Goal: Task Accomplishment & Management: Manage account settings

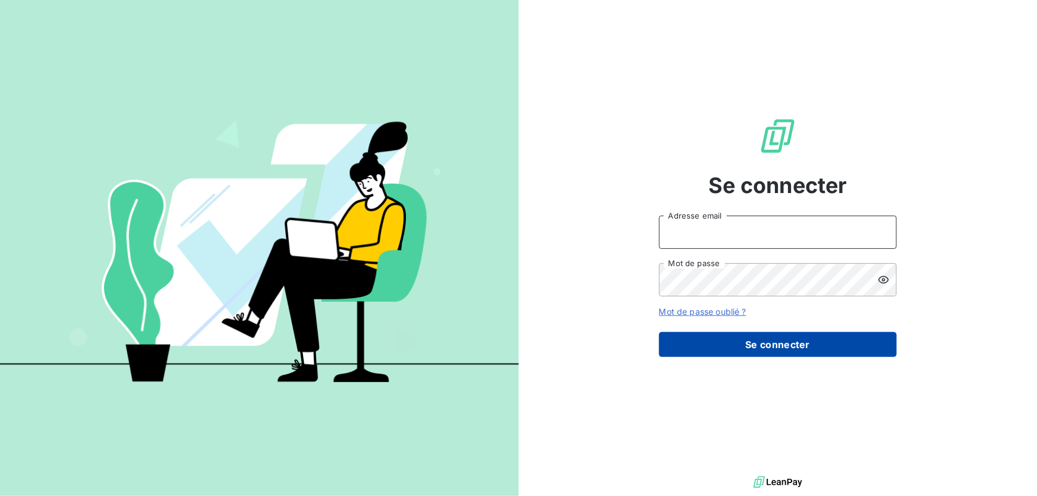
type input "[EMAIL_ADDRESS][DOMAIN_NAME]"
click at [761, 343] on button "Se connecter" at bounding box center [778, 344] width 238 height 25
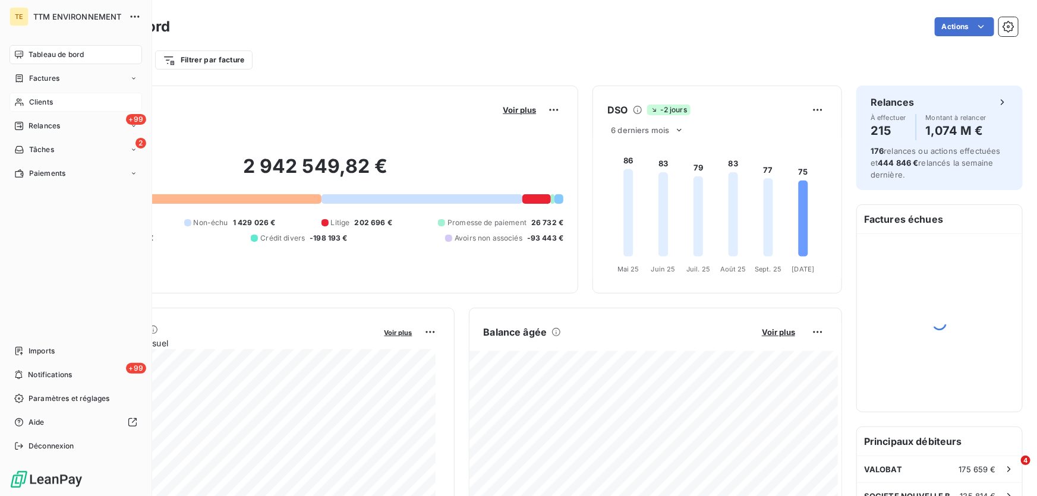
click at [37, 99] on span "Clients" at bounding box center [41, 102] width 24 height 11
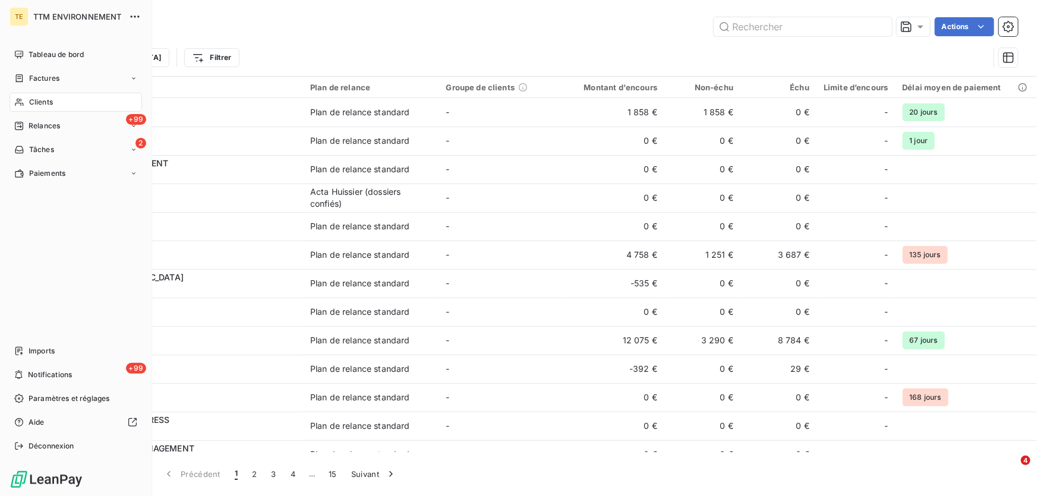
click at [32, 100] on span "Clients" at bounding box center [41, 102] width 24 height 11
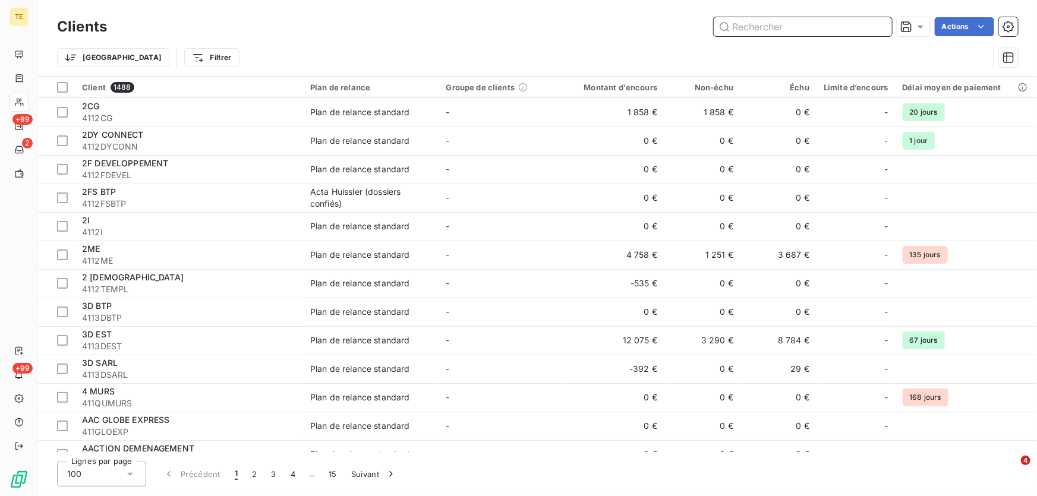
click at [757, 25] on input "text" at bounding box center [803, 26] width 178 height 19
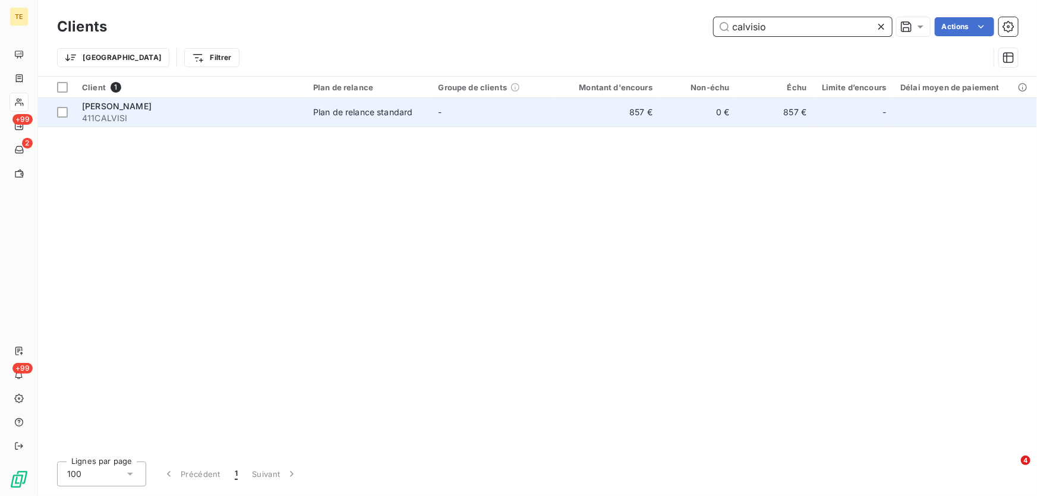
type input "calvisio"
click at [165, 105] on div "[PERSON_NAME]" at bounding box center [190, 106] width 217 height 12
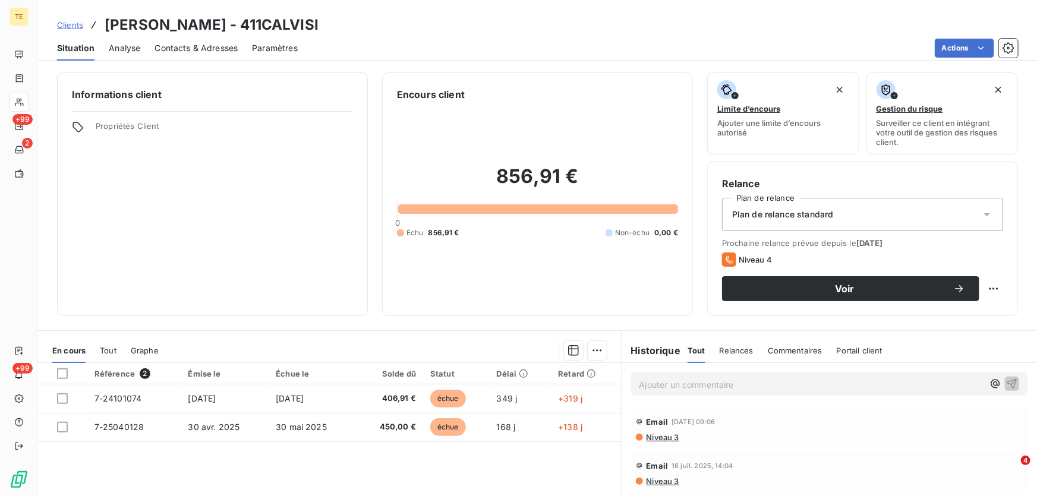
click at [659, 380] on p "Ajouter un commentaire ﻿" at bounding box center [812, 384] width 344 height 15
click at [1007, 382] on icon "button" at bounding box center [1012, 384] width 10 height 10
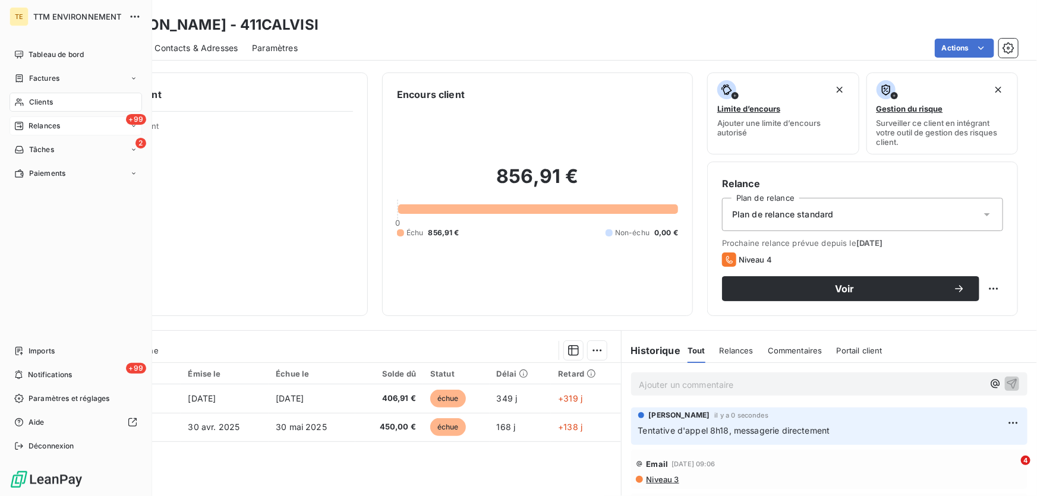
click at [43, 129] on span "Relances" at bounding box center [45, 126] width 32 height 11
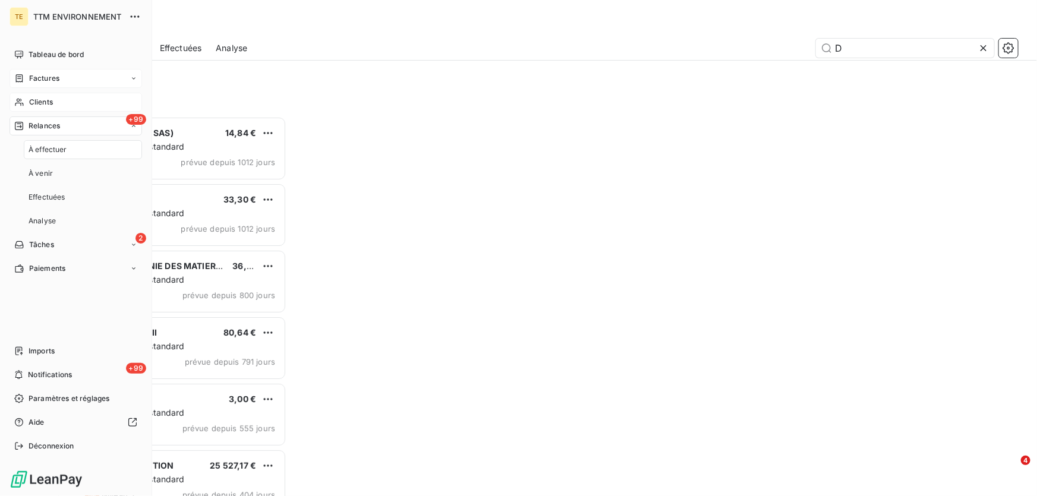
scroll to position [372, 221]
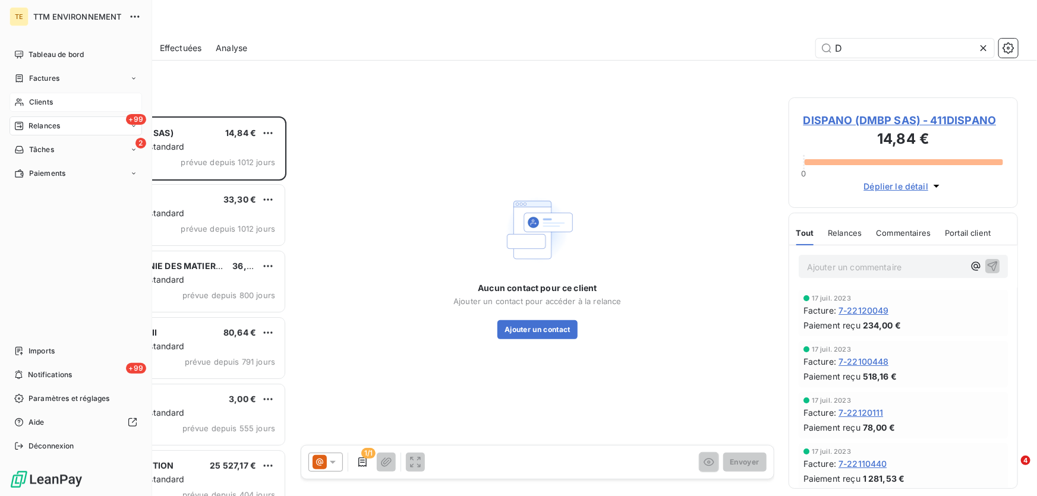
click at [46, 107] on span "Clients" at bounding box center [41, 102] width 24 height 11
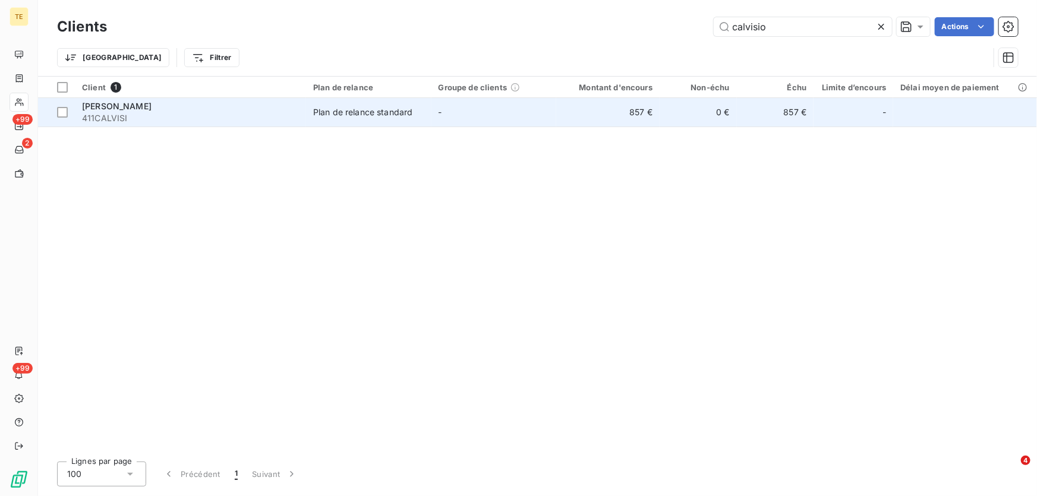
click at [128, 106] on span "[PERSON_NAME]" at bounding box center [117, 106] width 70 height 10
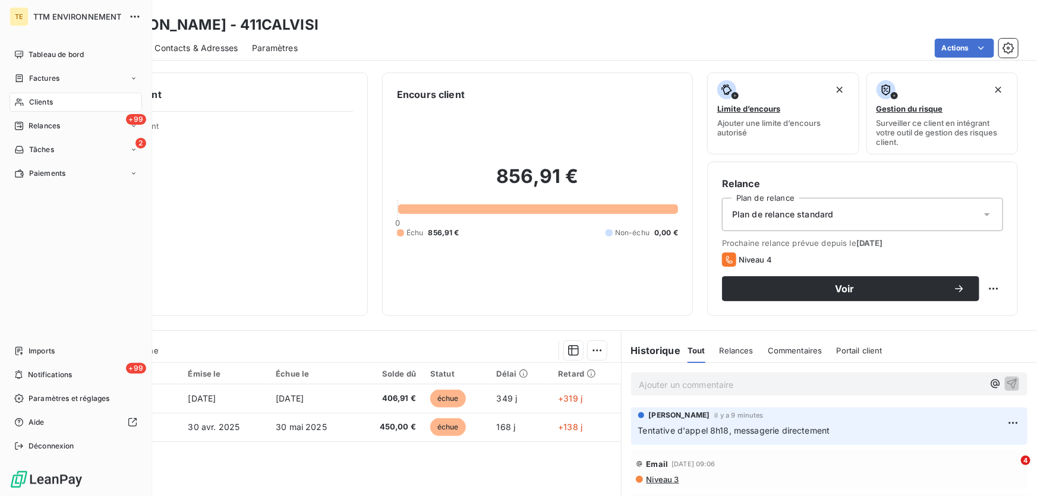
click at [40, 101] on span "Clients" at bounding box center [41, 102] width 24 height 11
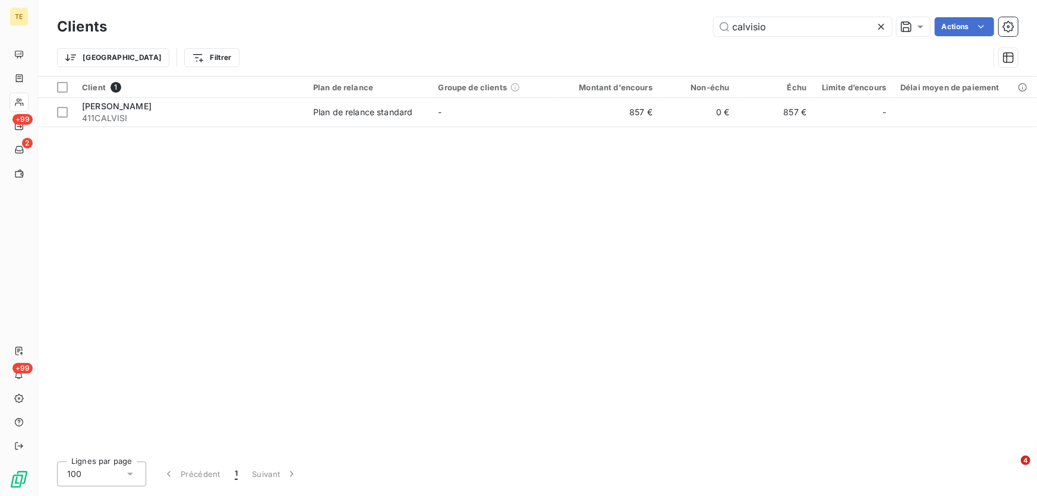
drag, startPoint x: 789, startPoint y: 24, endPoint x: 669, endPoint y: 24, distance: 120.1
click at [669, 24] on div "calvisio Actions" at bounding box center [569, 26] width 897 height 19
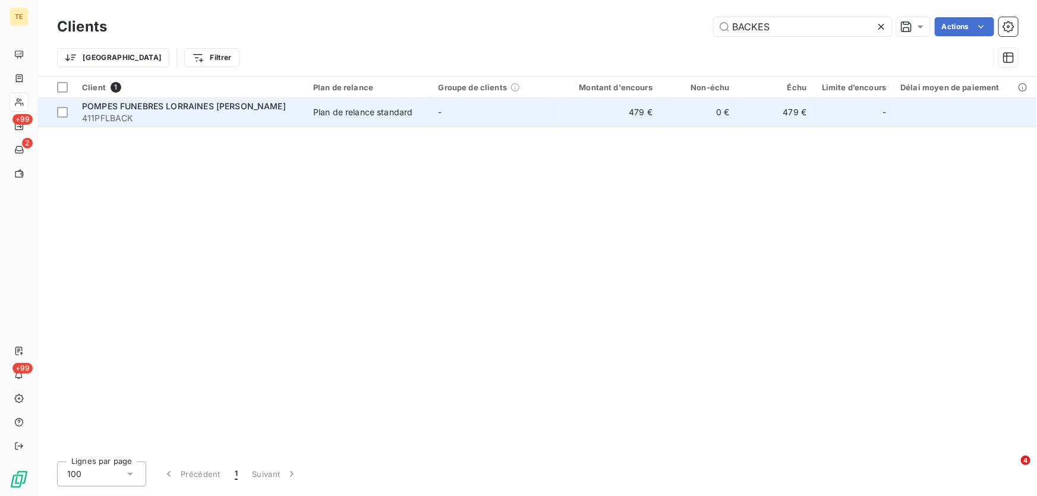
type input "BACKES"
click at [172, 103] on span "POMPES FUNEBRES LORRAINES [PERSON_NAME]" at bounding box center [184, 106] width 204 height 10
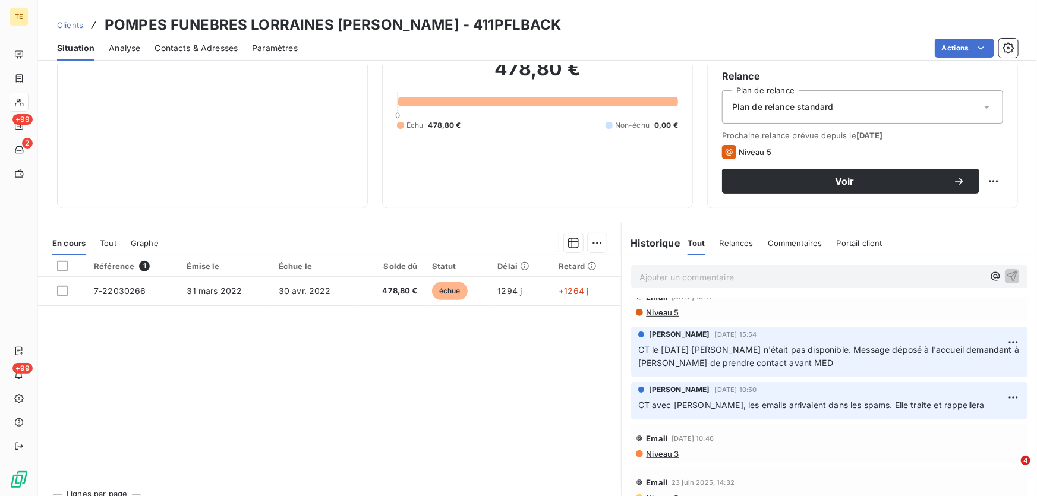
scroll to position [85, 0]
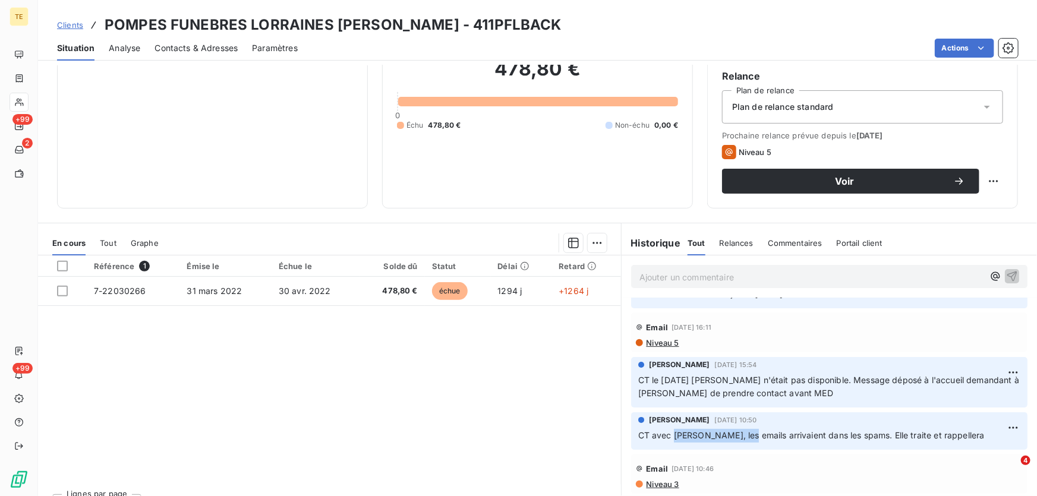
drag, startPoint x: 752, startPoint y: 434, endPoint x: 668, endPoint y: 432, distance: 84.4
click at [668, 432] on span "CT avec [PERSON_NAME], les emails arrivaient dans les spams. Elle traite et rap…" at bounding box center [811, 435] width 347 height 10
copy span "[PERSON_NAME]"
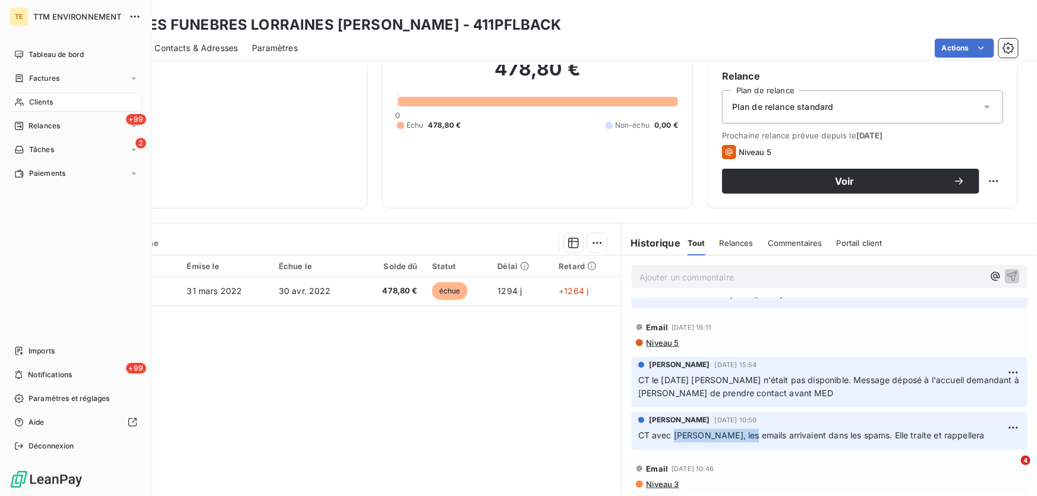
click at [41, 102] on span "Clients" at bounding box center [41, 102] width 24 height 11
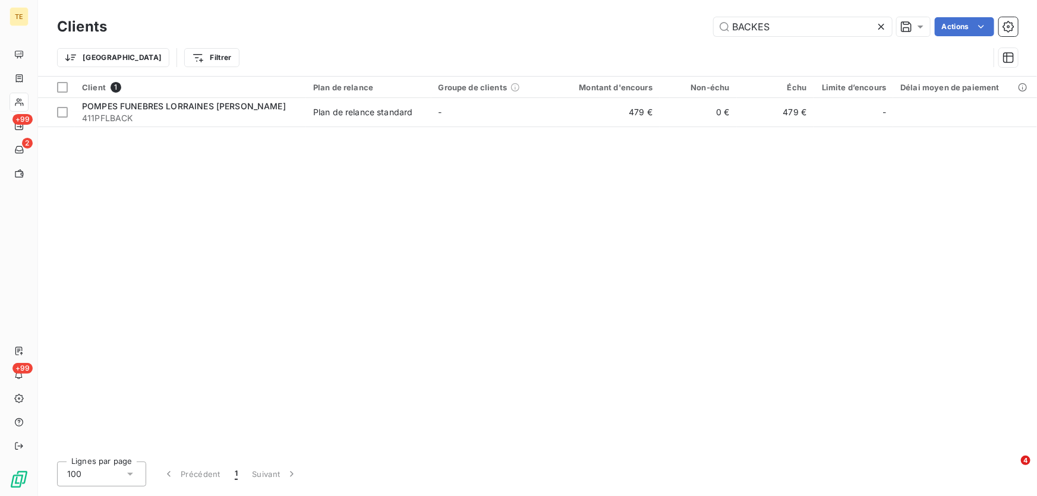
drag, startPoint x: 799, startPoint y: 26, endPoint x: 627, endPoint y: 10, distance: 173.2
click at [627, 10] on div "Clients BACKES Actions Trier Filtrer" at bounding box center [537, 38] width 999 height 76
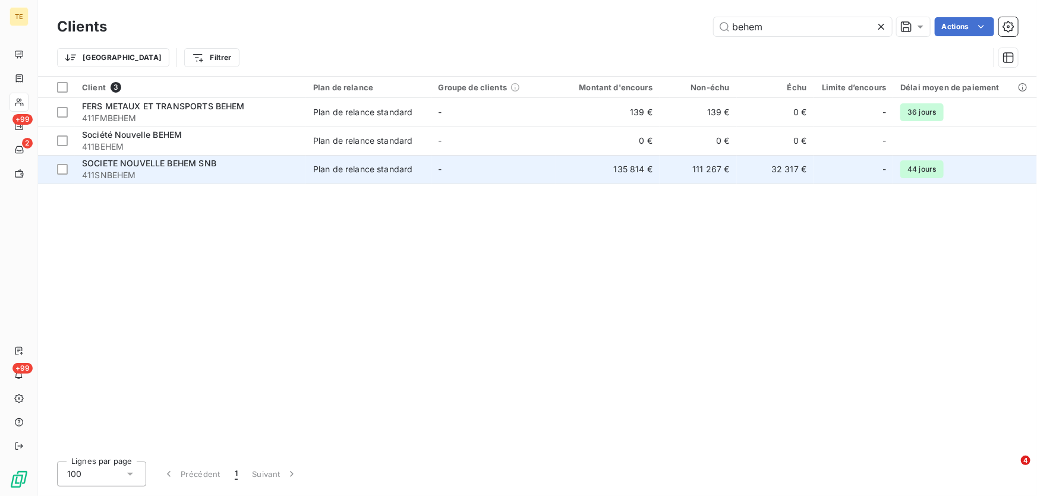
type input "behem"
click at [151, 169] on span "411SNBEHEM" at bounding box center [190, 175] width 217 height 12
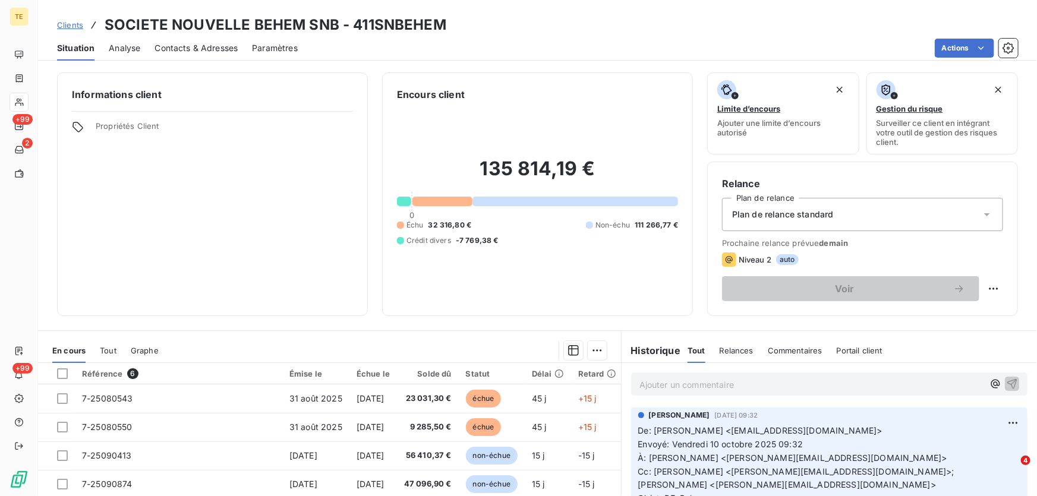
click at [673, 388] on p "Ajouter un commentaire ﻿" at bounding box center [812, 384] width 344 height 15
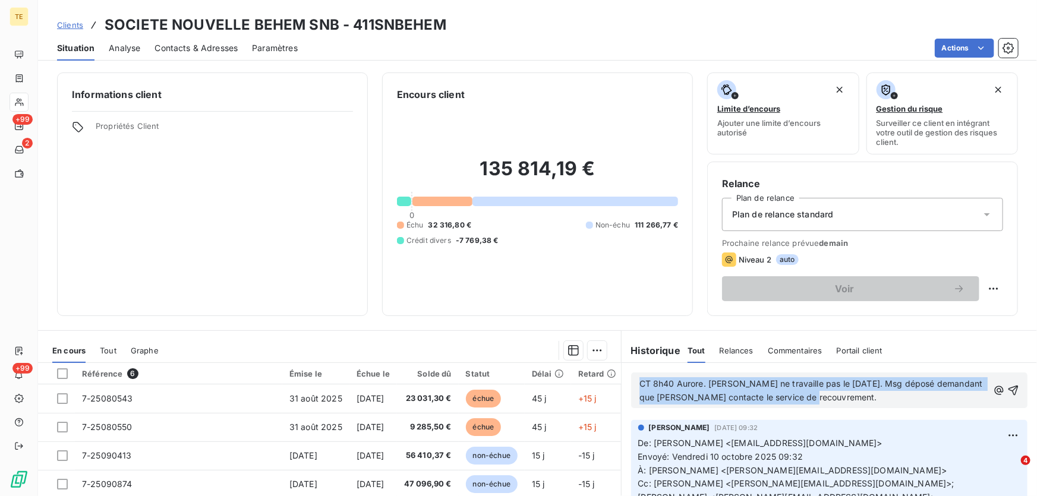
drag, startPoint x: 708, startPoint y: 392, endPoint x: 629, endPoint y: 379, distance: 79.4
click at [631, 379] on div "CT 8h40 Aurore. [PERSON_NAME] ne travaille pas le [DATE]. Msg déposé demandant …" at bounding box center [829, 391] width 396 height 36
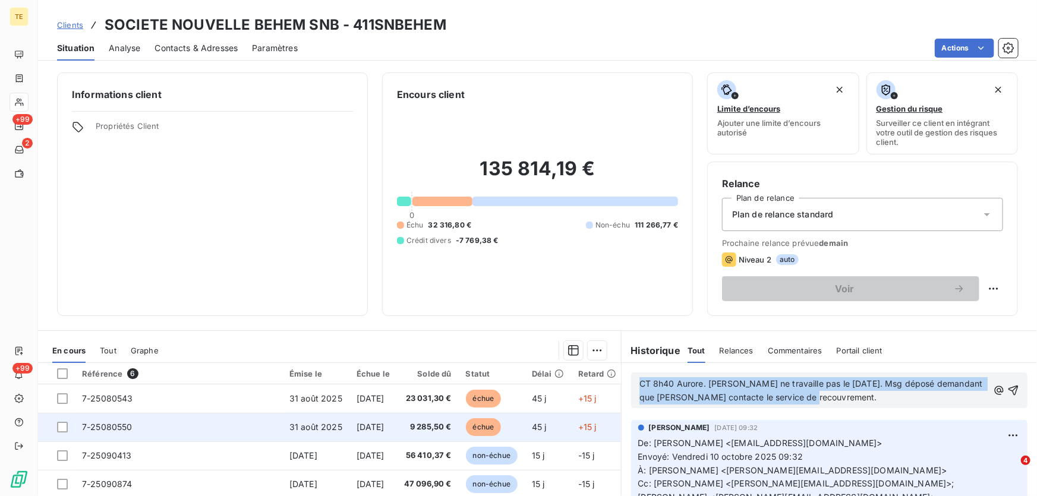
copy span "CT 8h40 Aurore. [PERSON_NAME] ne travaille pas le [DATE]. Msg déposé demandant …"
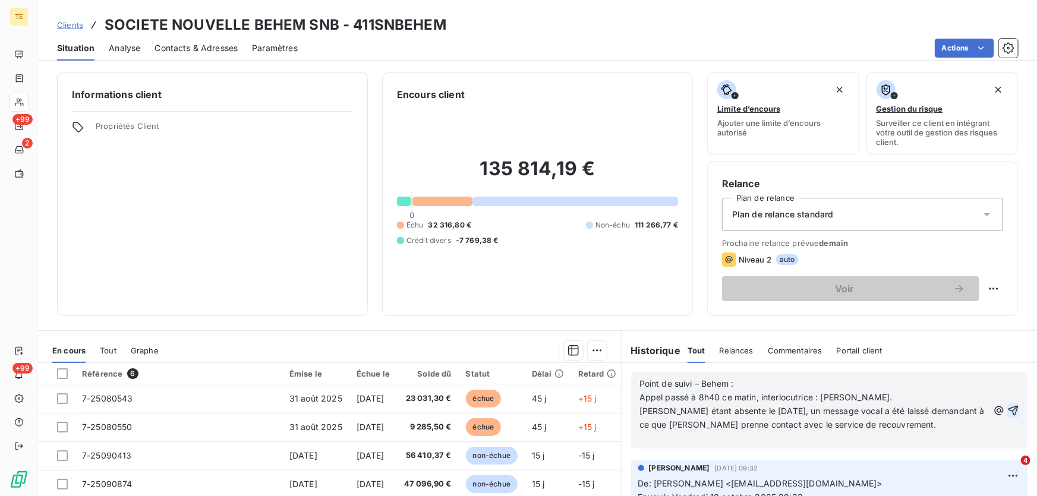
click at [1007, 410] on icon "button" at bounding box center [1013, 411] width 12 height 12
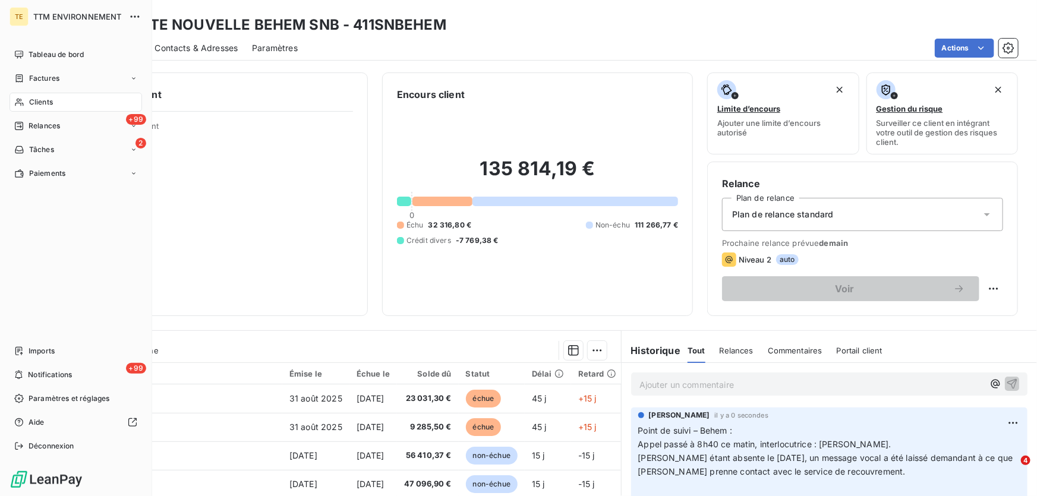
click at [52, 99] on span "Clients" at bounding box center [41, 102] width 24 height 11
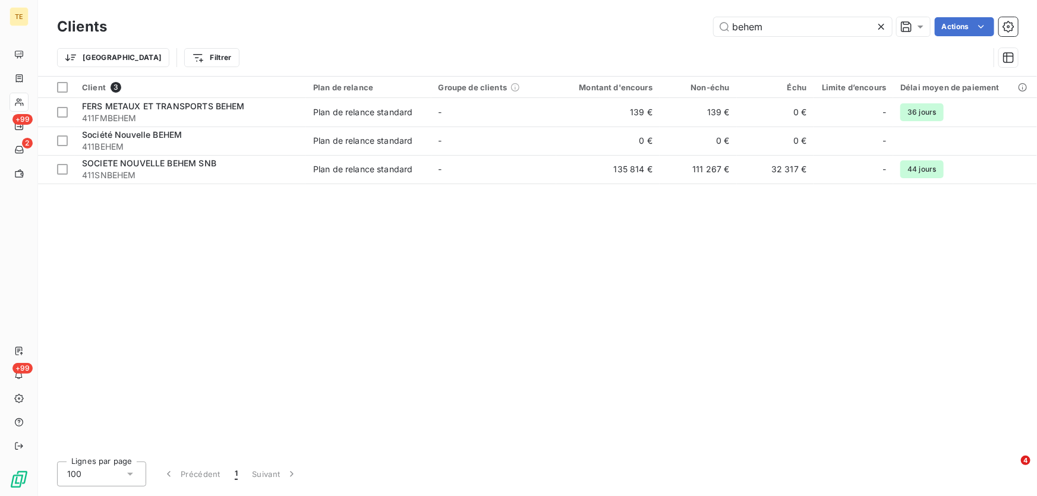
drag, startPoint x: 772, startPoint y: 23, endPoint x: 710, endPoint y: 23, distance: 61.8
click at [710, 23] on div "behem Actions" at bounding box center [569, 26] width 897 height 19
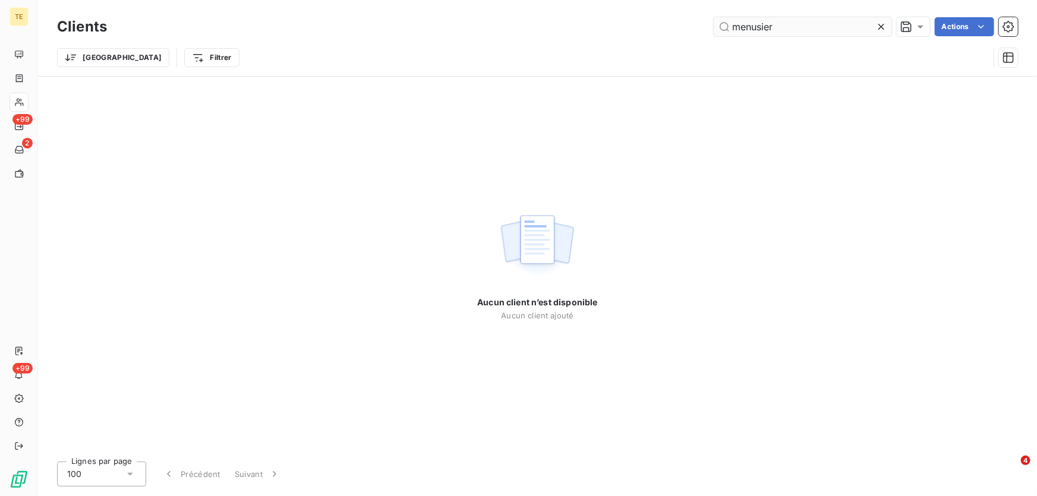
click at [758, 27] on input "menusier" at bounding box center [803, 26] width 178 height 19
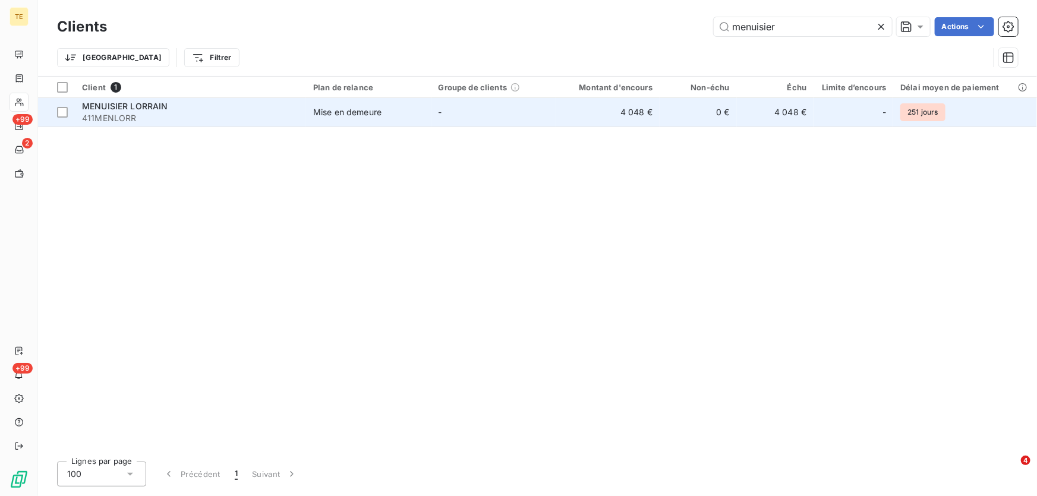
type input "menuisier"
click at [134, 109] on span "MENUISIER LORRAIN" at bounding box center [125, 106] width 86 height 10
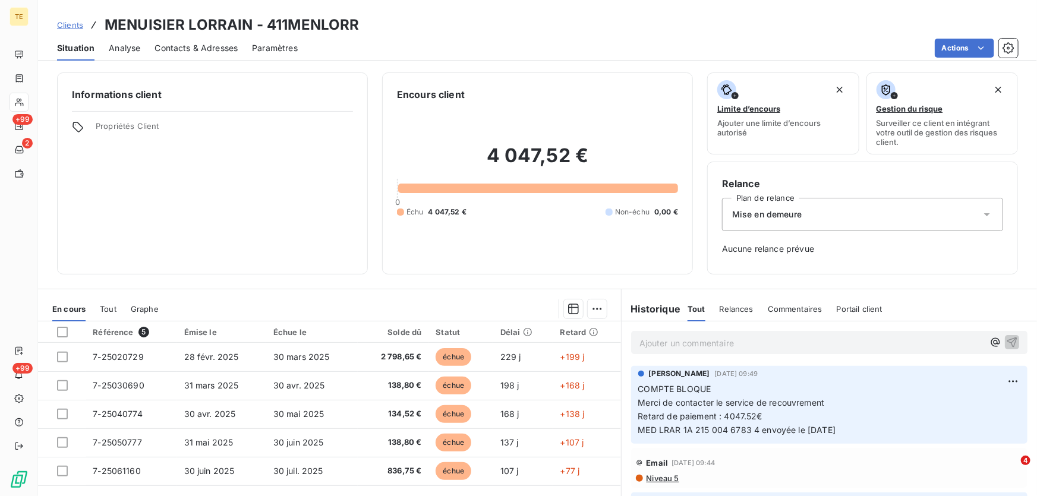
click at [651, 346] on p "Ajouter un commentaire ﻿" at bounding box center [812, 343] width 344 height 15
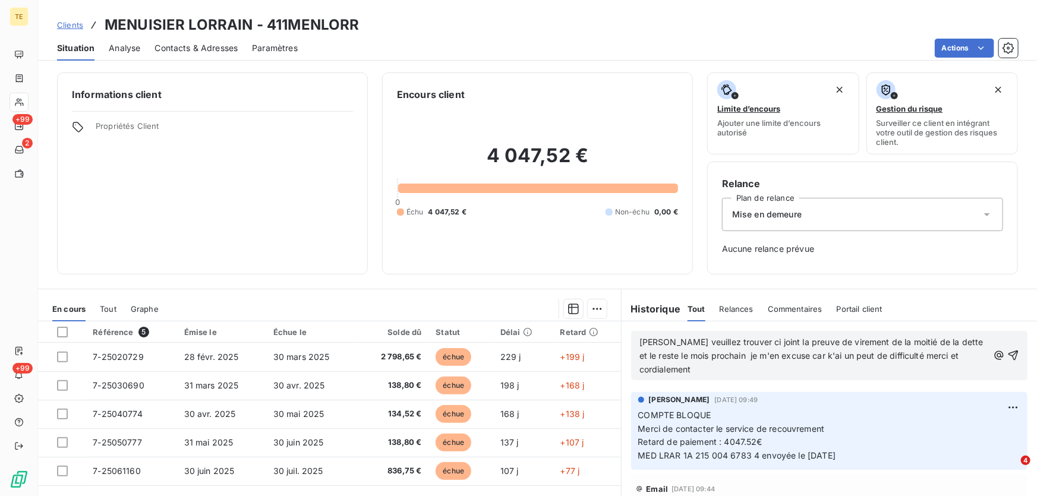
click at [675, 322] on div "[PERSON_NAME] veuillez trouver ci joint la preuve de virement de la moitié de l…" at bounding box center [829, 356] width 415 height 68
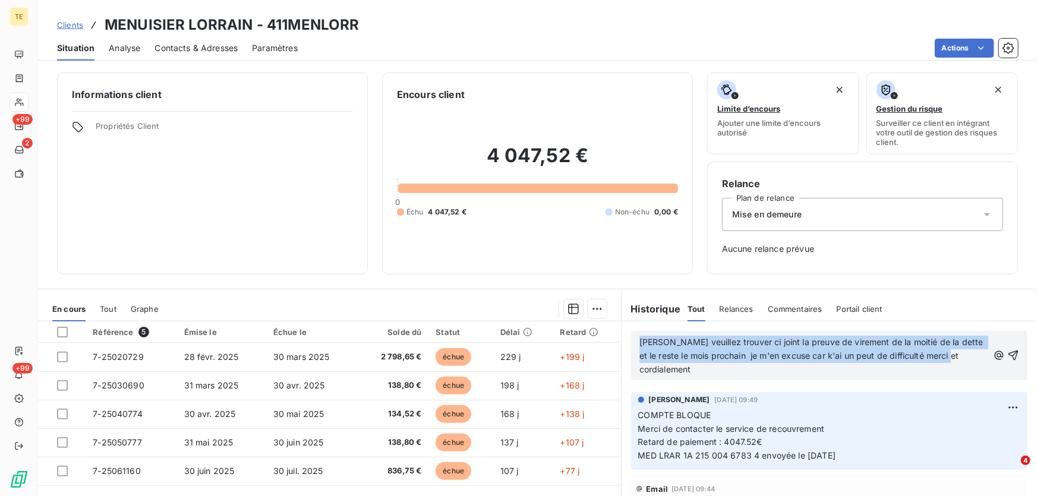
drag, startPoint x: 672, startPoint y: 368, endPoint x: 625, endPoint y: 339, distance: 55.6
click at [625, 339] on div "[PERSON_NAME] veuillez trouver ci joint la preuve de virement de la moitié de l…" at bounding box center [829, 356] width 415 height 68
drag, startPoint x: 707, startPoint y: 373, endPoint x: 626, endPoint y: 344, distance: 85.6
click at [631, 344] on div "[PERSON_NAME] veuillez trouver ci joint la preuve de virement de la moitié de l…" at bounding box center [829, 355] width 396 height 49
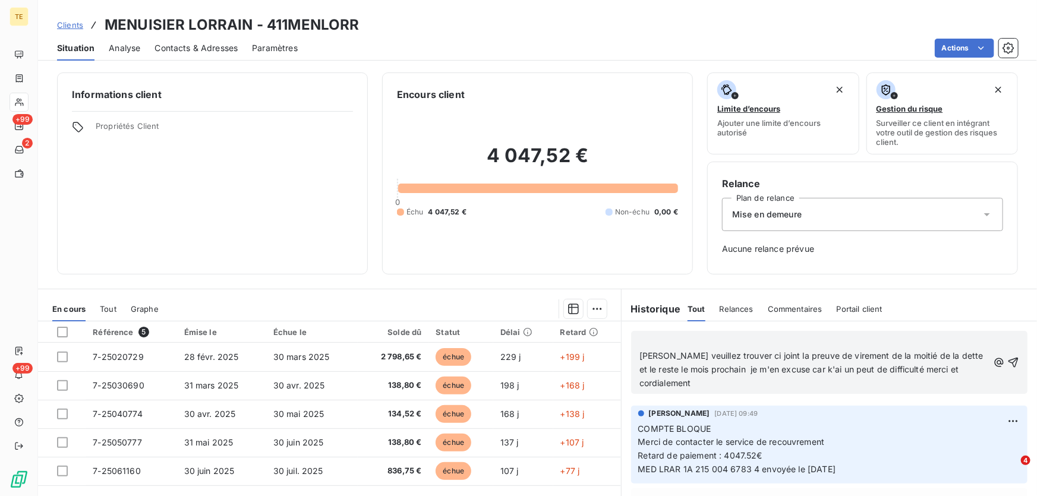
click at [682, 339] on p "﻿" at bounding box center [814, 343] width 349 height 14
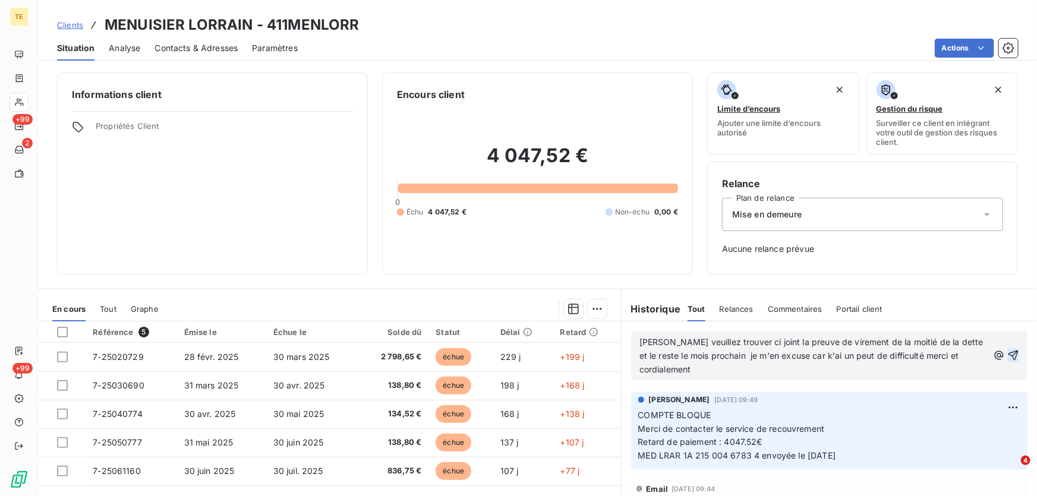
click at [1009, 355] on icon "button" at bounding box center [1014, 356] width 10 height 10
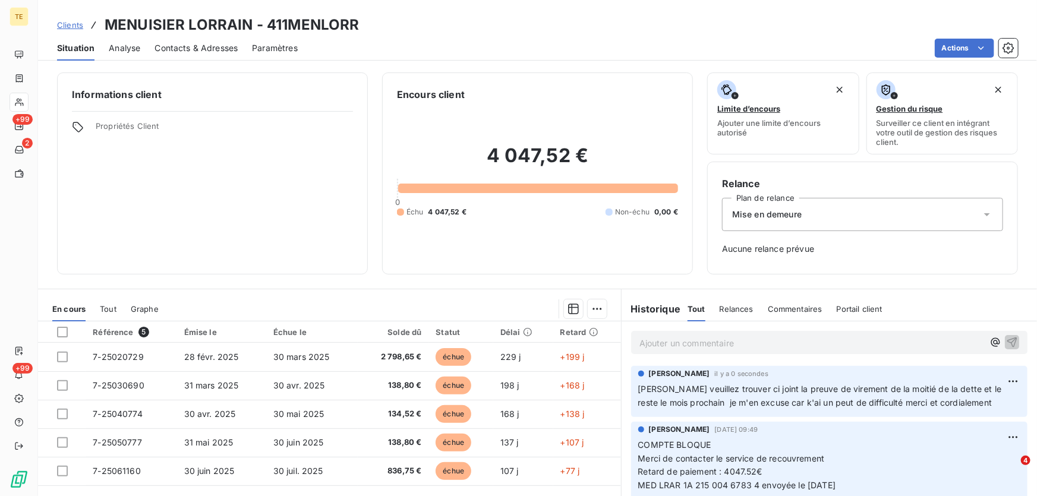
click at [648, 344] on p "Ajouter un commentaire ﻿" at bounding box center [812, 343] width 344 height 15
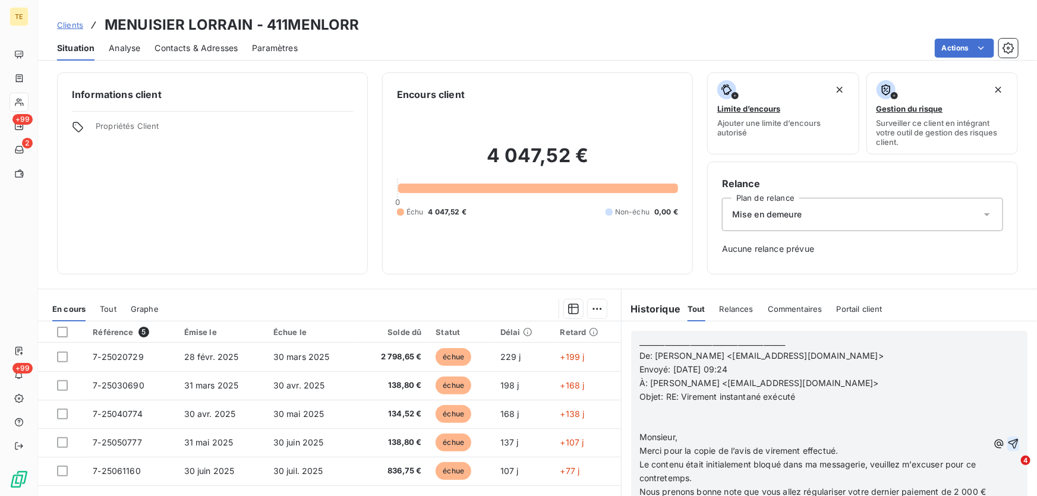
click at [1007, 440] on icon "button" at bounding box center [1013, 444] width 12 height 12
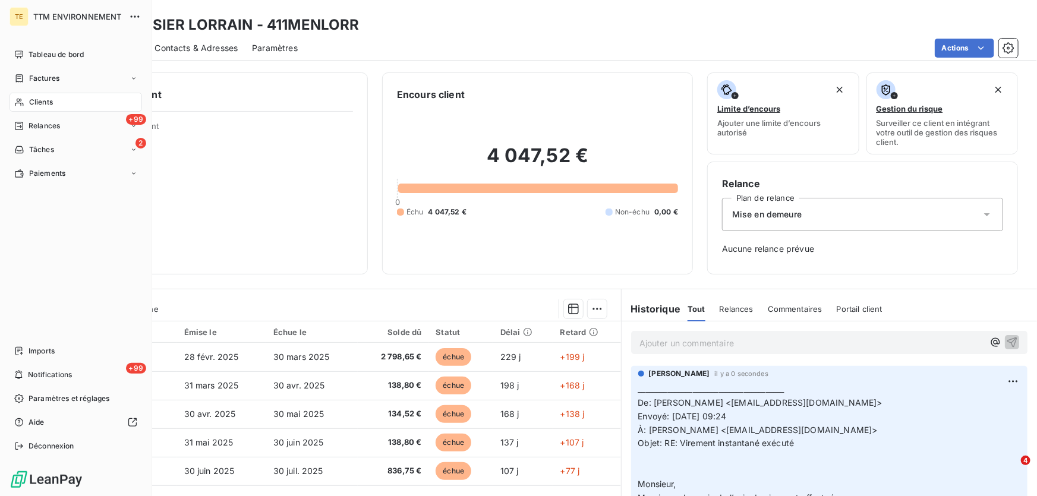
drag, startPoint x: 53, startPoint y: 100, endPoint x: 78, endPoint y: 88, distance: 27.1
click at [54, 100] on div "Clients" at bounding box center [76, 102] width 133 height 19
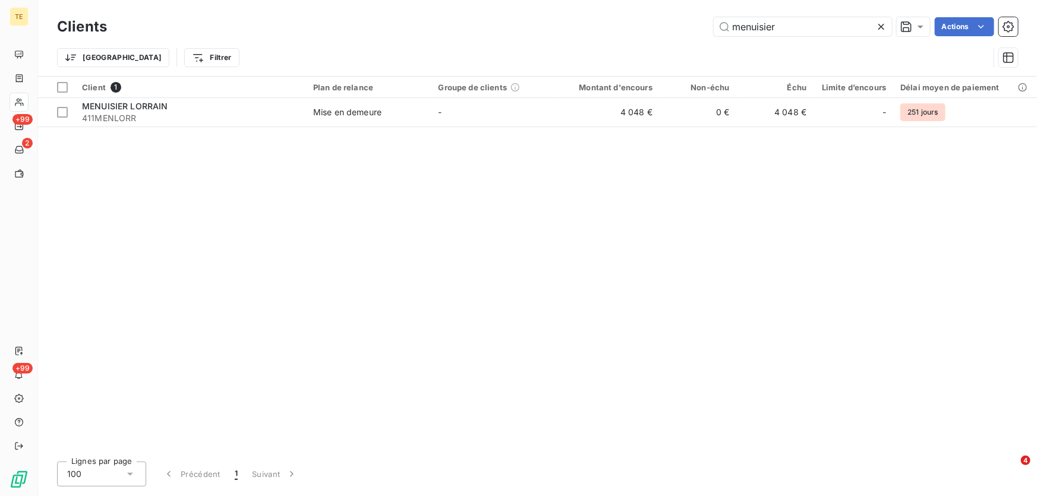
drag, startPoint x: 792, startPoint y: 32, endPoint x: 654, endPoint y: 29, distance: 138.5
click at [654, 29] on div "menuisier Actions" at bounding box center [569, 26] width 897 height 19
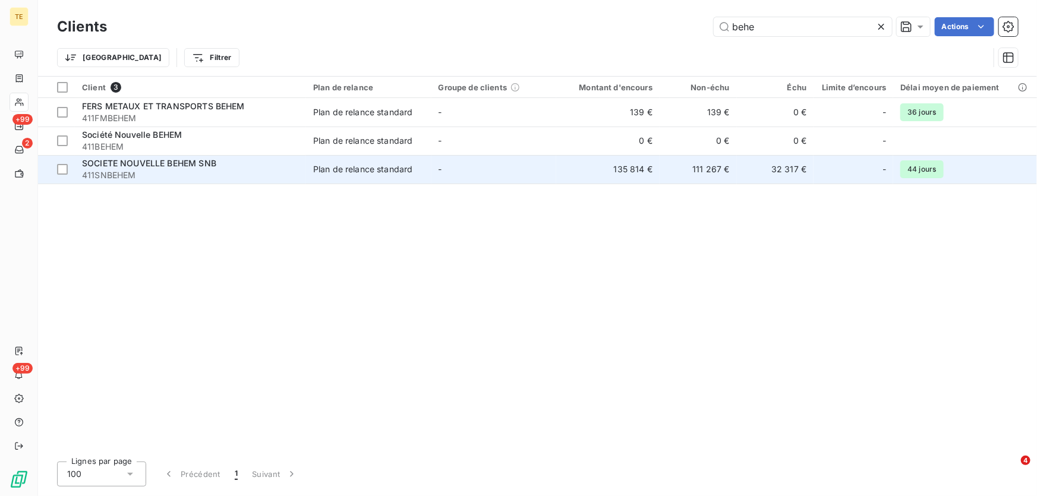
type input "behe"
click at [149, 159] on span "SOCIETE NOUVELLE BEHEM SNB" at bounding box center [149, 163] width 134 height 10
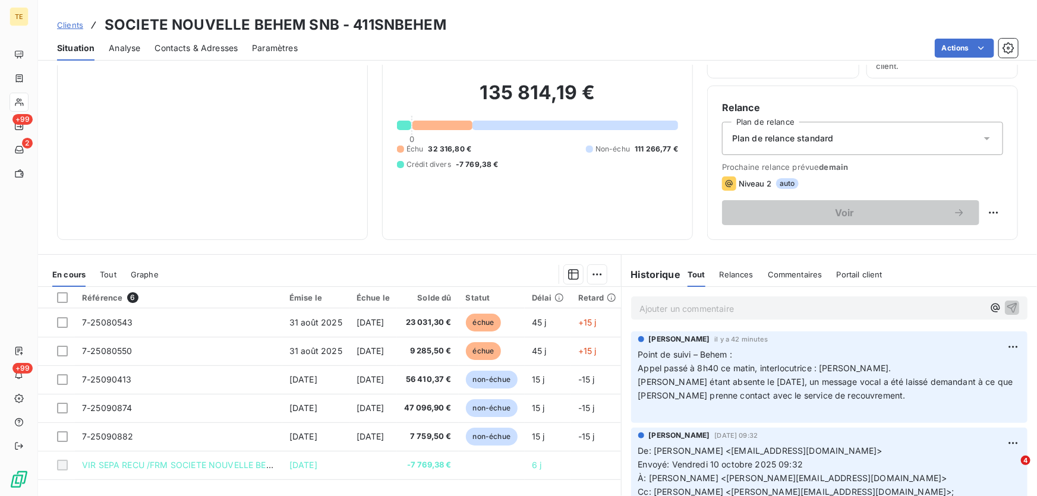
scroll to position [131, 0]
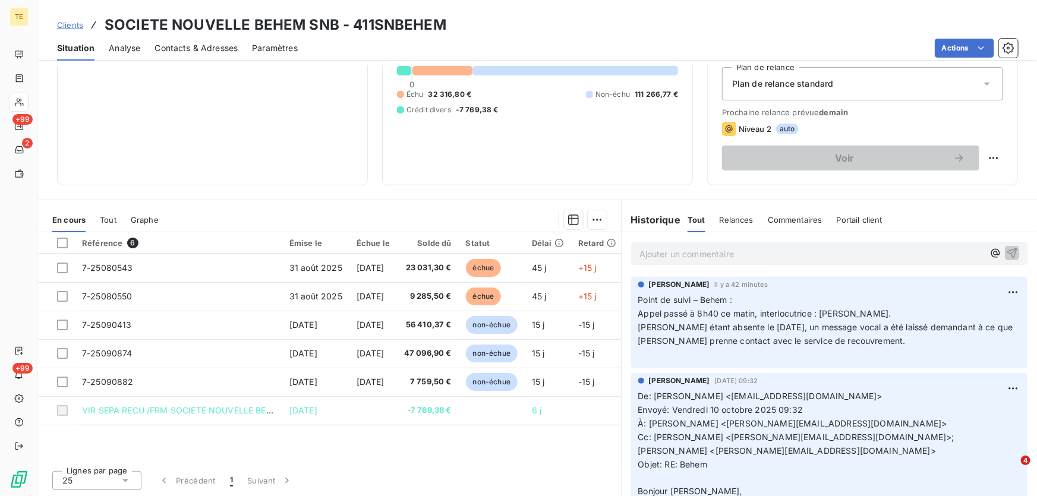
click at [679, 254] on p "Ajouter un commentaire ﻿" at bounding box center [812, 254] width 344 height 15
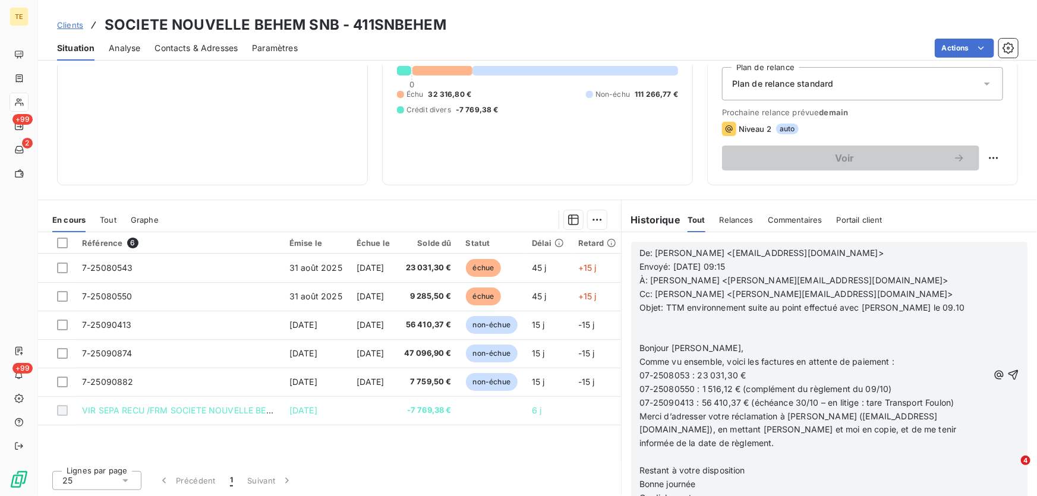
click at [675, 322] on p "﻿" at bounding box center [814, 321] width 349 height 14
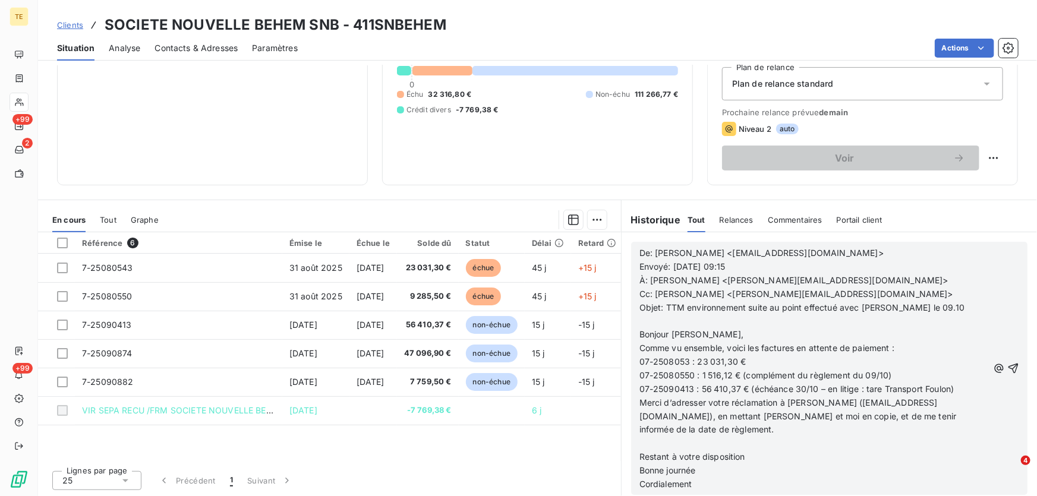
click at [748, 329] on p "Bonjour [PERSON_NAME]," at bounding box center [814, 335] width 349 height 14
click at [1009, 365] on icon "button" at bounding box center [1014, 369] width 10 height 10
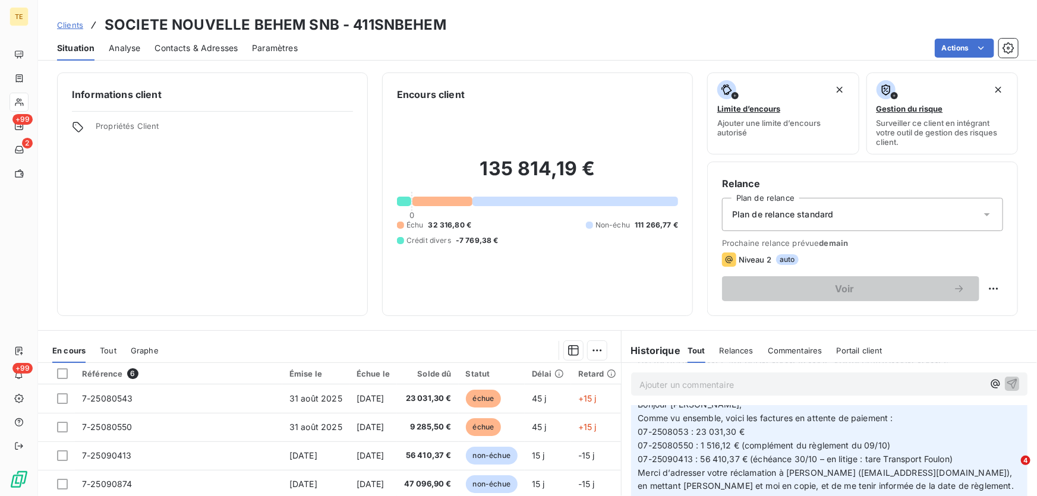
scroll to position [0, 0]
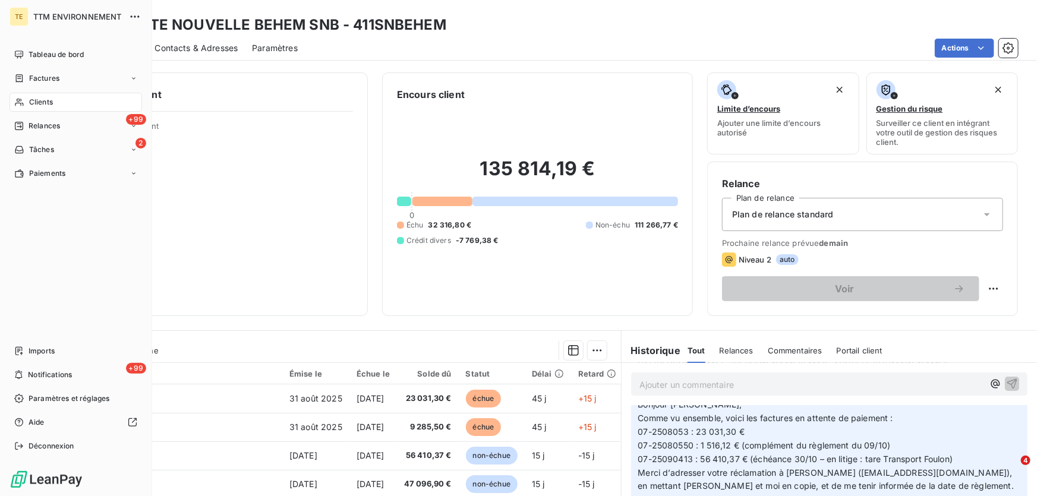
click at [33, 100] on span "Clients" at bounding box center [41, 102] width 24 height 11
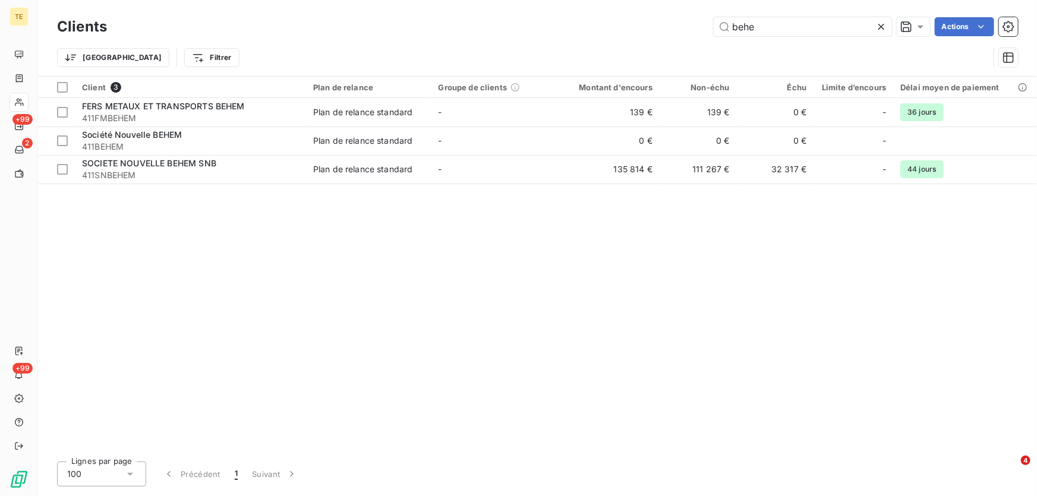
drag, startPoint x: 698, startPoint y: 27, endPoint x: 688, endPoint y: 27, distance: 10.1
click at [688, 27] on div "behe Actions" at bounding box center [569, 26] width 897 height 19
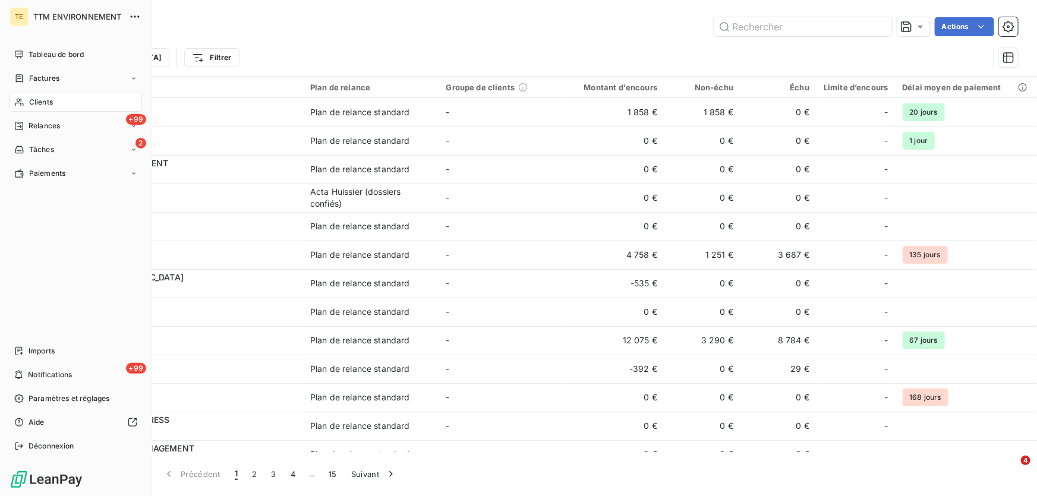
click at [48, 100] on span "Clients" at bounding box center [41, 102] width 24 height 11
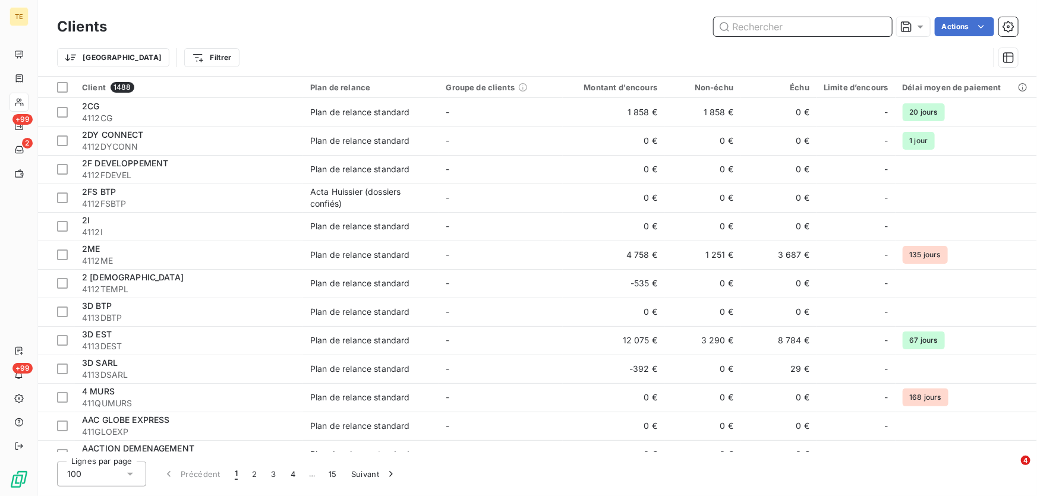
click at [765, 23] on input "text" at bounding box center [803, 26] width 178 height 19
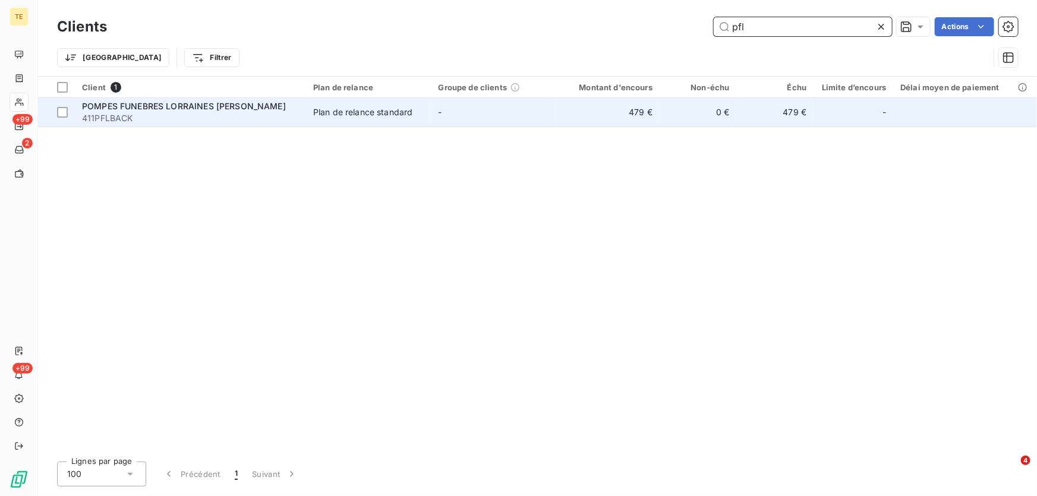
type input "pfl"
click at [181, 106] on span "POMPES FUNEBRES LORRAINES [PERSON_NAME]" at bounding box center [184, 106] width 204 height 10
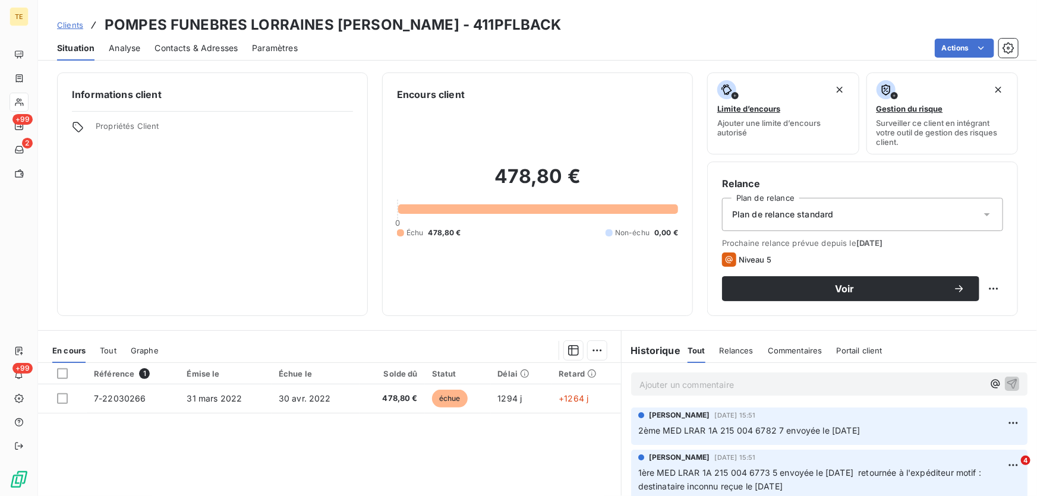
click at [680, 384] on p "Ajouter un commentaire ﻿" at bounding box center [812, 384] width 344 height 15
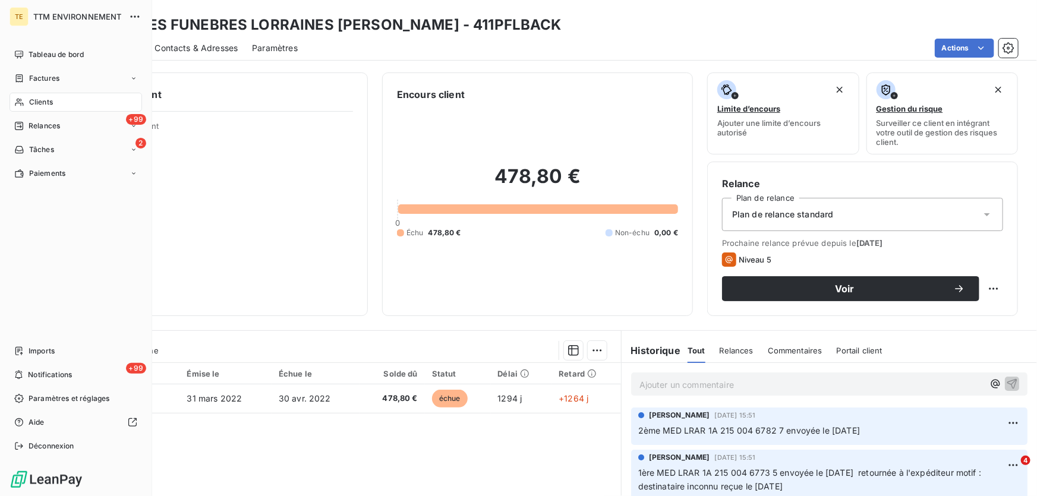
click at [29, 99] on span "Clients" at bounding box center [41, 102] width 24 height 11
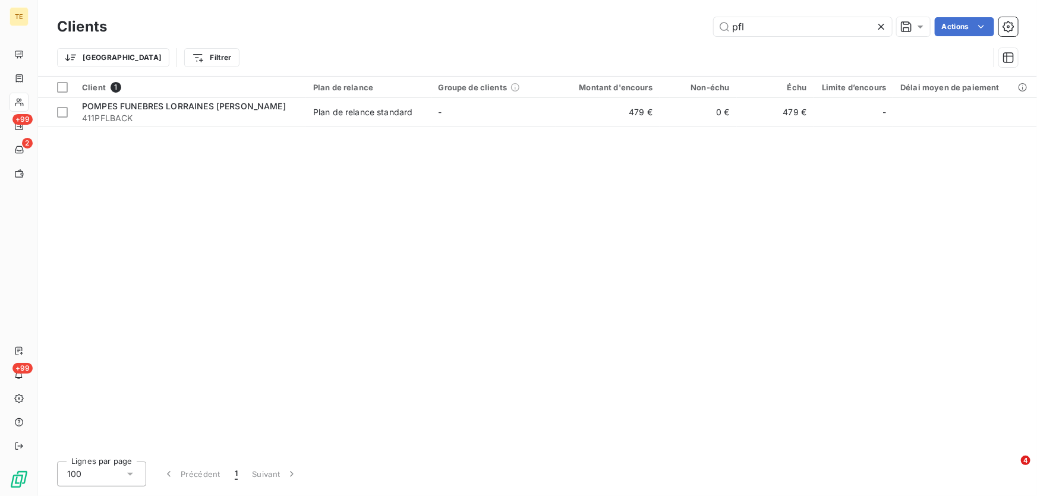
drag, startPoint x: 755, startPoint y: 29, endPoint x: 695, endPoint y: 23, distance: 59.7
click at [695, 24] on div "pfl Actions" at bounding box center [569, 26] width 897 height 19
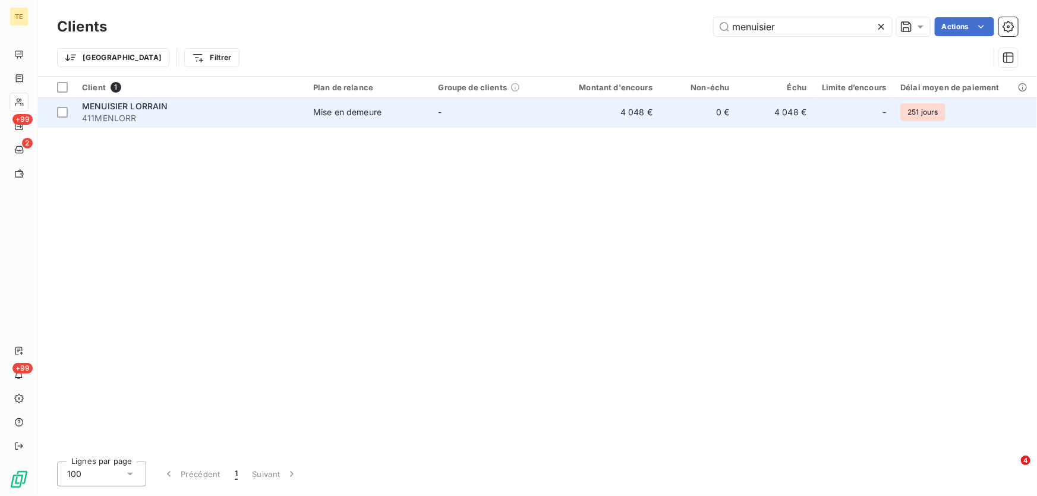
type input "menuisier"
click at [119, 108] on span "MENUISIER LORRAIN" at bounding box center [125, 106] width 86 height 10
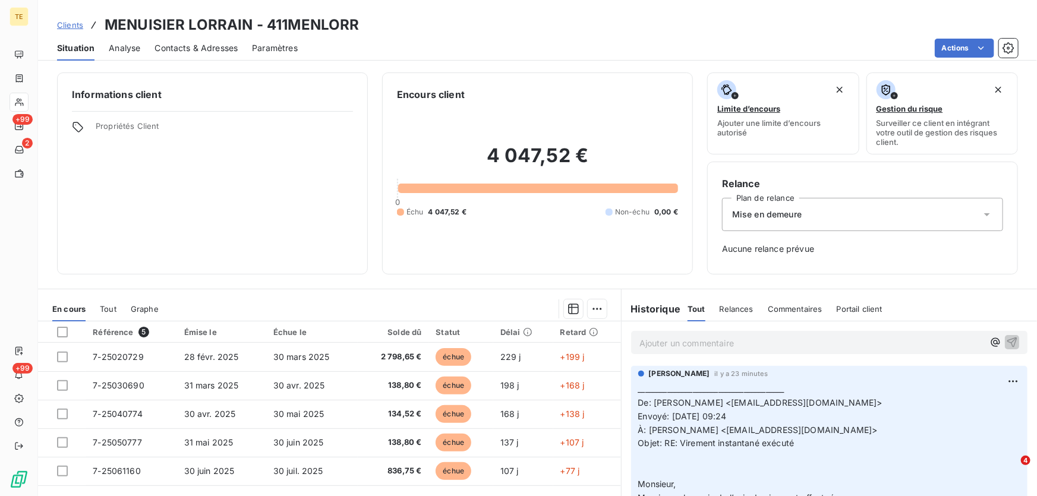
click at [644, 304] on h6 "Historique" at bounding box center [651, 309] width 59 height 14
click at [644, 339] on p "Ajouter un commentaire ﻿" at bounding box center [812, 343] width 344 height 15
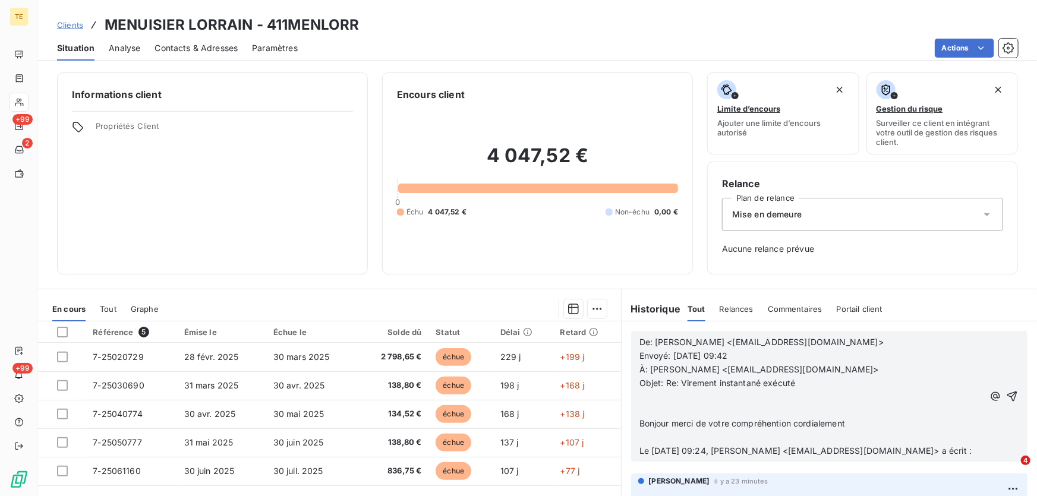
click at [692, 395] on p "﻿" at bounding box center [812, 397] width 344 height 14
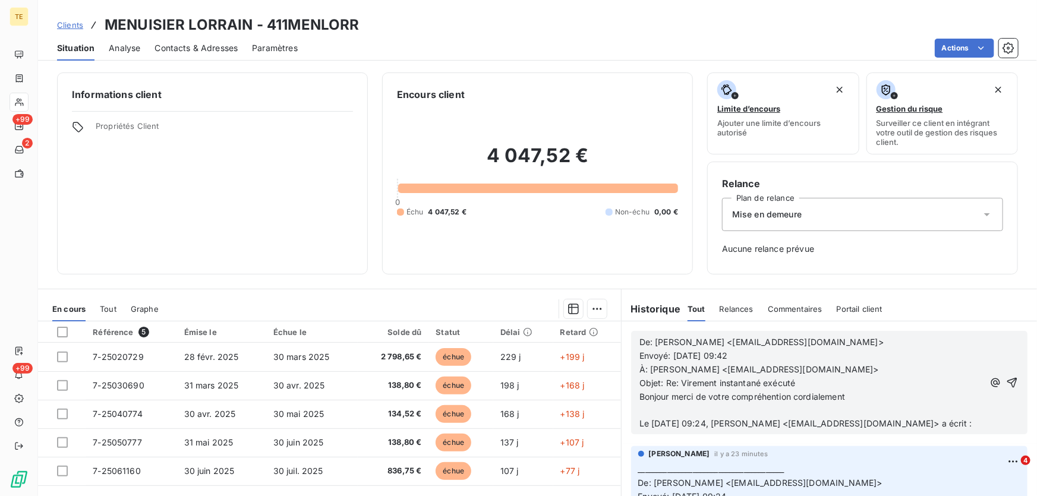
click at [660, 411] on p "﻿" at bounding box center [812, 411] width 344 height 14
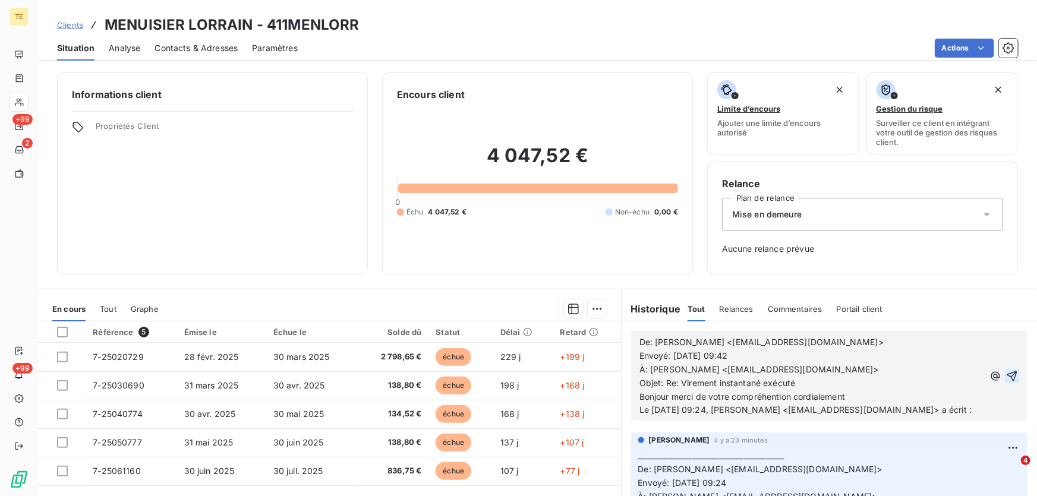
click at [1007, 381] on icon "button" at bounding box center [1012, 376] width 10 height 10
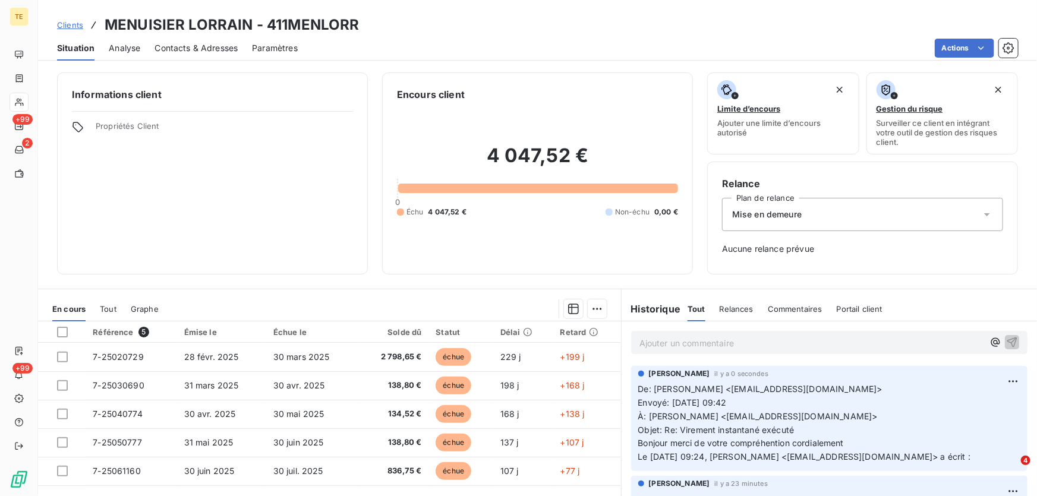
click at [664, 336] on p "Ajouter un commentaire ﻿" at bounding box center [812, 343] width 344 height 15
click at [641, 341] on p "Ajouter un commentaire ﻿" at bounding box center [812, 343] width 344 height 15
click at [660, 340] on span "Votre virement instantané de 2 047,00 EUR vers" at bounding box center [735, 342] width 191 height 10
click at [663, 340] on span "Votre virement instantané de 2 047,00 EUR vers" at bounding box center [735, 342] width 191 height 10
click at [807, 343] on p "Virement instantané de 2 047,00 EUR vers" at bounding box center [812, 343] width 344 height 14
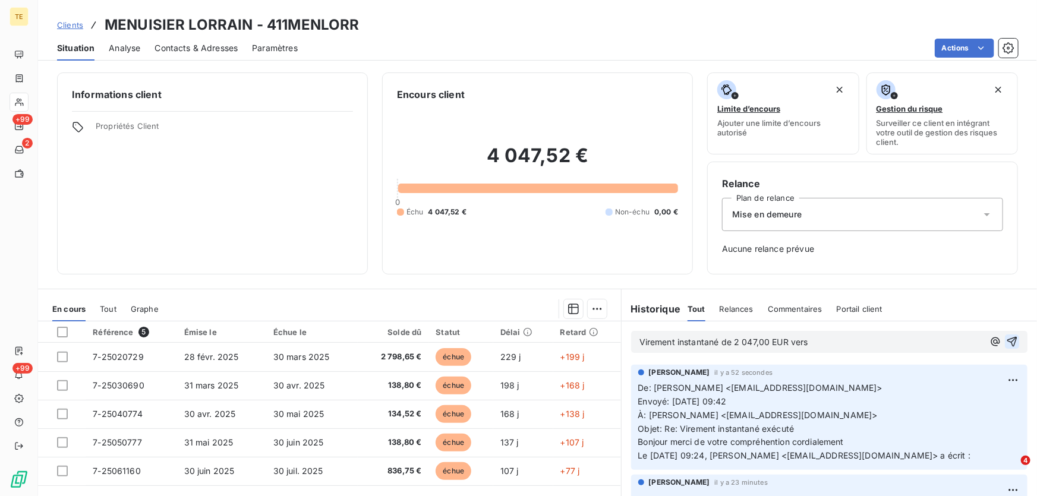
click at [814, 341] on p "Virement instantané de 2 047,00 EUR vers" at bounding box center [812, 343] width 344 height 14
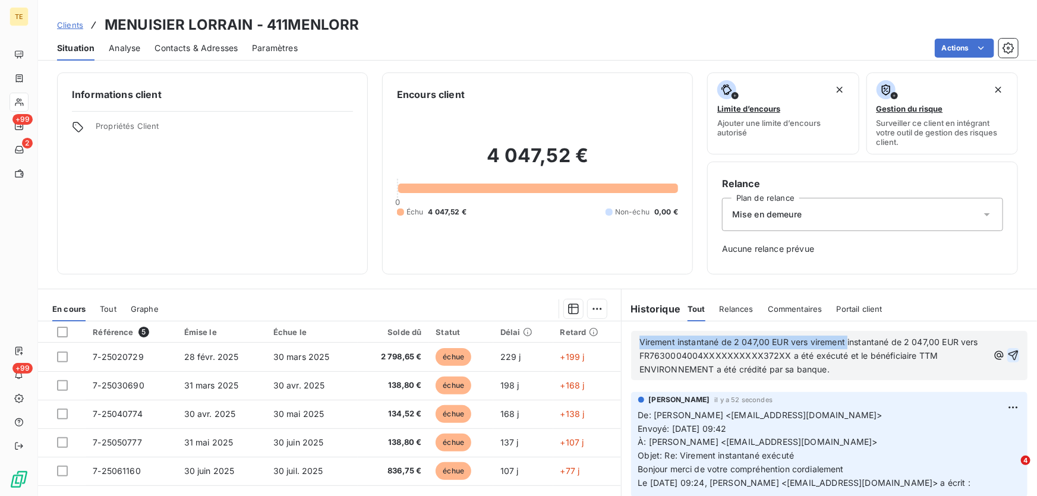
drag, startPoint x: 843, startPoint y: 339, endPoint x: 574, endPoint y: 326, distance: 269.0
click at [574, 326] on div "En cours Tout Graphe Référence 5 Émise le Échue le Solde dû Statut Délai Retard…" at bounding box center [537, 437] width 999 height 297
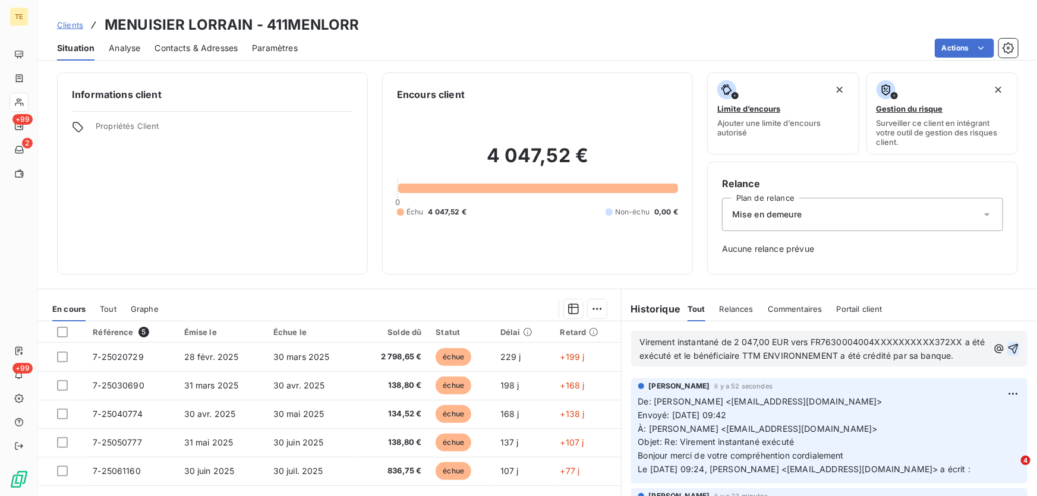
click at [634, 339] on div "Virement instantané de 2 047,00 EUR vers FR7630004004XXXXXXXXXX372XX a été exéc…" at bounding box center [829, 349] width 396 height 36
click at [640, 341] on span "Virement instantané de 2 047,00 EUR vers FR7630004004XXXXXXXXXX372XX a été exéc…" at bounding box center [814, 349] width 348 height 24
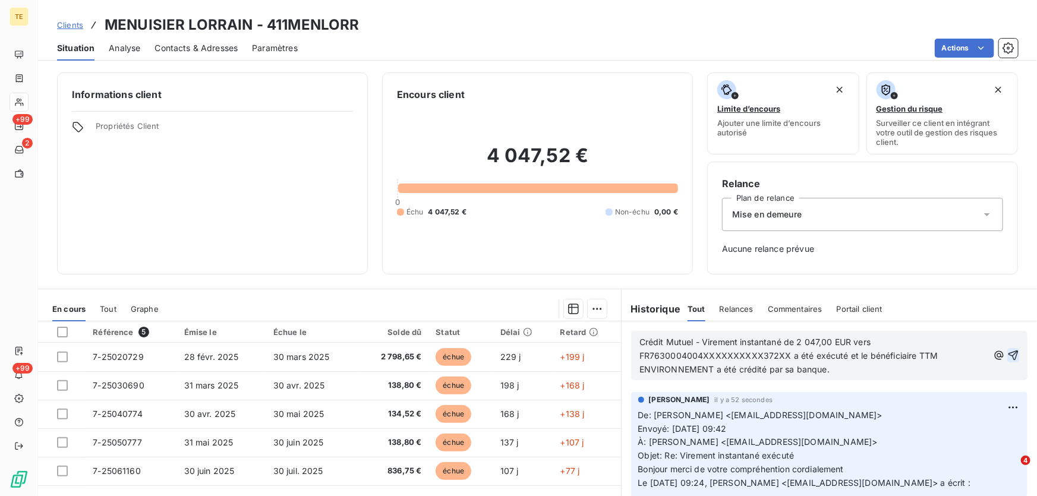
click at [863, 366] on p "Crédit Mutuel - Virement instantané de 2 047,00 EUR vers FR7630004004XXXXXXXXXX…" at bounding box center [814, 356] width 349 height 41
click at [1009, 355] on icon "button" at bounding box center [1014, 356] width 10 height 10
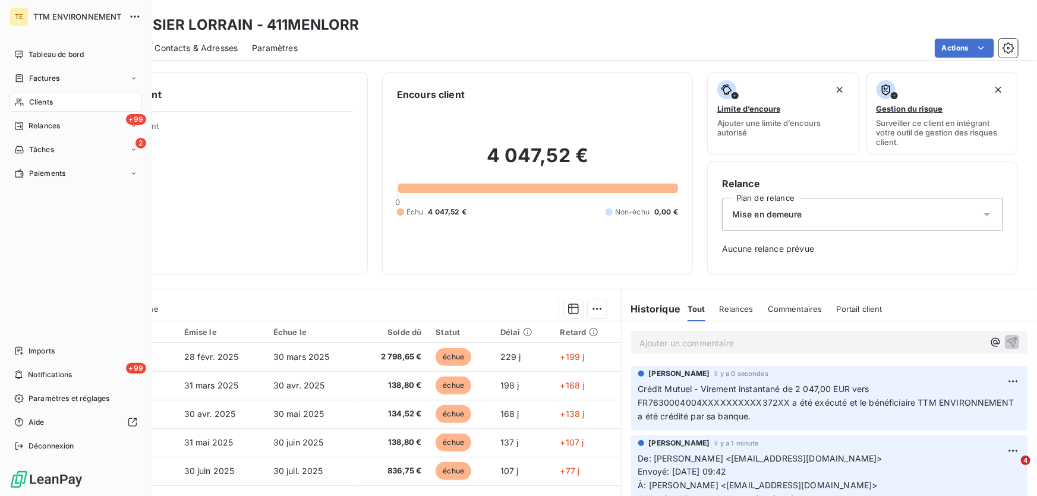
click at [43, 103] on span "Clients" at bounding box center [41, 102] width 24 height 11
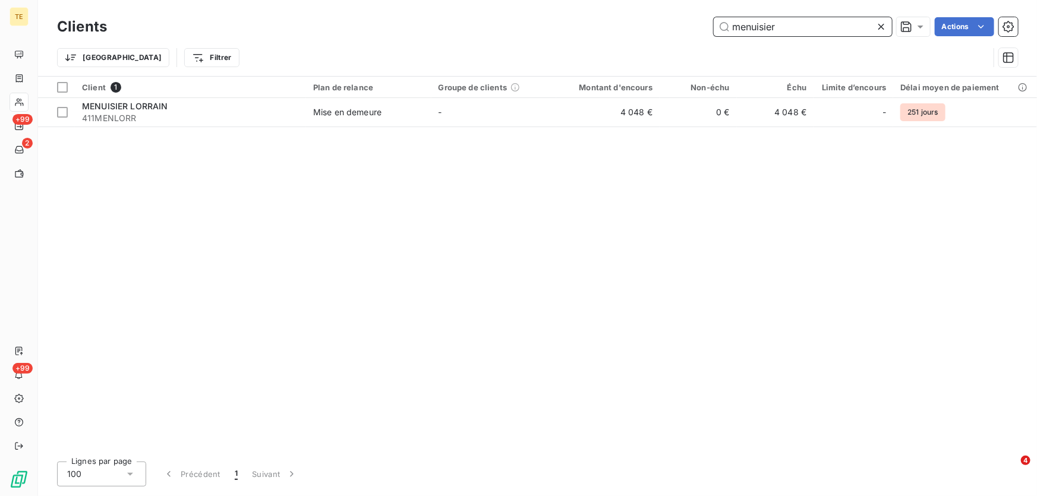
drag, startPoint x: 720, startPoint y: 27, endPoint x: 695, endPoint y: 27, distance: 25.0
click at [695, 27] on div "menuisier Actions" at bounding box center [569, 26] width 897 height 19
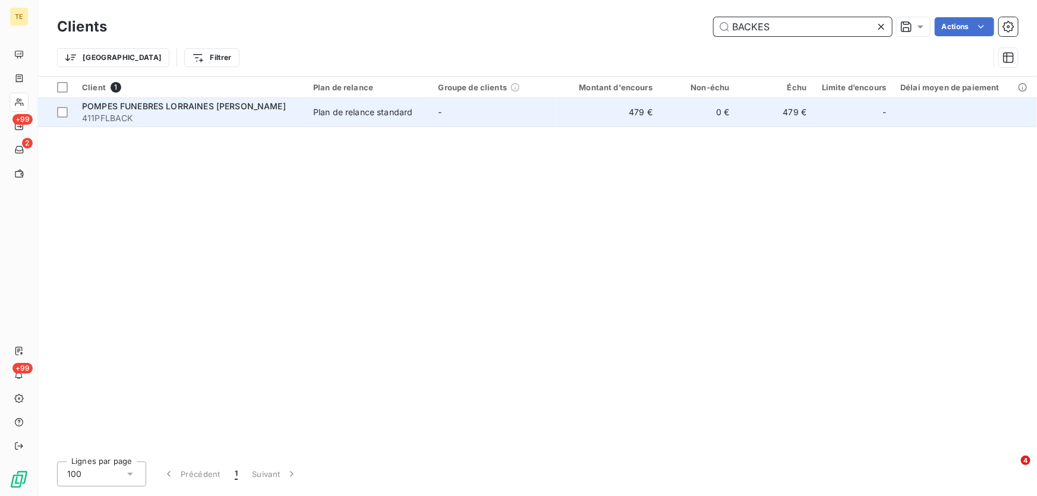
type input "BACKES"
click at [128, 109] on span "POMPES FUNEBRES LORRAINES [PERSON_NAME]" at bounding box center [184, 106] width 204 height 10
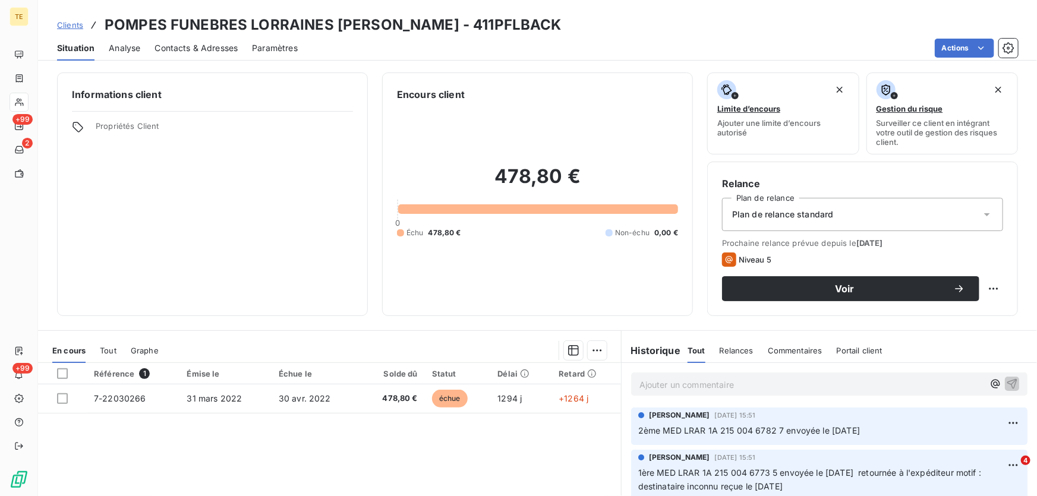
click at [664, 387] on p "Ajouter un commentaire ﻿" at bounding box center [812, 384] width 344 height 15
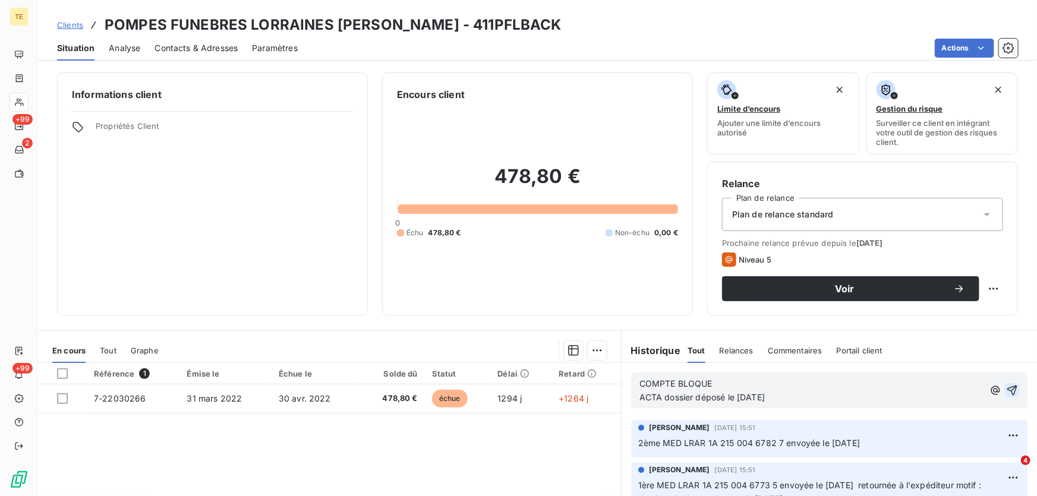
click at [1006, 388] on icon "button" at bounding box center [1012, 391] width 12 height 12
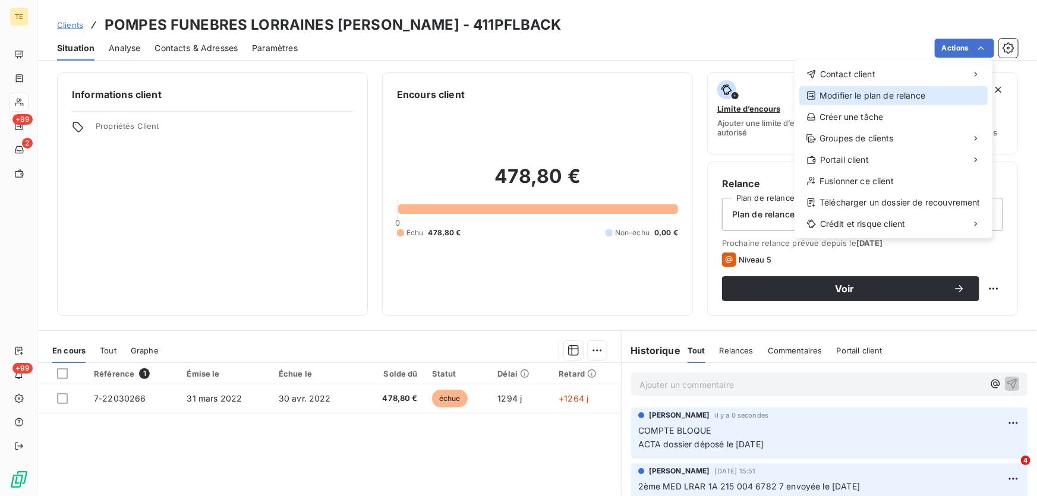
click at [881, 95] on div "Modifier le plan de relance" at bounding box center [893, 95] width 188 height 19
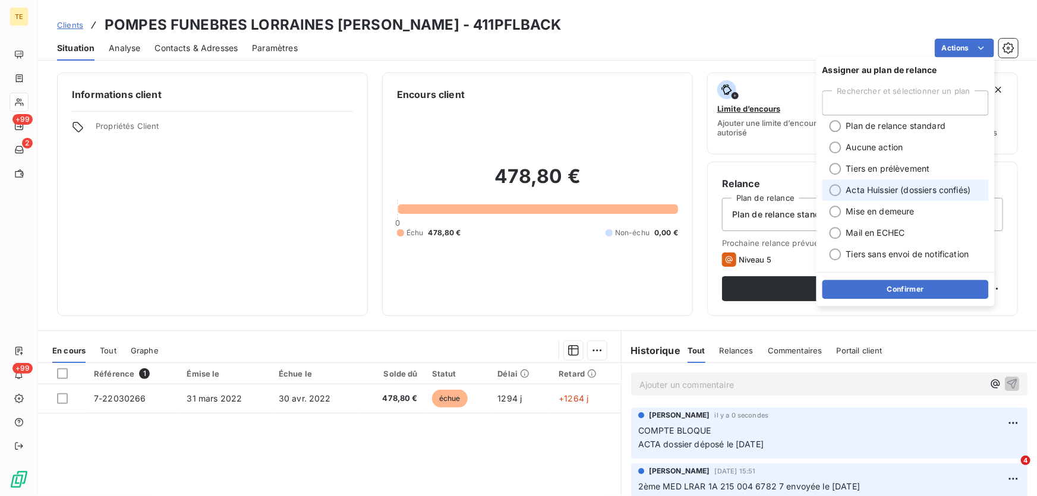
click at [851, 191] on span "Acta Huissier (dossiers confiés)" at bounding box center [908, 190] width 125 height 12
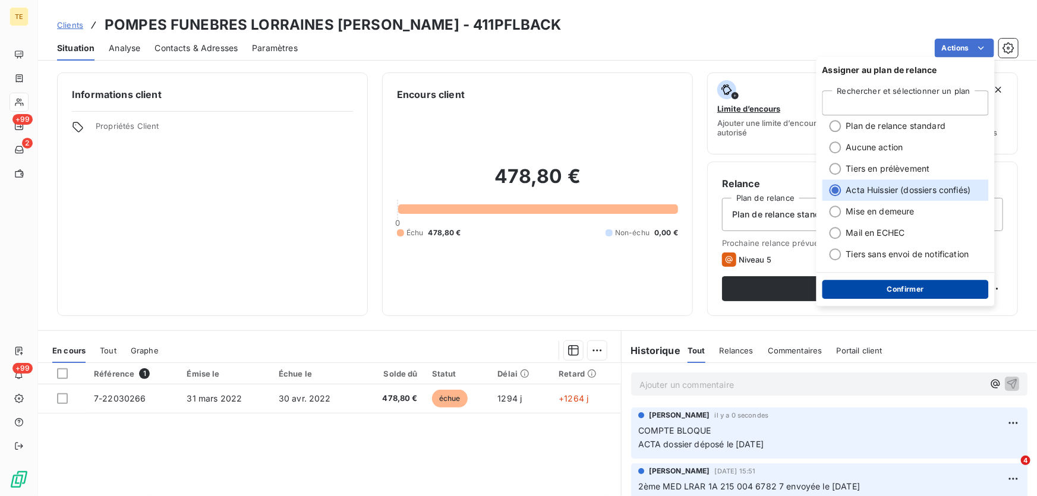
click at [892, 289] on button "Confirmer" at bounding box center [906, 289] width 166 height 19
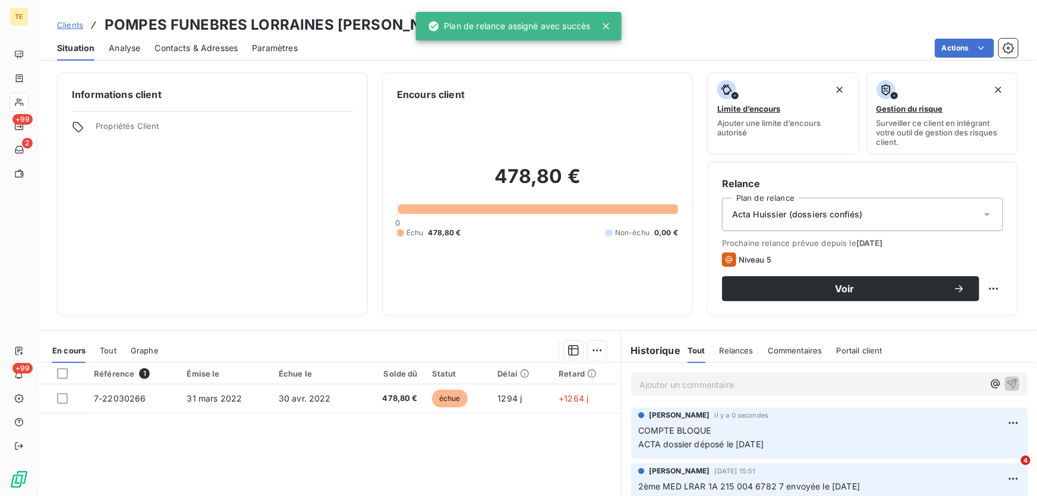
click at [222, 248] on div "Informations client Propriétés Client" at bounding box center [212, 195] width 311 height 244
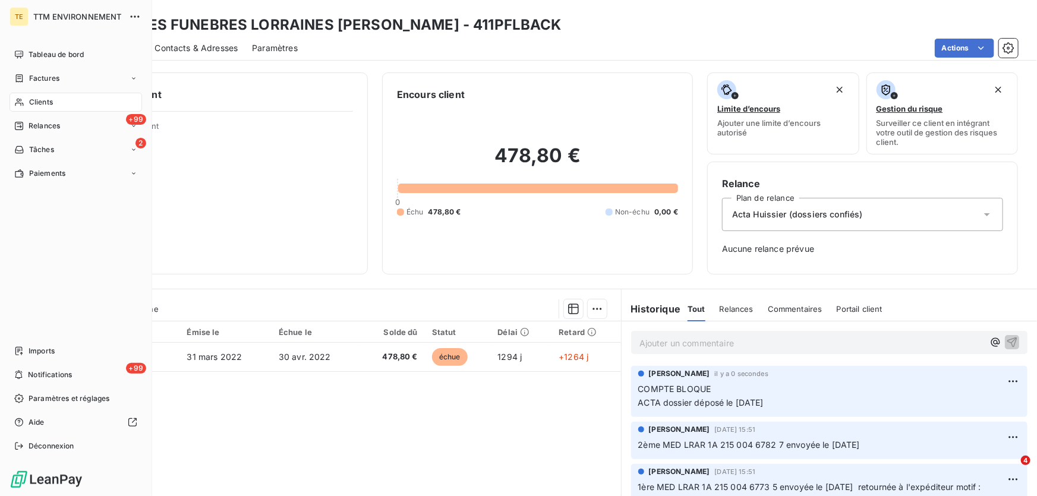
click at [34, 107] on span "Clients" at bounding box center [41, 102] width 24 height 11
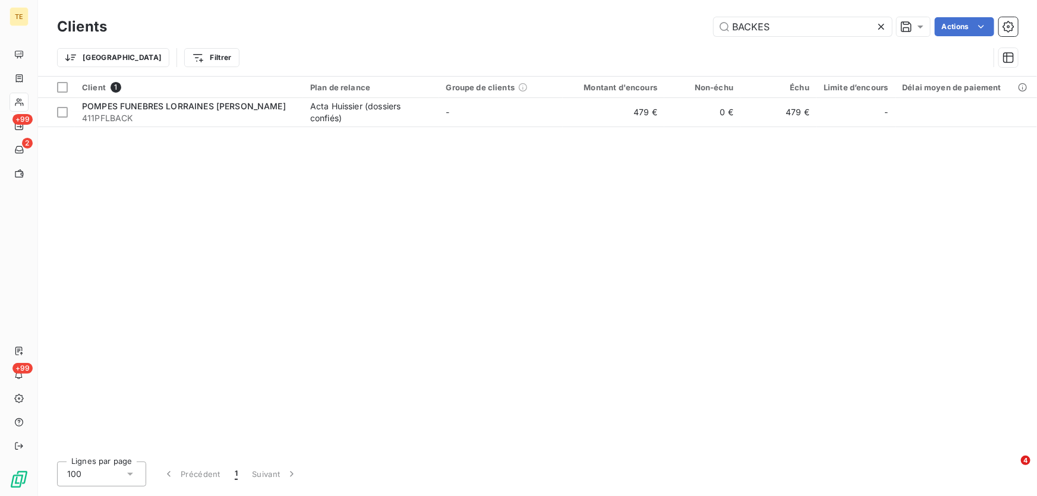
drag, startPoint x: 697, startPoint y: 22, endPoint x: 651, endPoint y: 19, distance: 45.3
click at [651, 19] on div "BACKES Actions" at bounding box center [569, 26] width 897 height 19
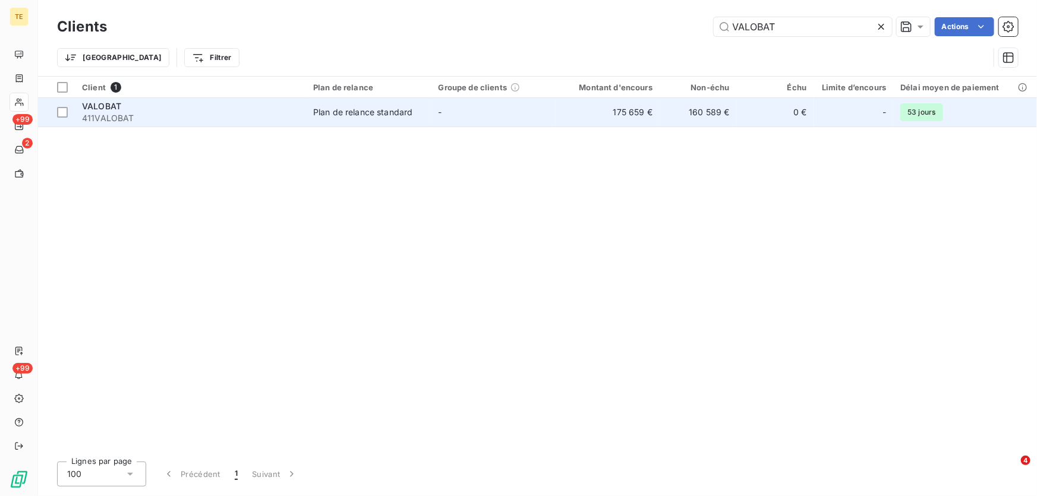
type input "VALOBAT"
click at [114, 109] on span "VALOBAT" at bounding box center [101, 106] width 39 height 10
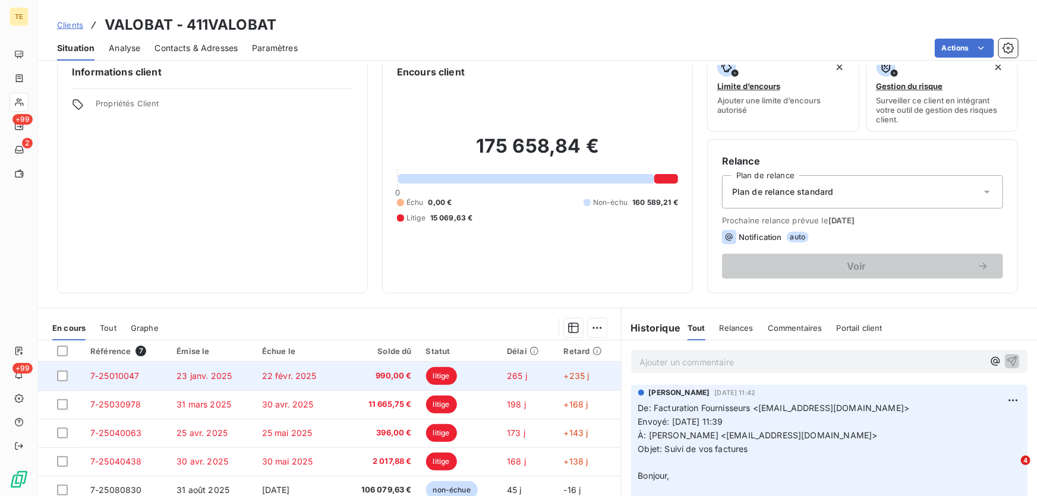
scroll to position [77, 0]
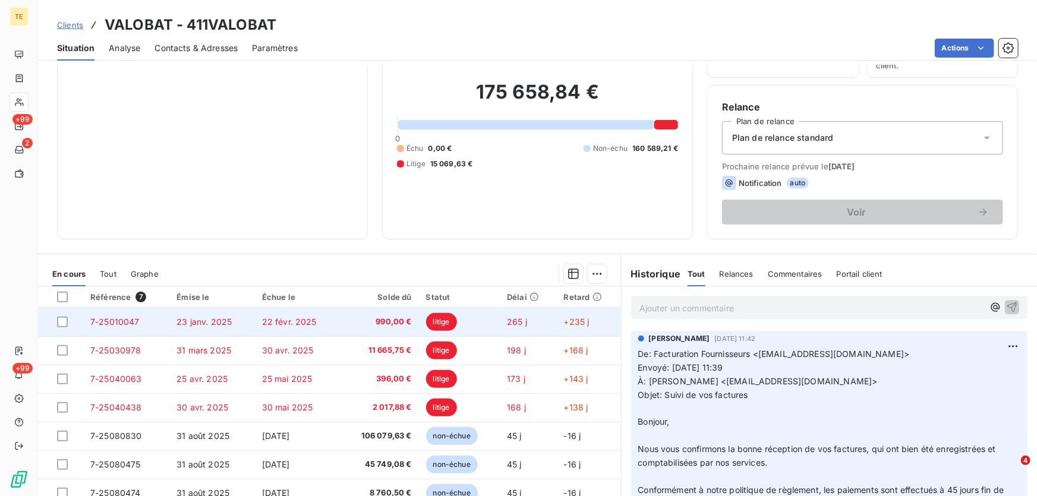
click at [437, 315] on span "litige" at bounding box center [441, 322] width 31 height 18
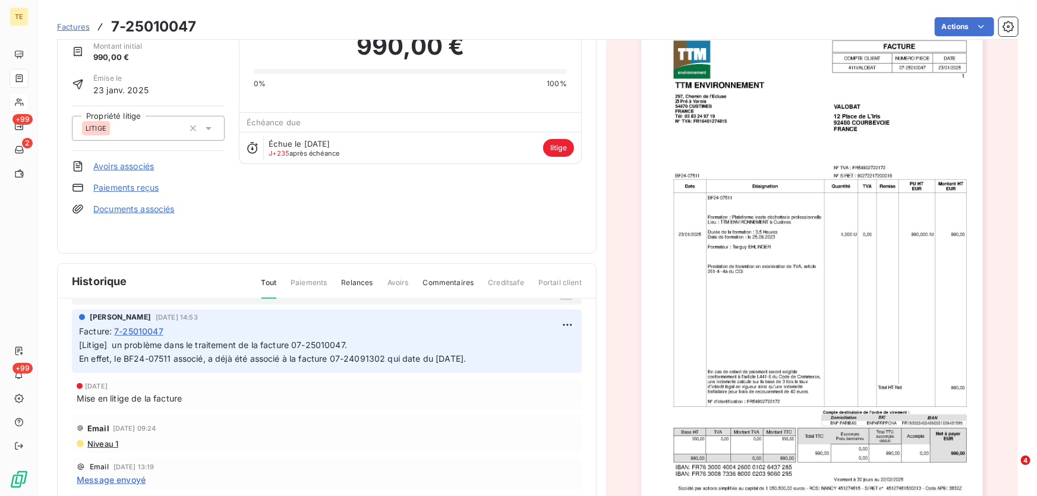
scroll to position [53, 0]
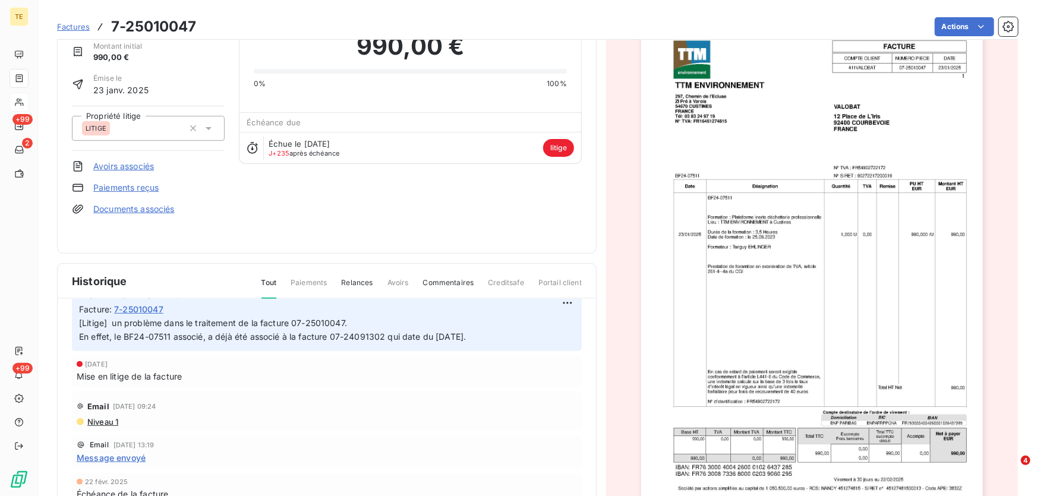
drag, startPoint x: 516, startPoint y: 393, endPoint x: 346, endPoint y: 386, distance: 170.7
click at [346, 386] on div "[PERSON_NAME] [DATE] 14:53 Facture : 7-25010047 [Litige] un problème dans le tr…" at bounding box center [327, 438] width 510 height 301
click at [348, 399] on div "Email [DATE] 09:24" at bounding box center [327, 406] width 500 height 19
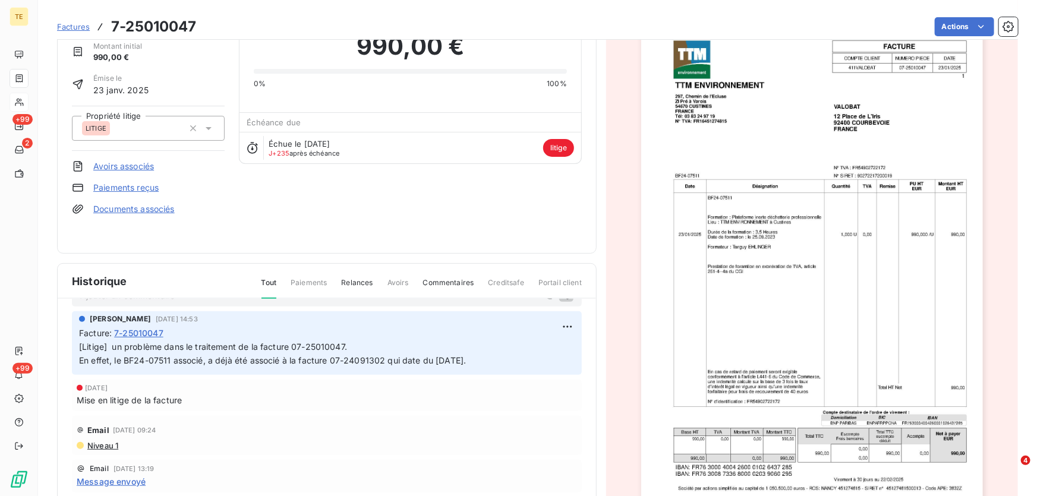
scroll to position [0, 0]
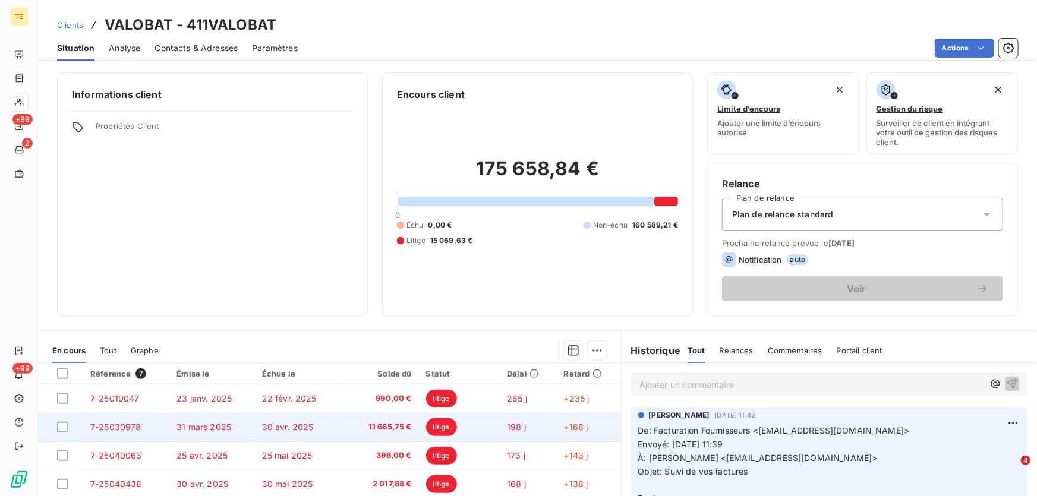
click at [121, 427] on span "7-25030978" at bounding box center [115, 427] width 51 height 10
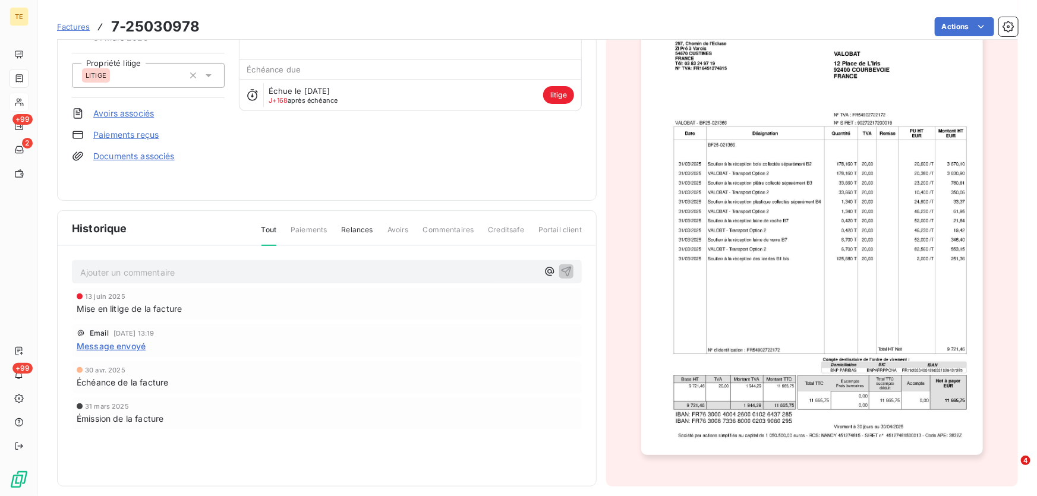
scroll to position [116, 0]
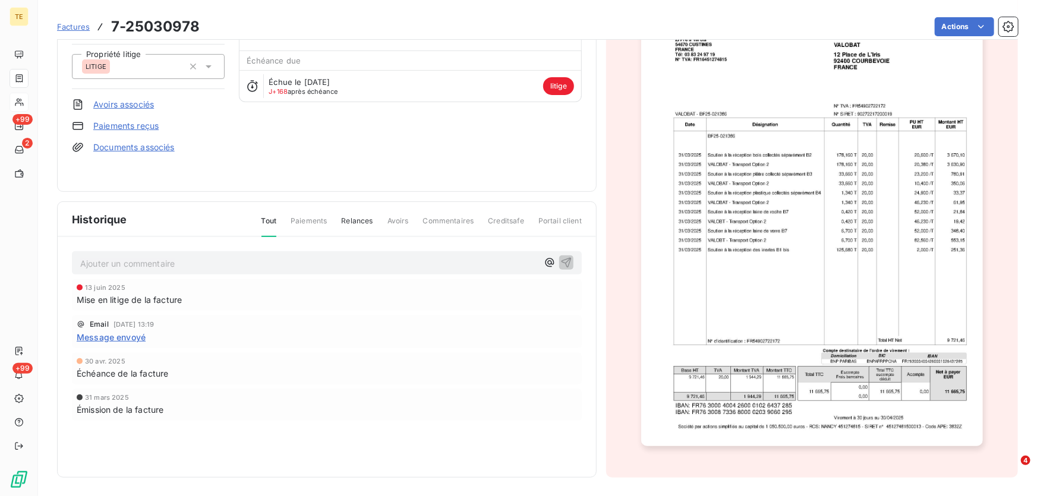
click at [111, 335] on span "Message envoyé" at bounding box center [111, 337] width 69 height 12
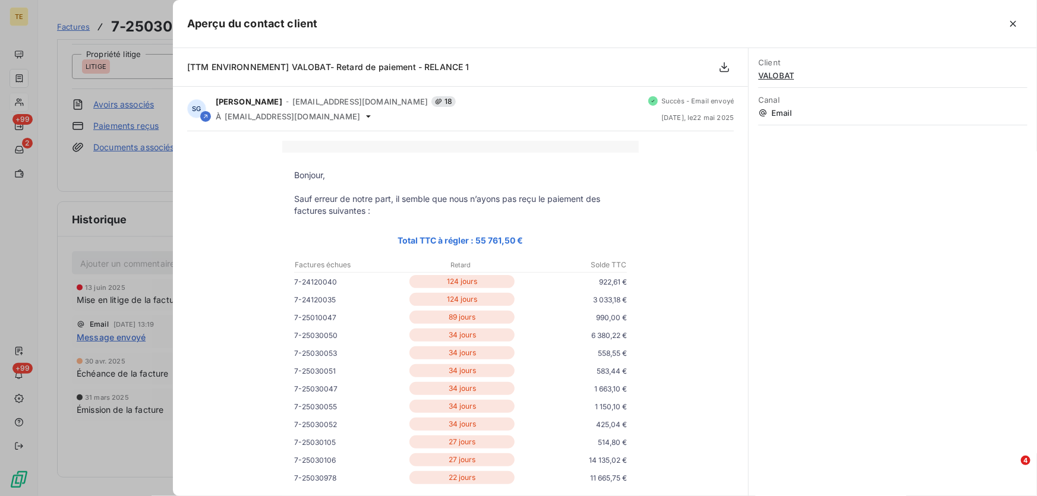
click at [109, 289] on div at bounding box center [518, 248] width 1037 height 496
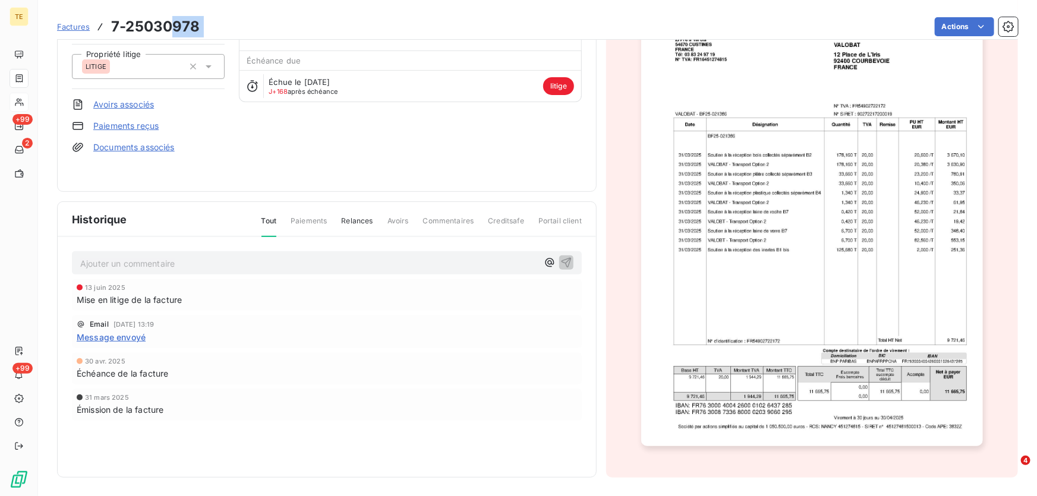
drag, startPoint x: 218, startPoint y: 23, endPoint x: 168, endPoint y: 23, distance: 49.9
click at [168, 23] on div "Factures 7-25030978 Actions" at bounding box center [537, 26] width 961 height 25
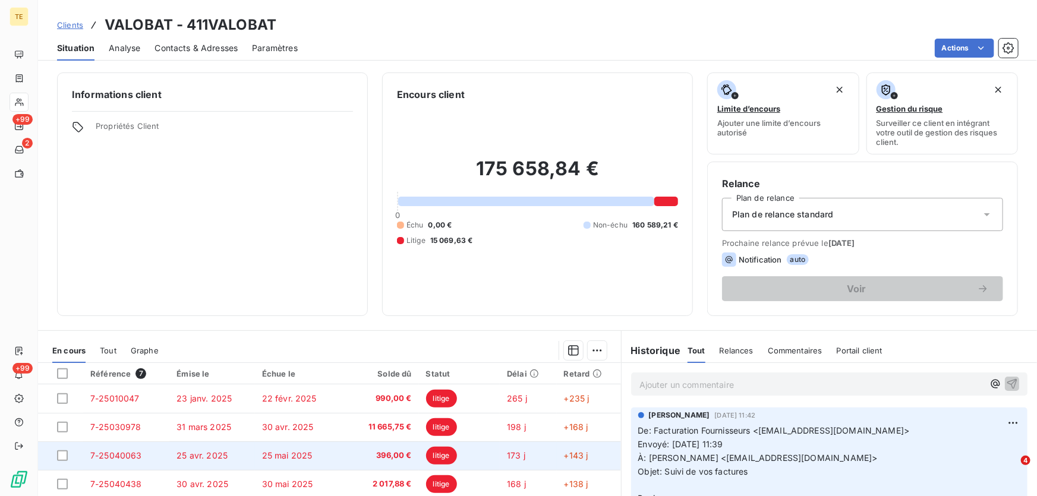
click at [128, 453] on span "7-25040063" at bounding box center [116, 456] width 52 height 10
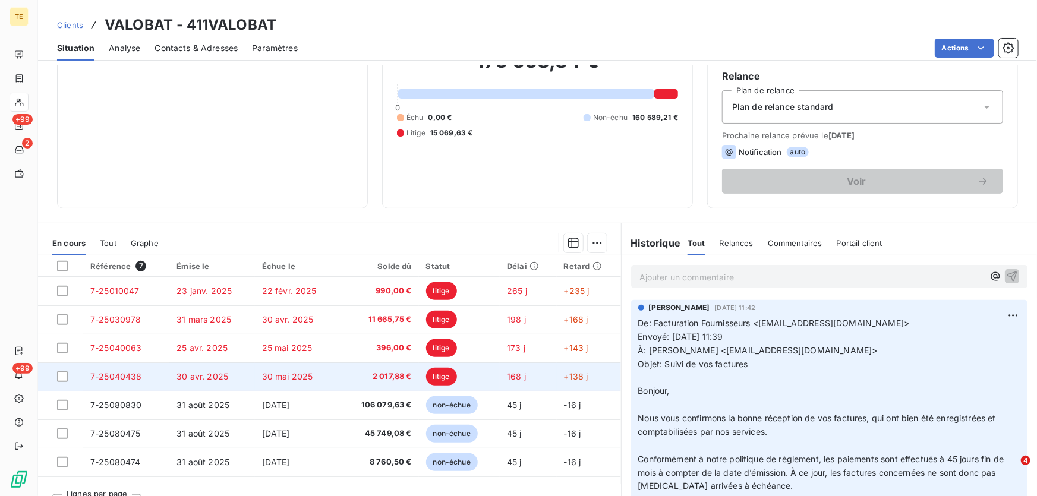
scroll to position [131, 0]
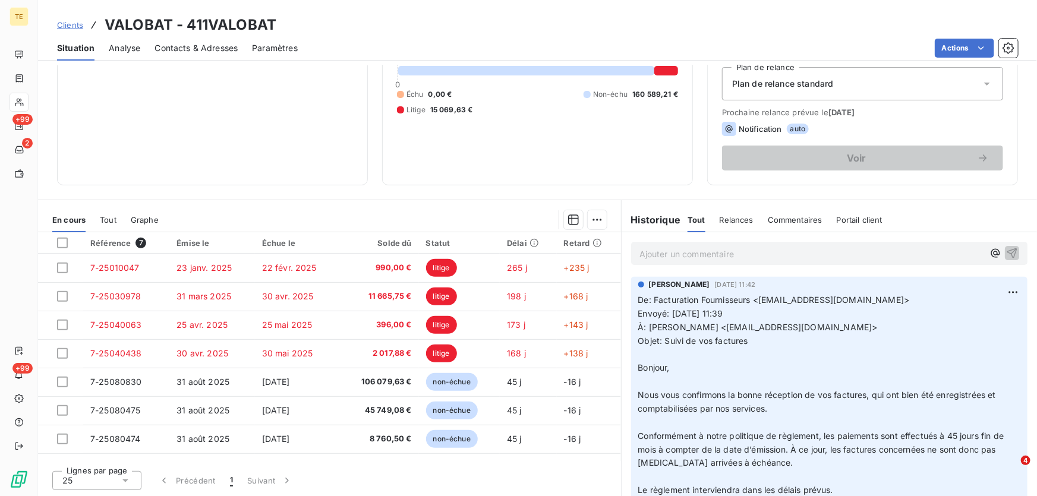
click at [671, 257] on p "Ajouter un commentaire ﻿" at bounding box center [812, 254] width 344 height 15
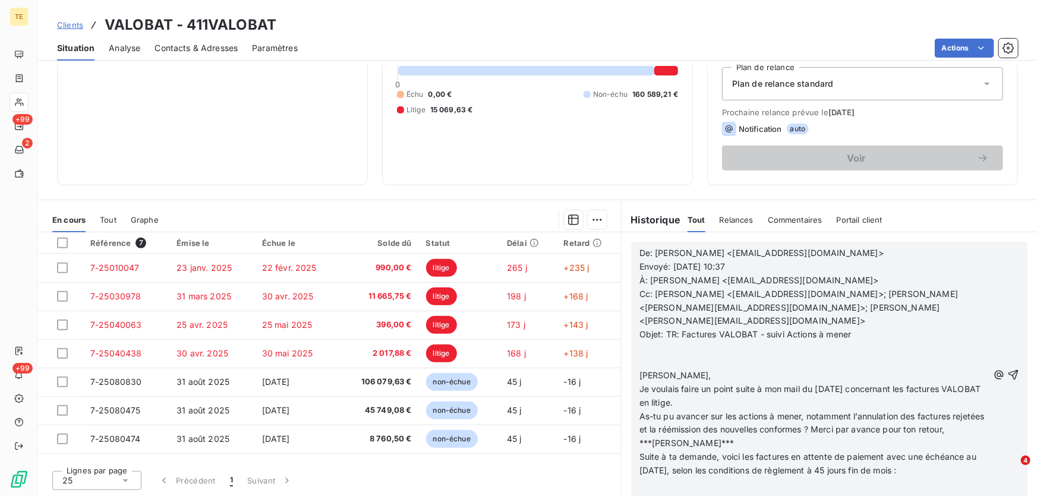
scroll to position [162, 0]
click at [1007, 380] on icon "button" at bounding box center [1013, 375] width 12 height 12
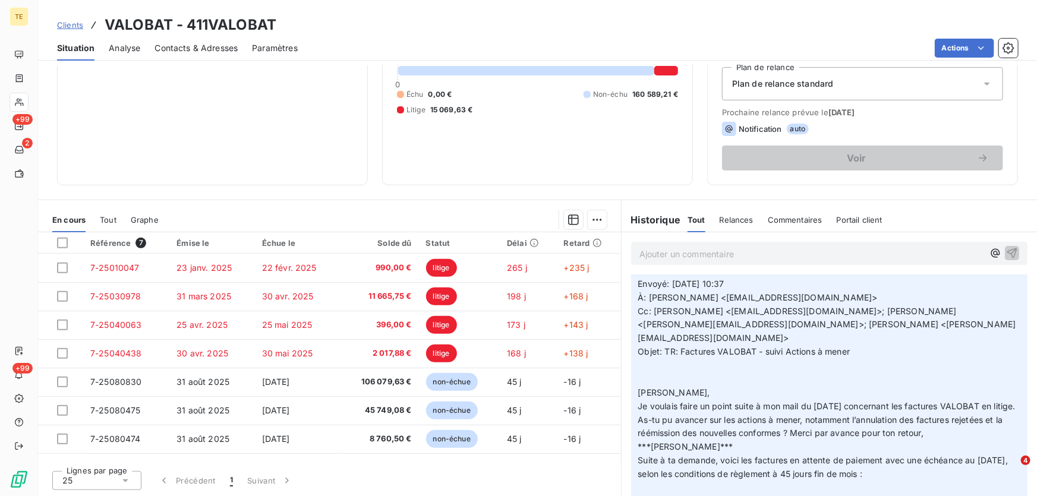
scroll to position [0, 0]
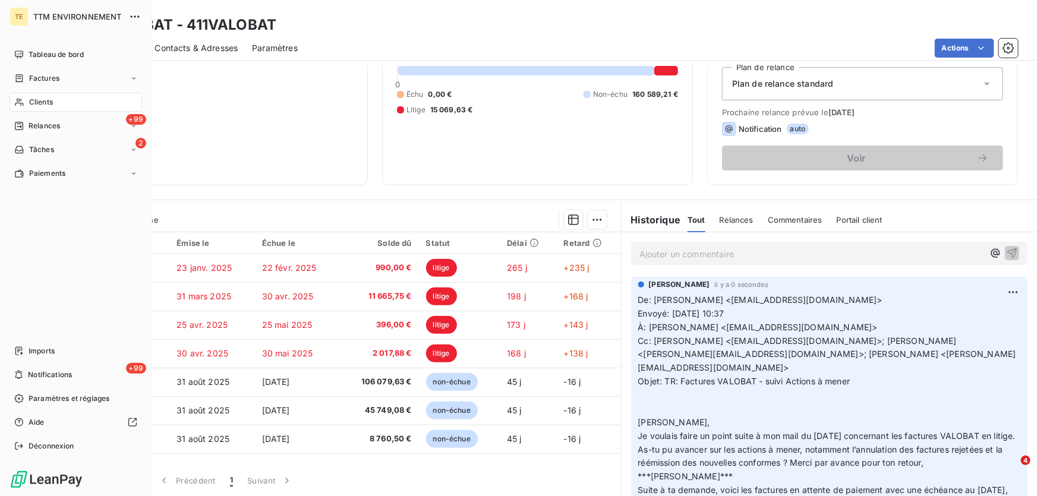
click at [42, 100] on span "Clients" at bounding box center [41, 102] width 24 height 11
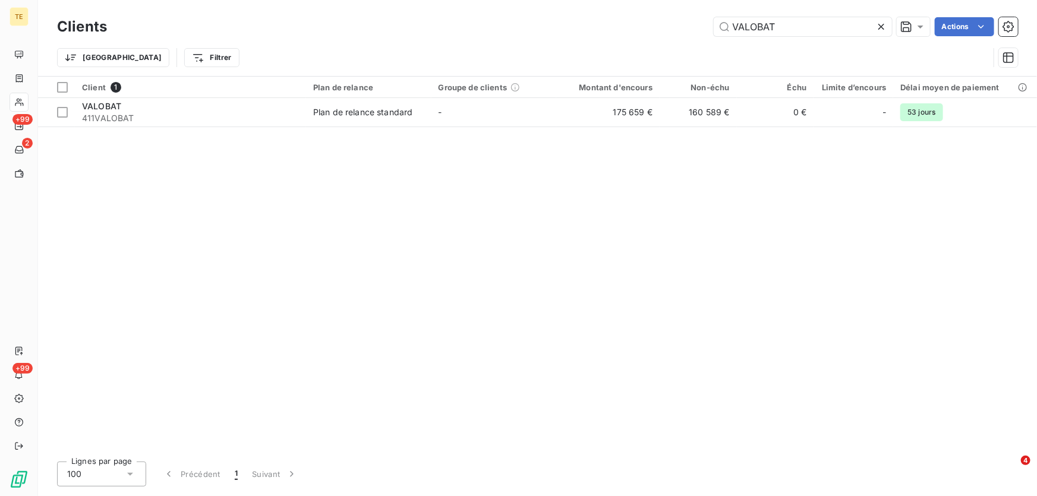
drag, startPoint x: 786, startPoint y: 29, endPoint x: 659, endPoint y: 26, distance: 126.6
click at [659, 26] on div "VALOBAT Actions" at bounding box center [569, 26] width 897 height 19
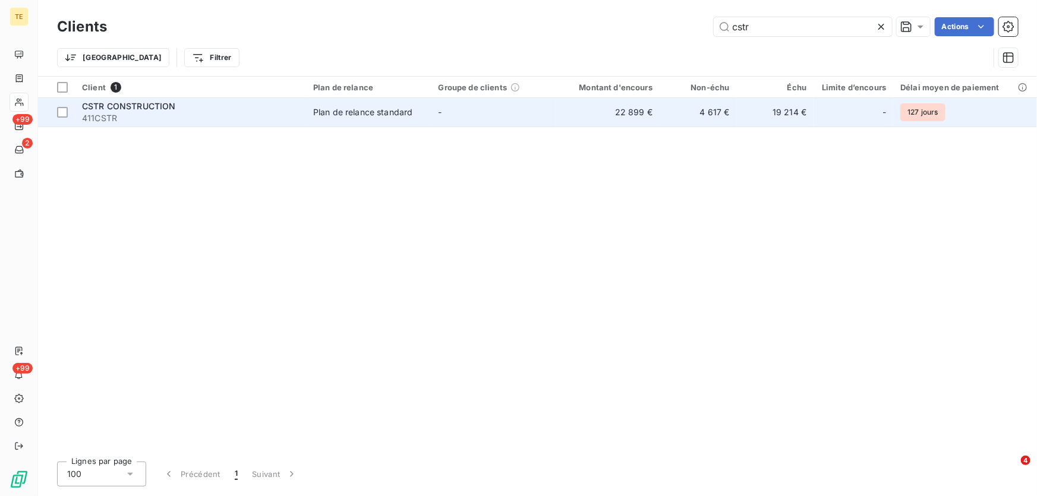
type input "cstr"
click at [127, 109] on span "CSTR CONSTRUCTION" at bounding box center [129, 106] width 94 height 10
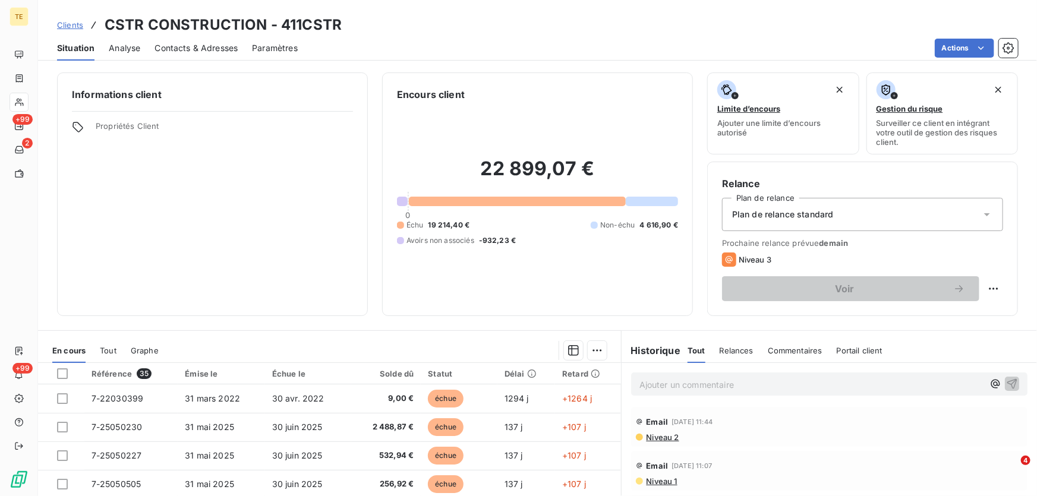
click at [641, 382] on p "Ajouter un commentaire ﻿" at bounding box center [812, 384] width 344 height 15
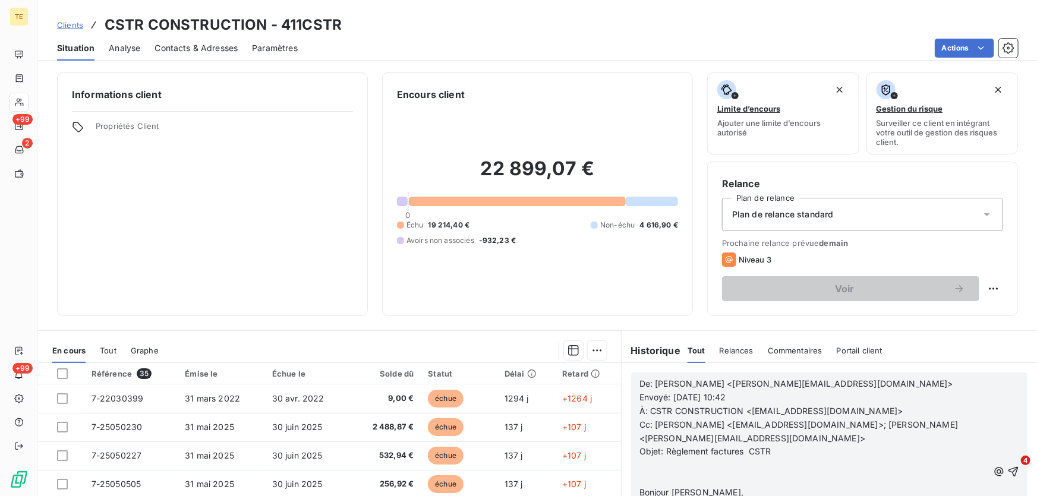
scroll to position [216, 0]
click at [674, 462] on p "﻿" at bounding box center [814, 466] width 349 height 14
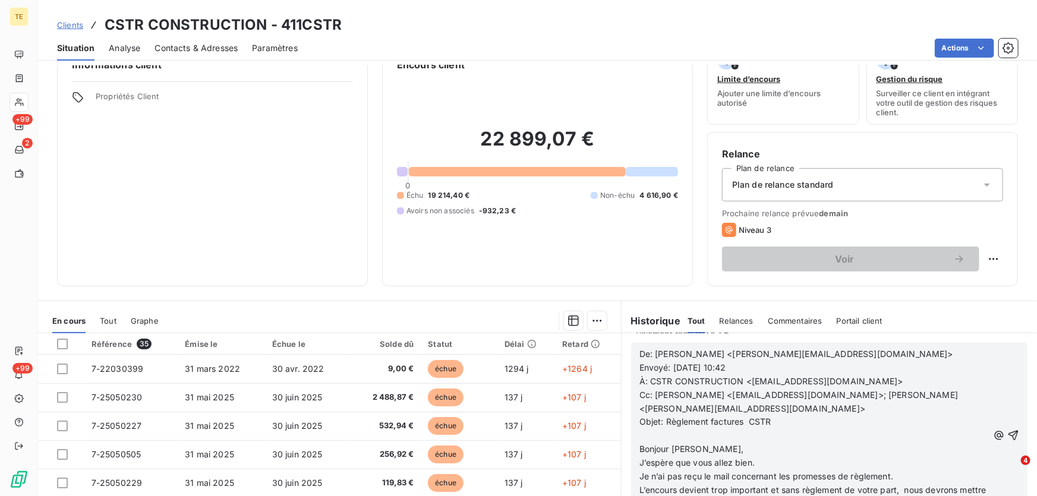
scroll to position [49, 0]
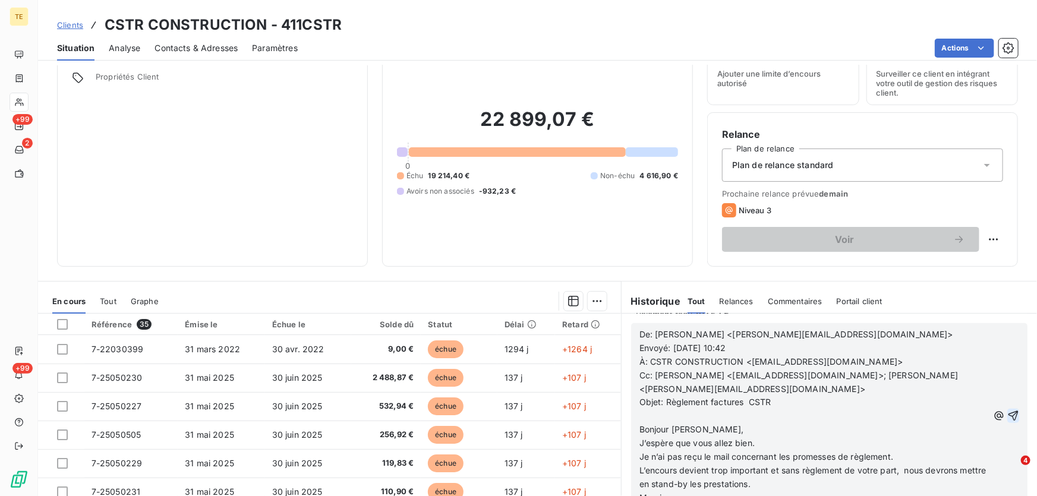
click at [1009, 412] on icon "button" at bounding box center [1014, 416] width 10 height 10
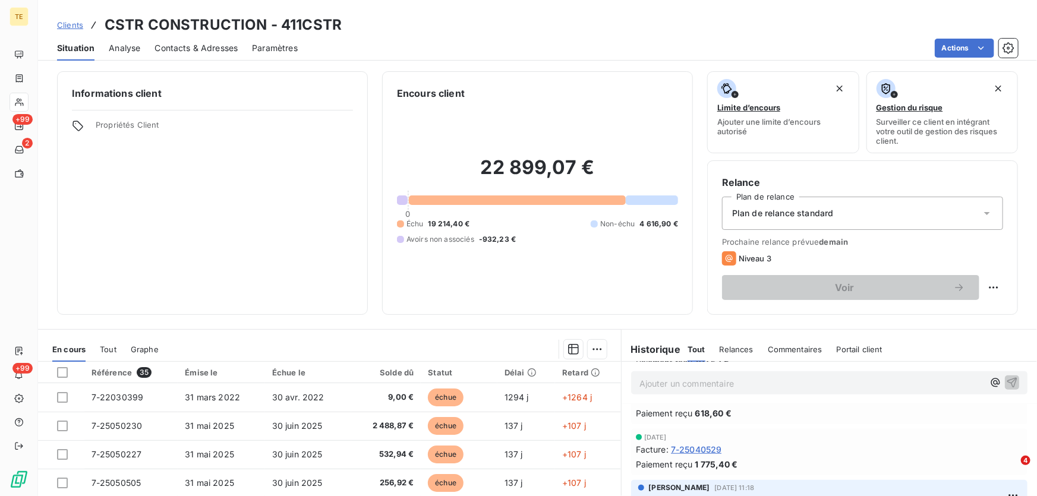
scroll to position [0, 0]
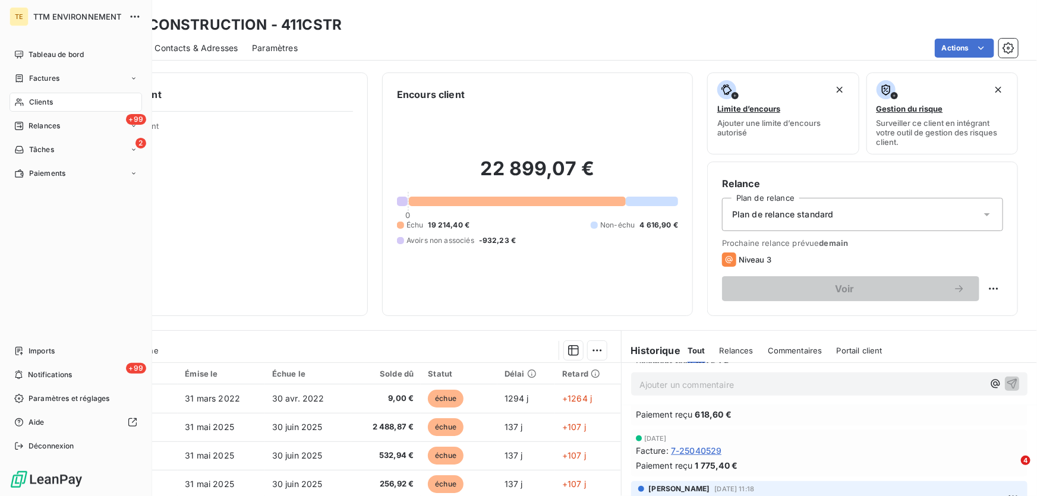
click at [38, 100] on span "Clients" at bounding box center [41, 102] width 24 height 11
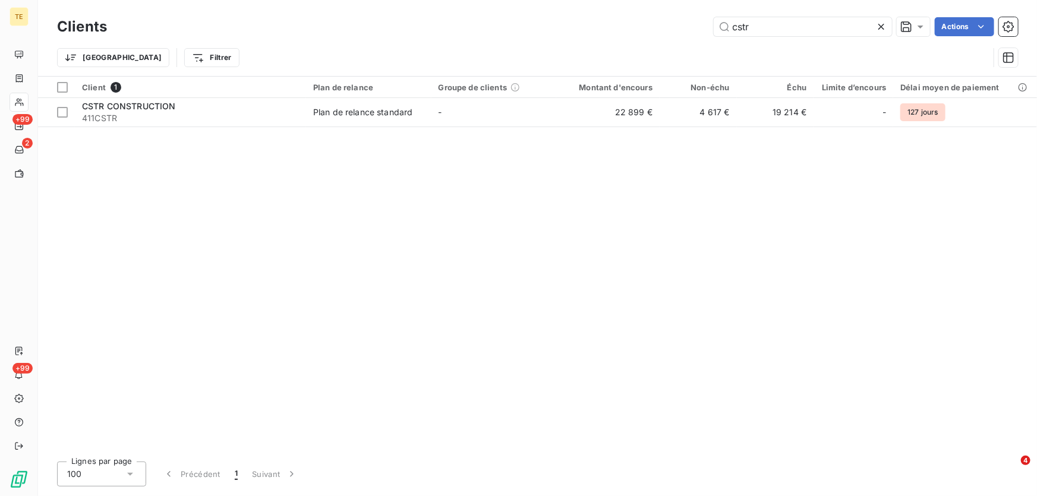
click at [881, 24] on icon at bounding box center [881, 27] width 12 height 12
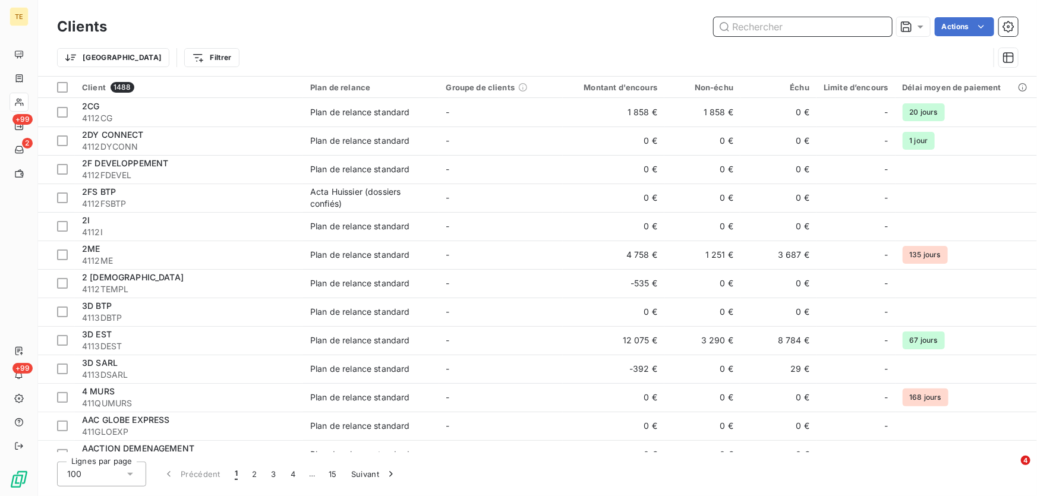
click at [747, 28] on input "text" at bounding box center [803, 26] width 178 height 19
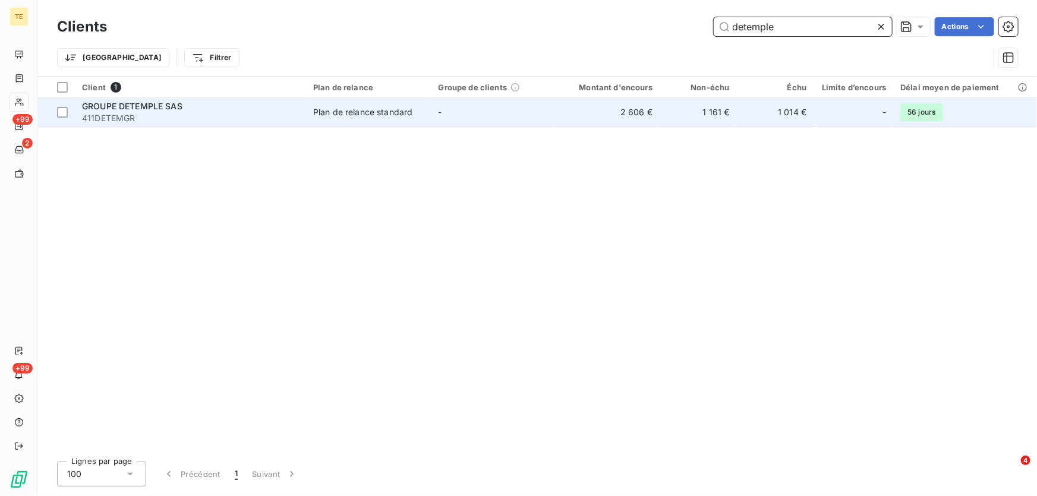
type input "detemple"
click at [141, 103] on span "GROUPE DETEMPLE SAS" at bounding box center [132, 106] width 100 height 10
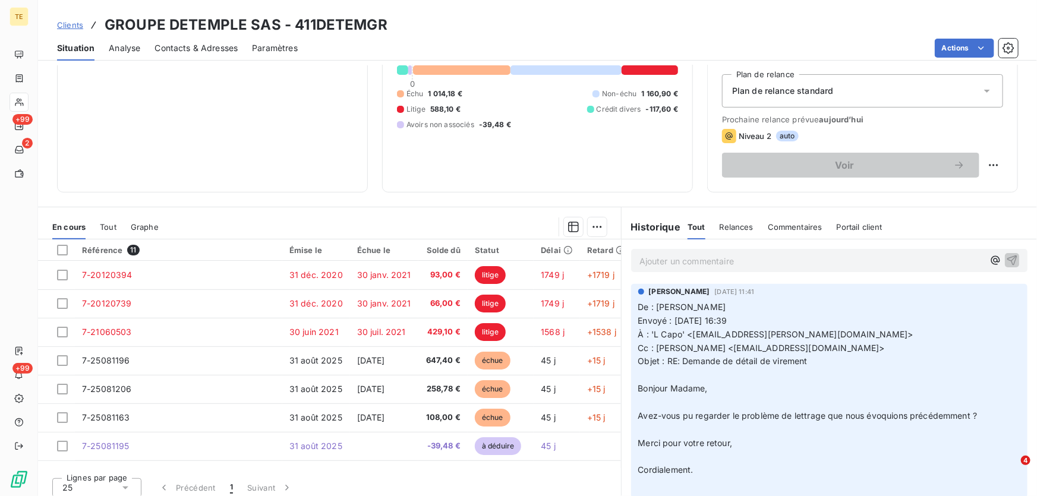
scroll to position [131, 0]
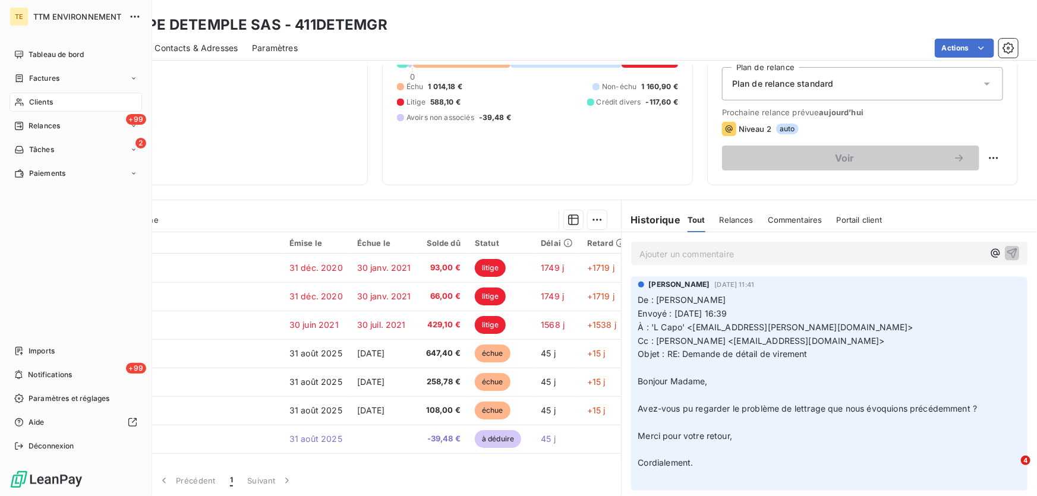
click at [40, 100] on span "Clients" at bounding box center [41, 102] width 24 height 11
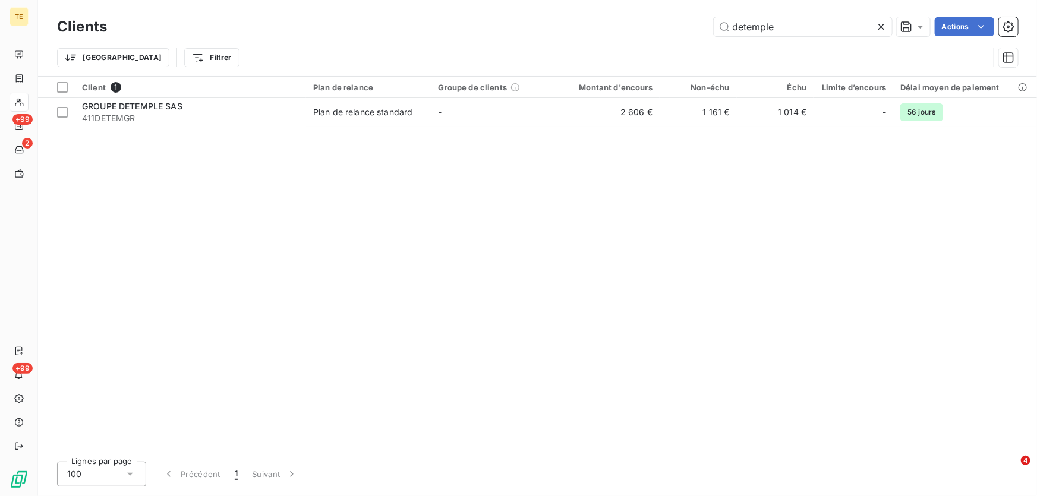
click at [881, 29] on icon at bounding box center [881, 27] width 12 height 12
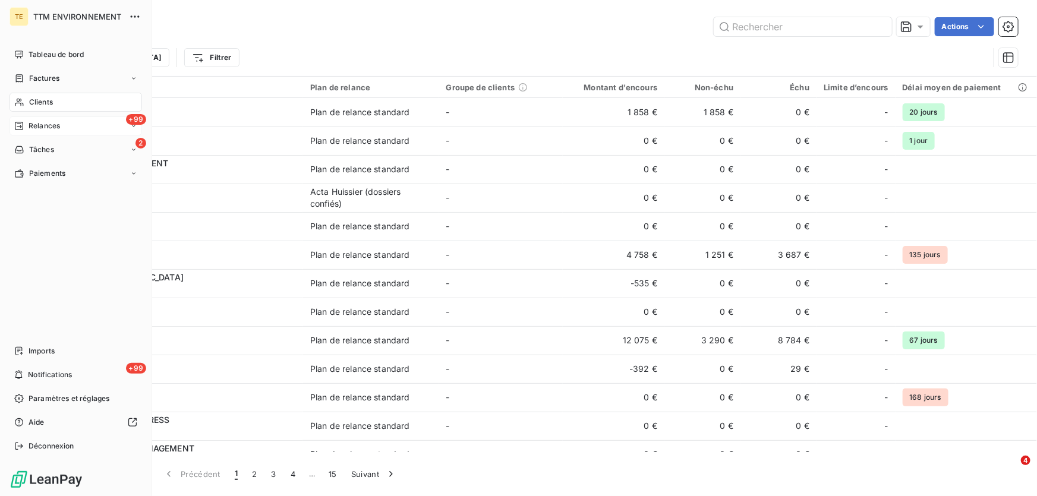
click at [32, 123] on span "Relances" at bounding box center [45, 126] width 32 height 11
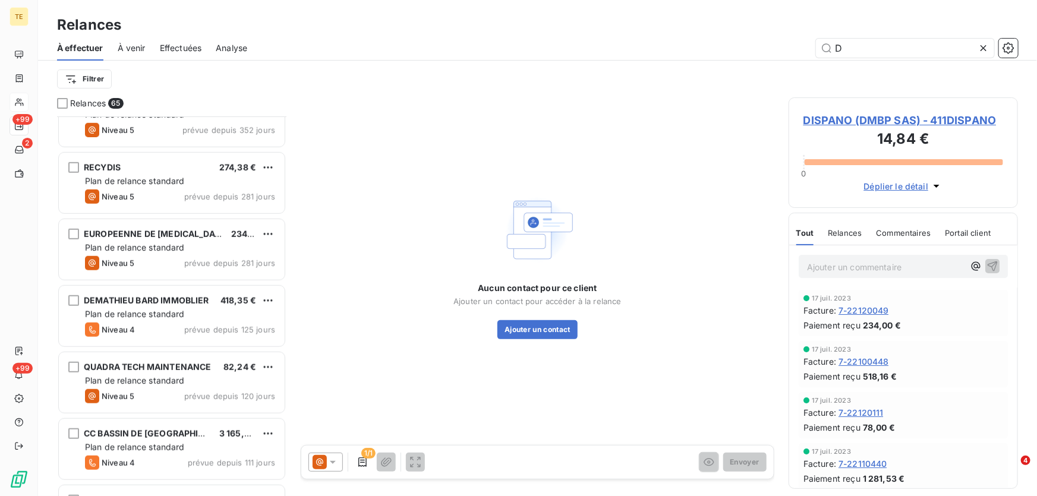
scroll to position [433, 0]
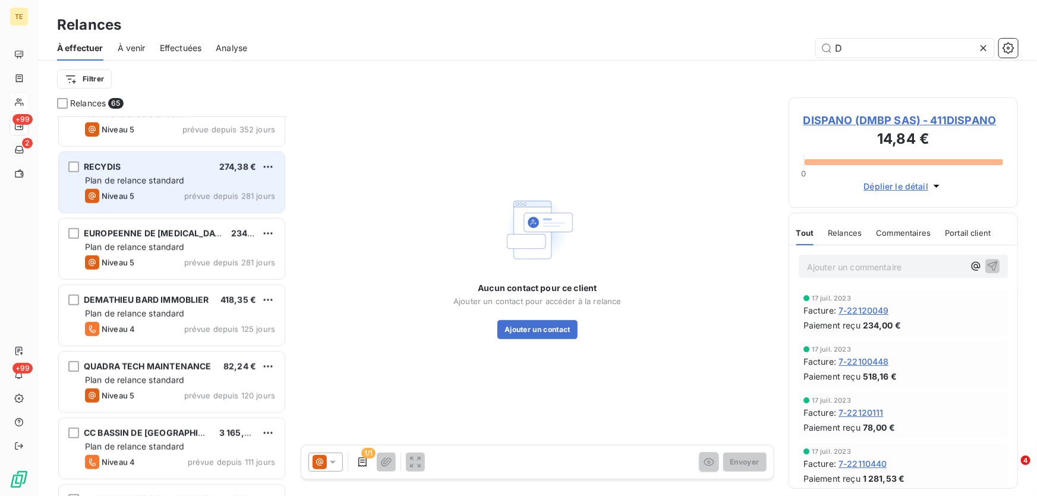
click at [149, 178] on span "Plan de relance standard" at bounding box center [135, 180] width 100 height 10
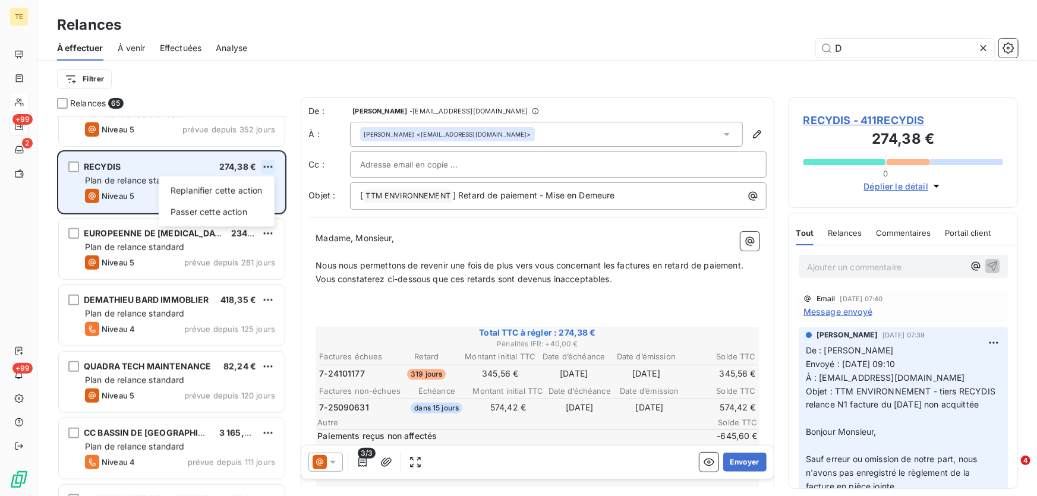
click at [269, 162] on html "TE +99 2 +99 Relances À effectuer À venir Effectuées Analyse D Filtrer Relances…" at bounding box center [518, 248] width 1037 height 496
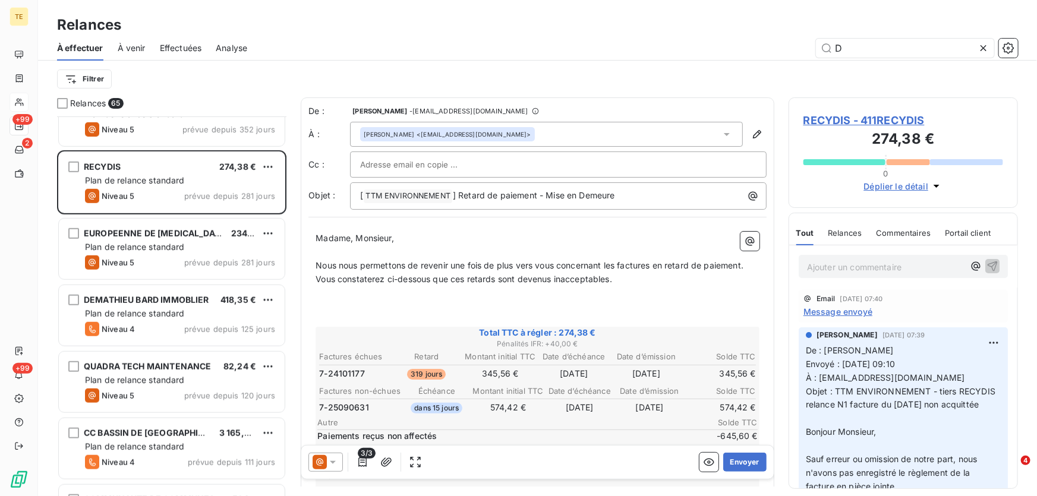
click at [269, 97] on html "TE +99 2 +99 Relances À effectuer À venir Effectuées Analyse D Filtrer Relances…" at bounding box center [518, 248] width 1037 height 496
click at [869, 119] on span "RECYDIS - 411RECYDIS" at bounding box center [904, 120] width 200 height 16
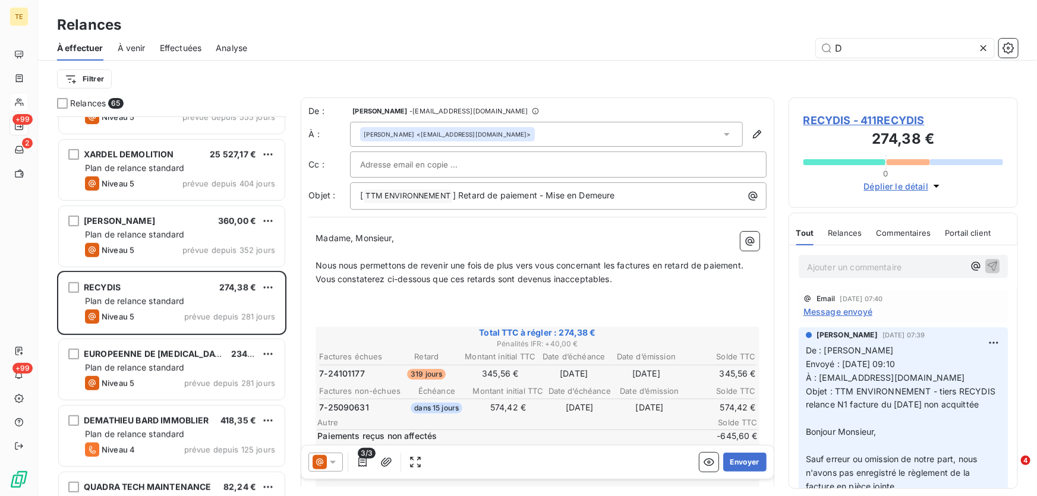
scroll to position [325, 0]
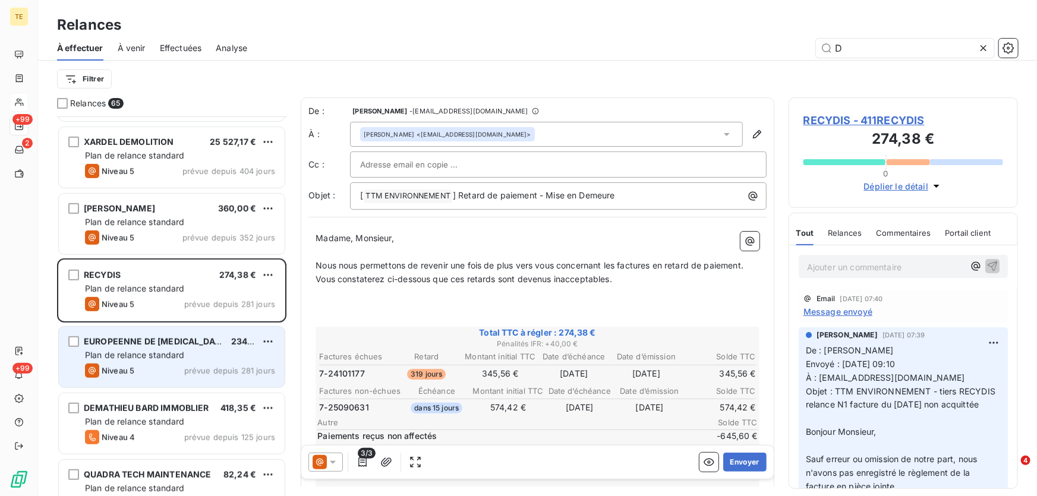
click at [125, 348] on div "EUROPEENNE DE [MEDICAL_DATA] ET FUMISTERIE 234,36 € Plan de relance standard Ni…" at bounding box center [172, 357] width 226 height 61
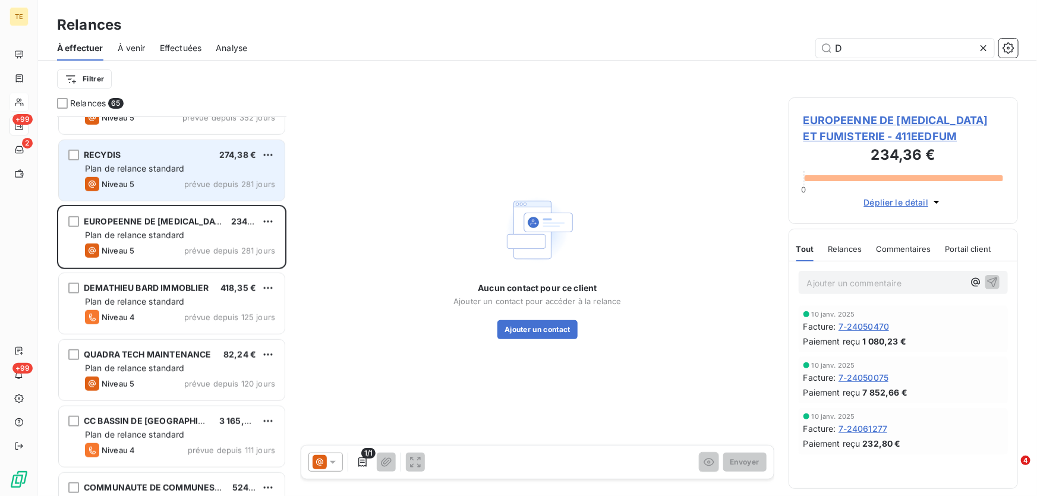
scroll to position [487, 0]
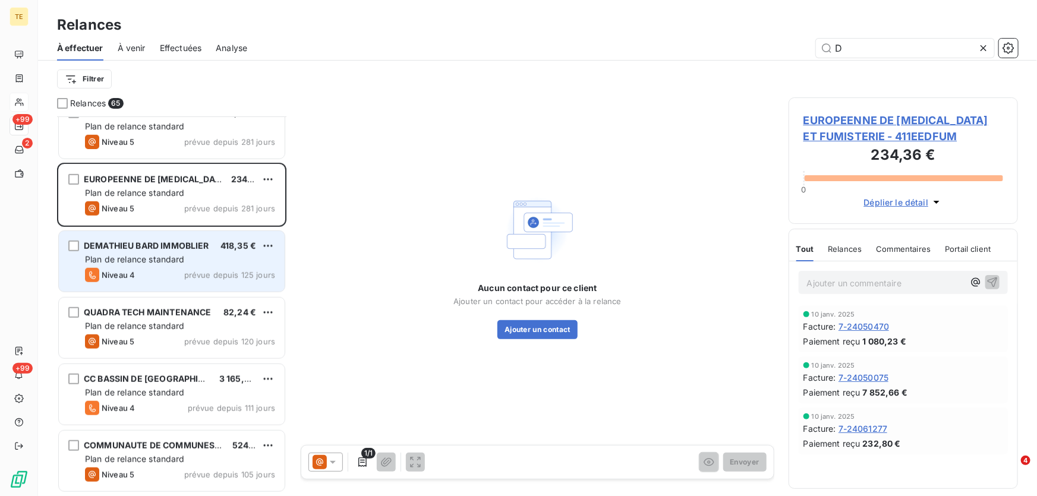
click at [155, 263] on span "Plan de relance standard" at bounding box center [135, 259] width 100 height 10
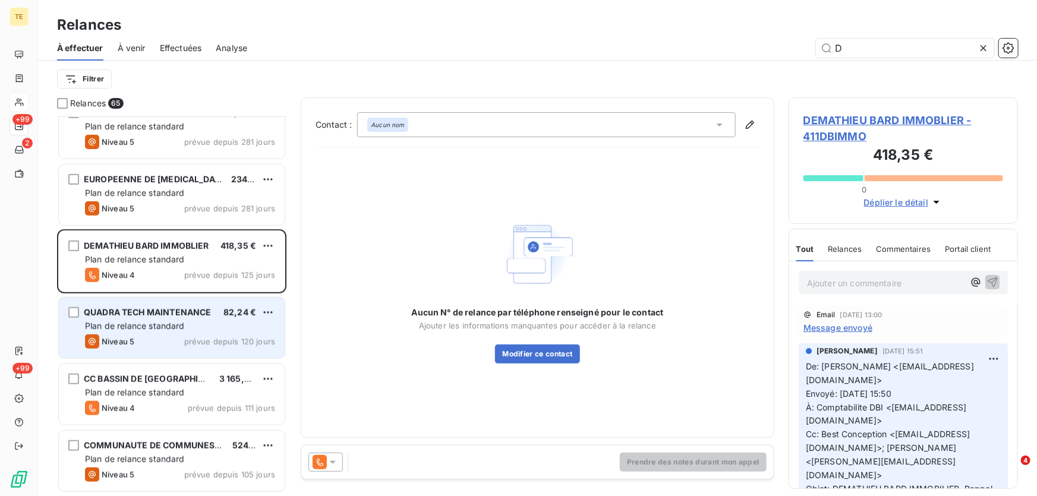
click at [149, 318] on div "QUADRA TECH MAINTENANCE" at bounding box center [147, 313] width 127 height 12
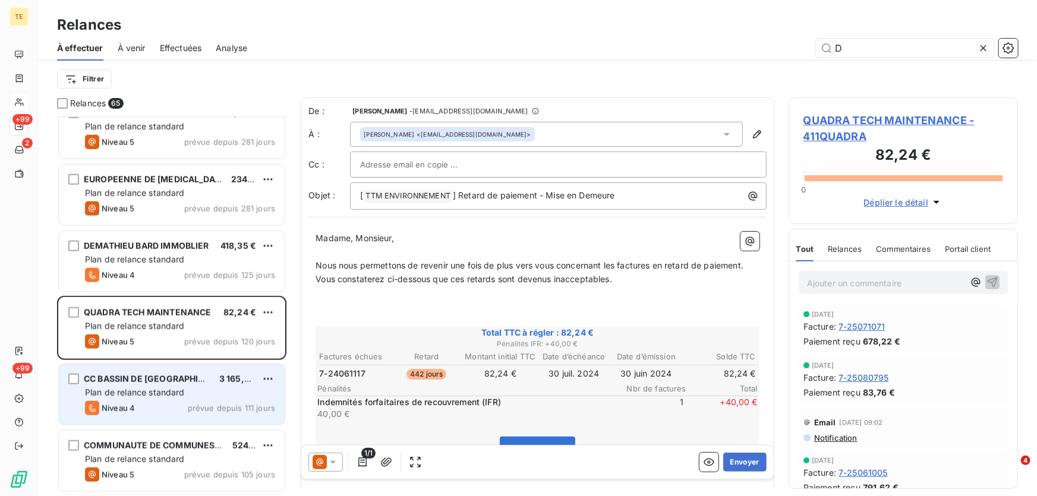
click at [147, 392] on span "Plan de relance standard" at bounding box center [135, 393] width 100 height 10
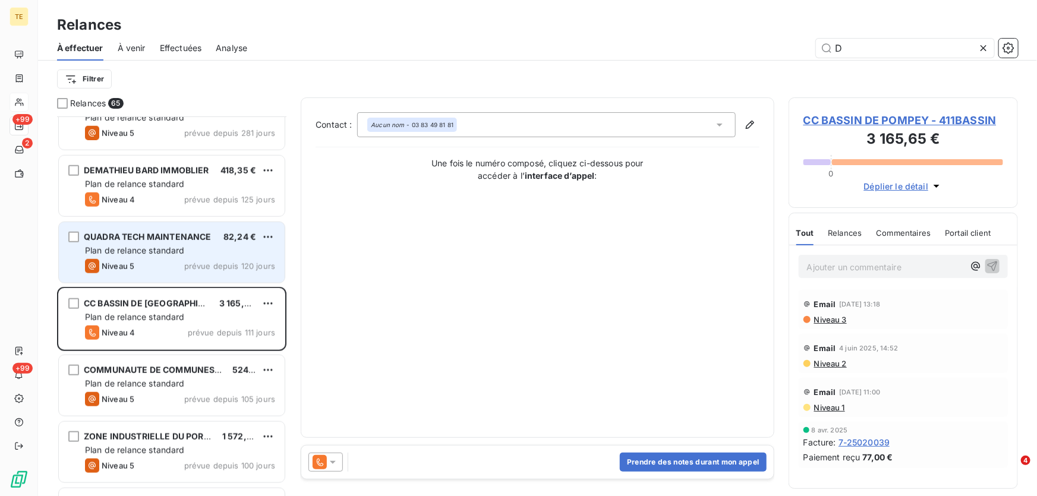
scroll to position [648, 0]
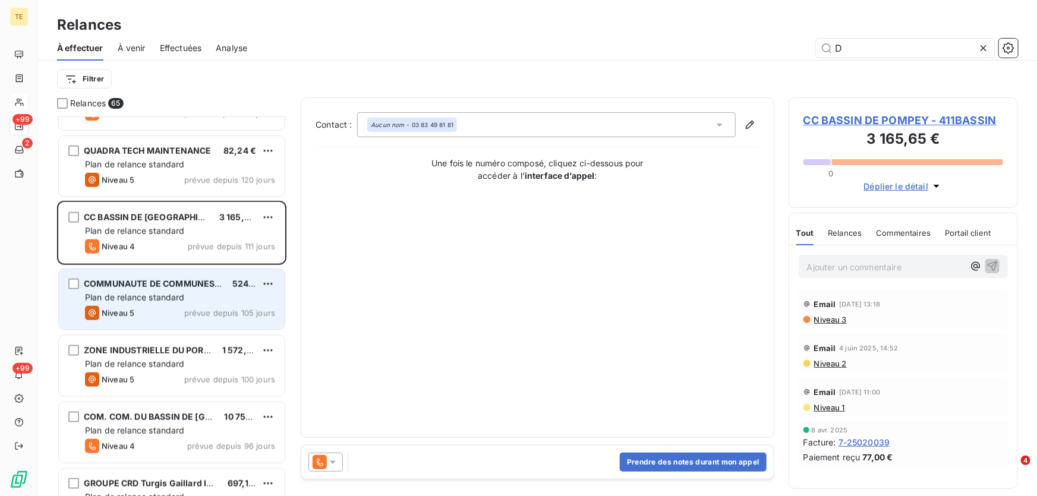
click at [158, 303] on div "Plan de relance standard" at bounding box center [180, 298] width 190 height 12
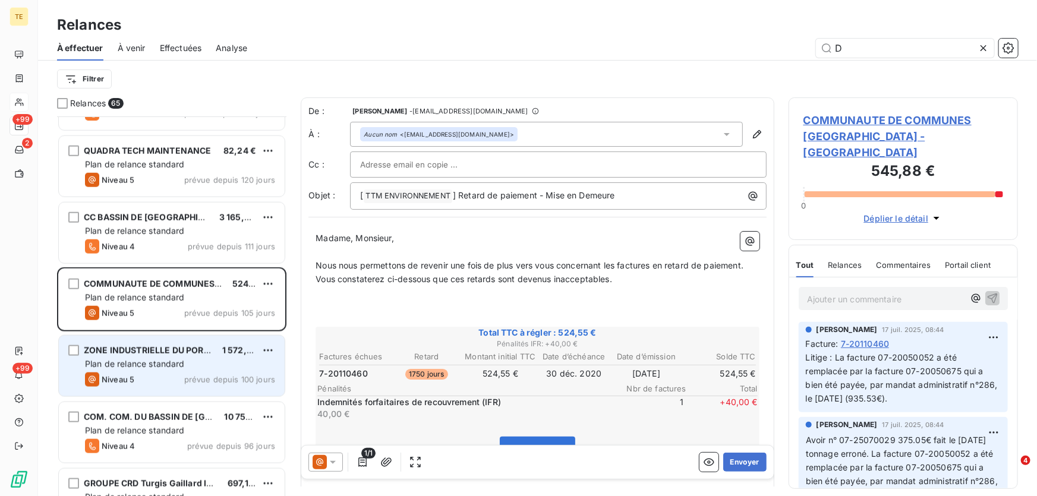
click at [144, 370] on div "ZONE INDUSTRIELLE DU PORT (EGLOG) 1 572,48 € Plan de relance standard Niveau 5 …" at bounding box center [172, 366] width 226 height 61
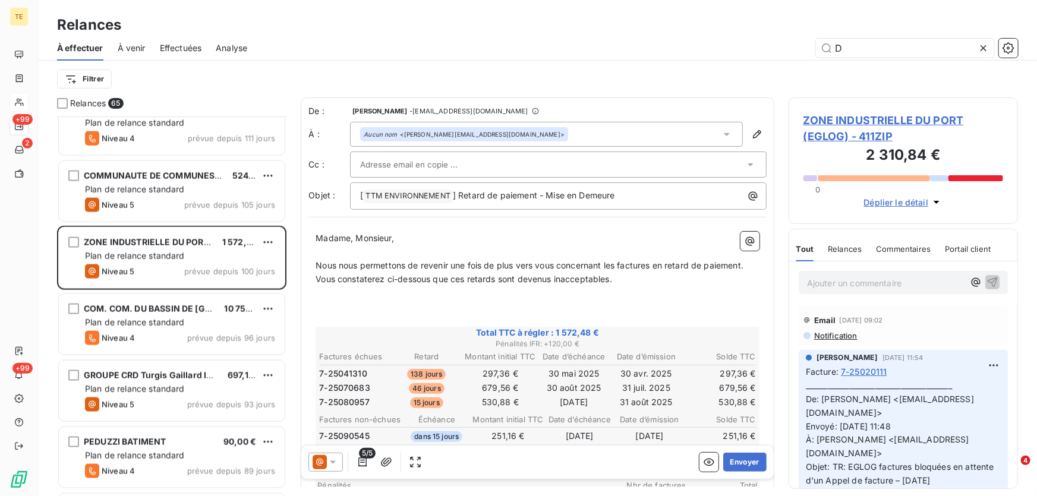
scroll to position [811, 0]
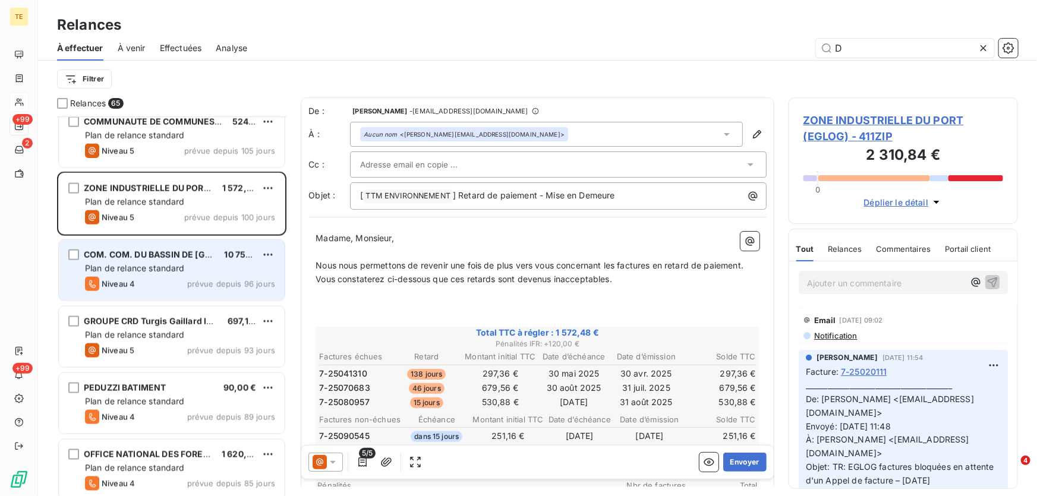
click at [153, 266] on span "Plan de relance standard" at bounding box center [135, 268] width 100 height 10
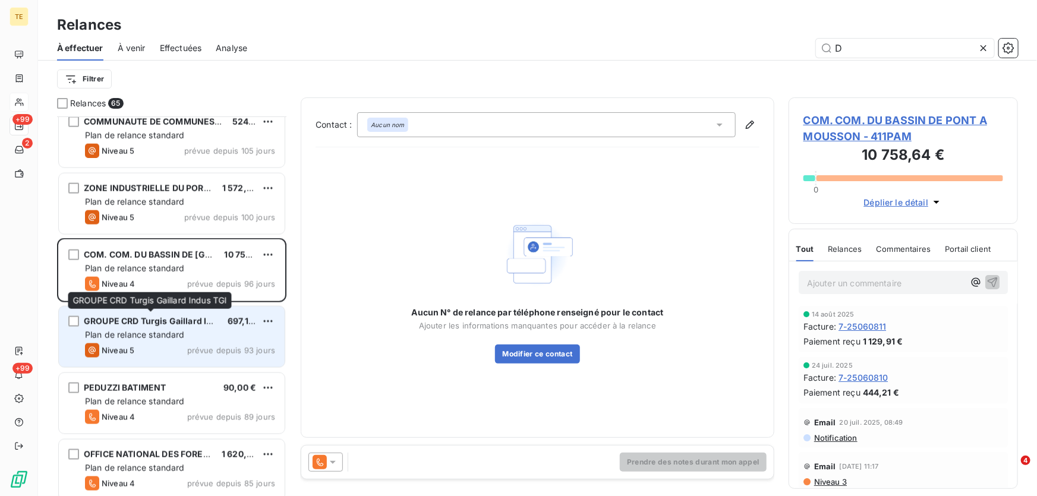
click at [127, 325] on span "GROUPE CRD Turgis Gaillard Indus TGI" at bounding box center [164, 321] width 160 height 10
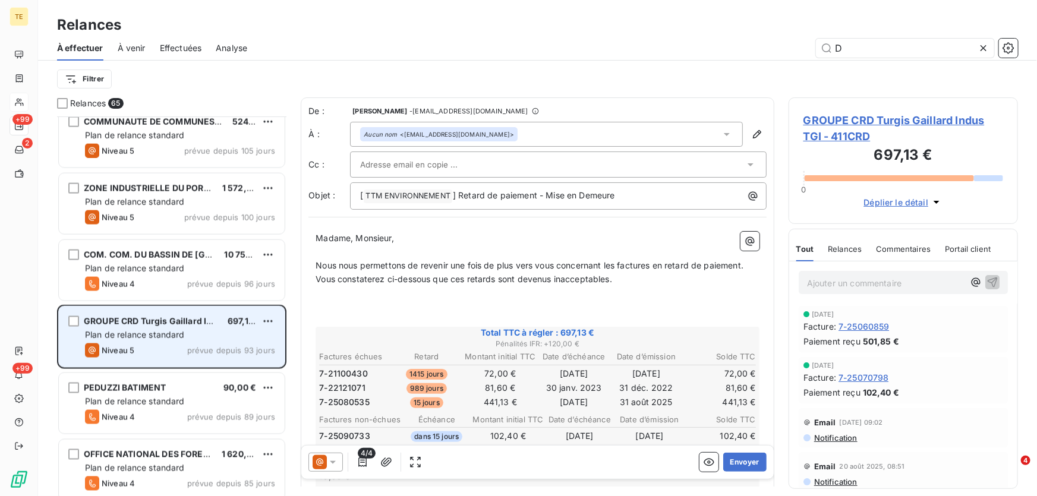
drag, startPoint x: 128, startPoint y: 397, endPoint x: 140, endPoint y: 326, distance: 72.2
click at [128, 396] on span "Plan de relance standard" at bounding box center [135, 401] width 100 height 10
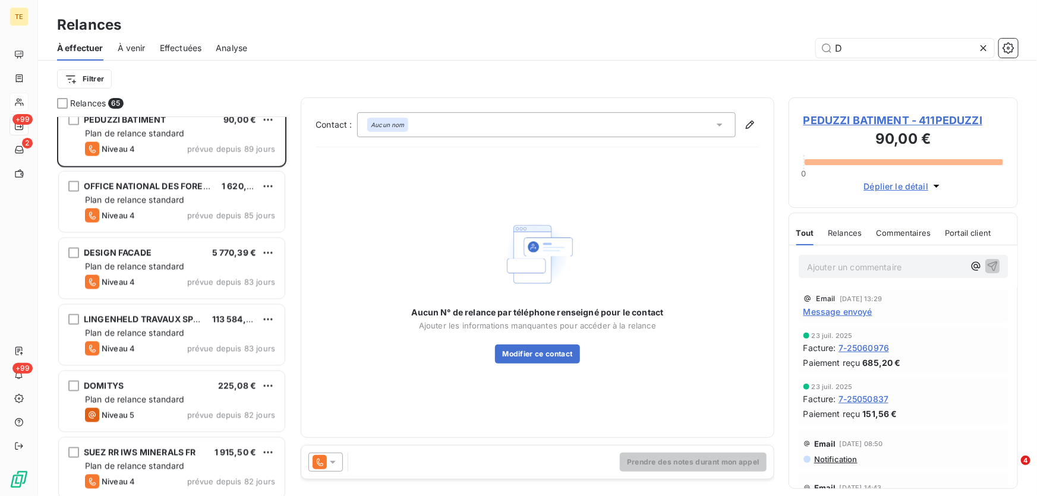
scroll to position [1081, 0]
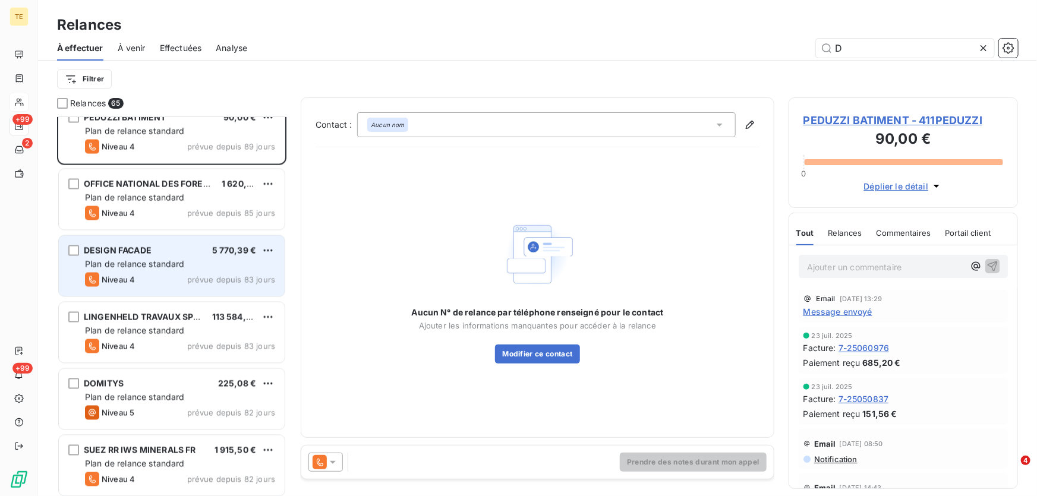
click at [142, 261] on span "Plan de relance standard" at bounding box center [135, 264] width 100 height 10
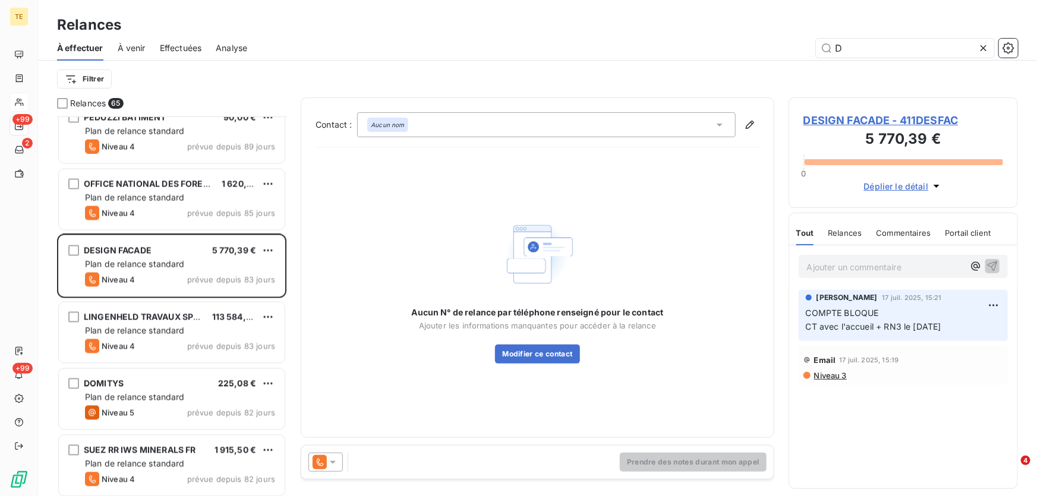
click at [839, 376] on span "Niveau 3" at bounding box center [830, 376] width 34 height 10
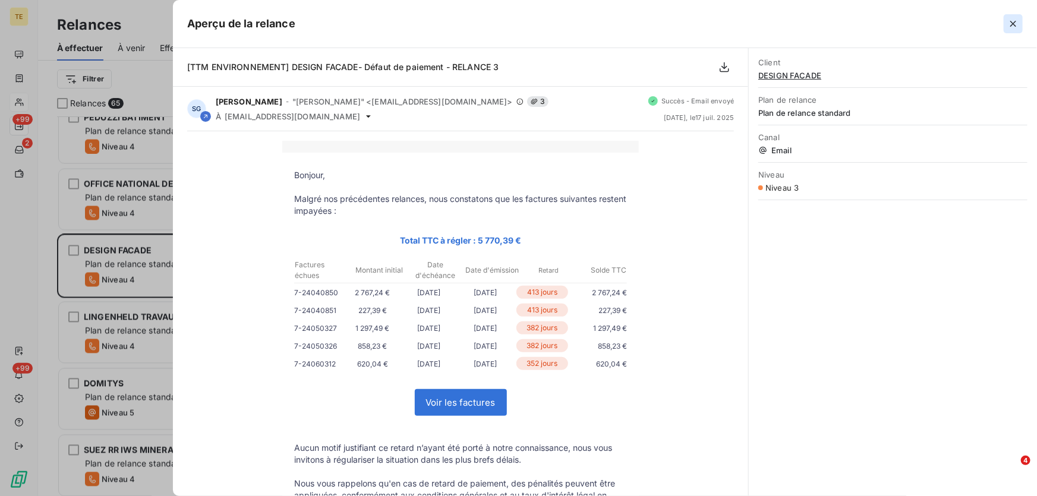
click at [1017, 23] on icon "button" at bounding box center [1013, 24] width 12 height 12
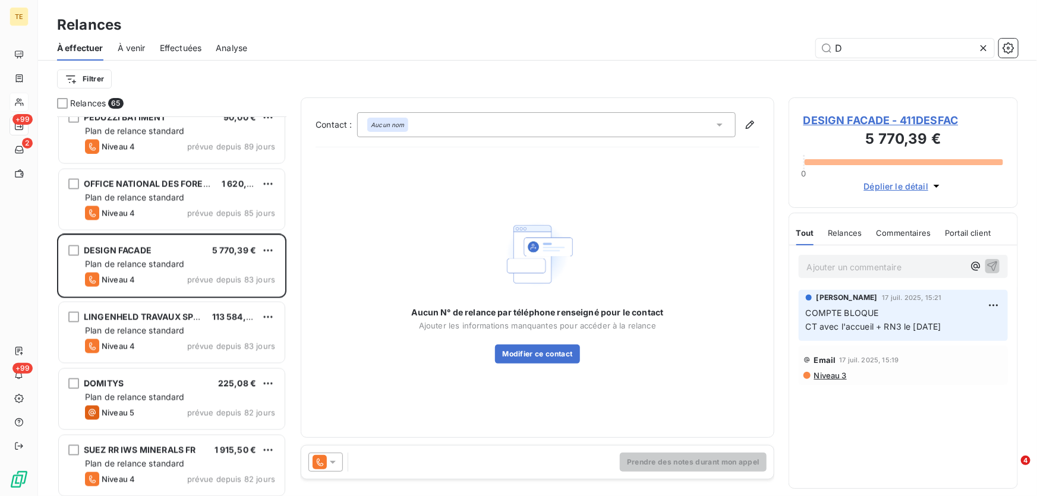
click at [821, 376] on span "Niveau 3" at bounding box center [830, 376] width 34 height 10
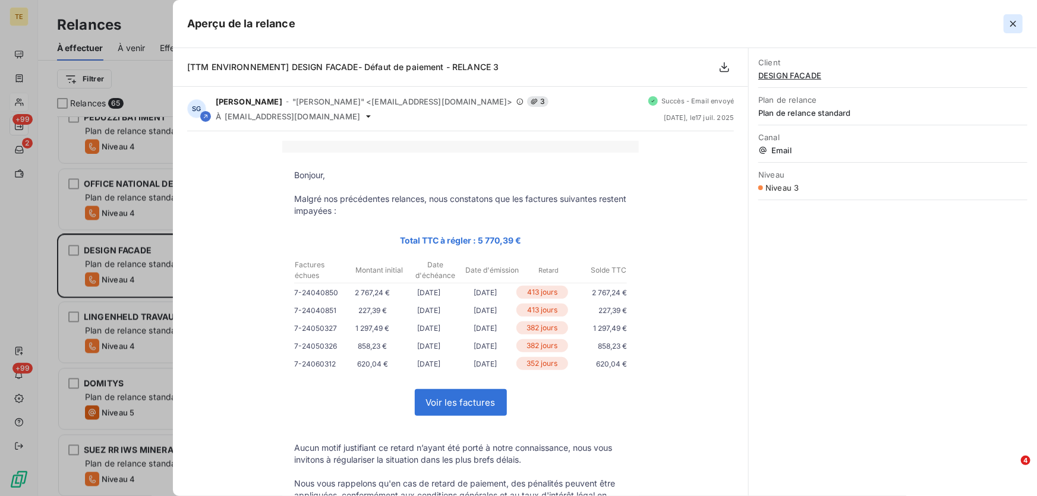
click at [1010, 18] on icon "button" at bounding box center [1013, 24] width 12 height 12
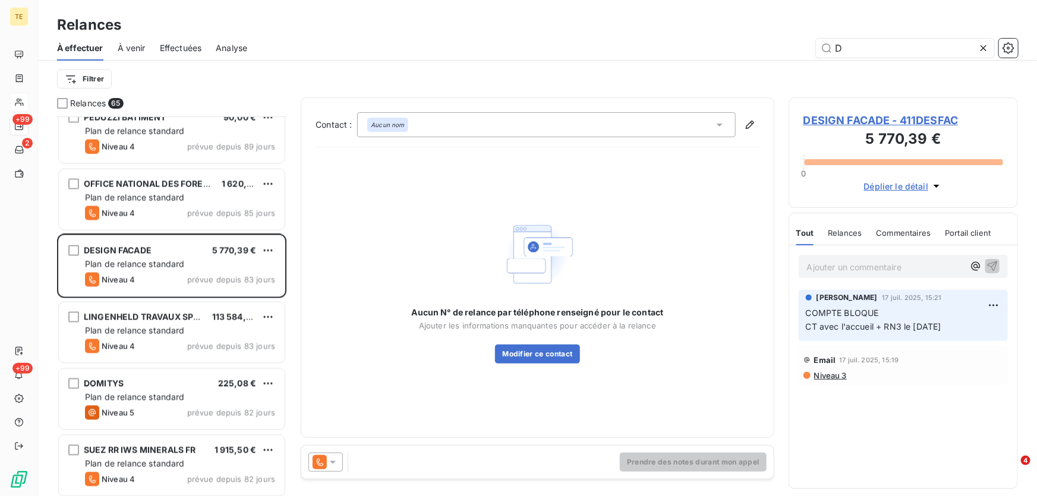
click at [820, 120] on span "DESIGN FACADE - 411DESFAC" at bounding box center [904, 120] width 200 height 16
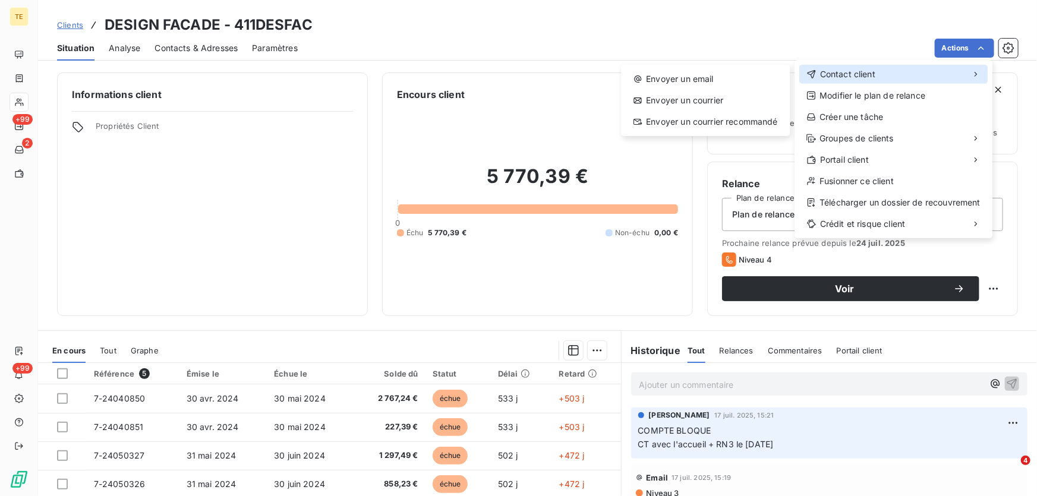
click at [858, 72] on span "Contact client" at bounding box center [847, 74] width 55 height 12
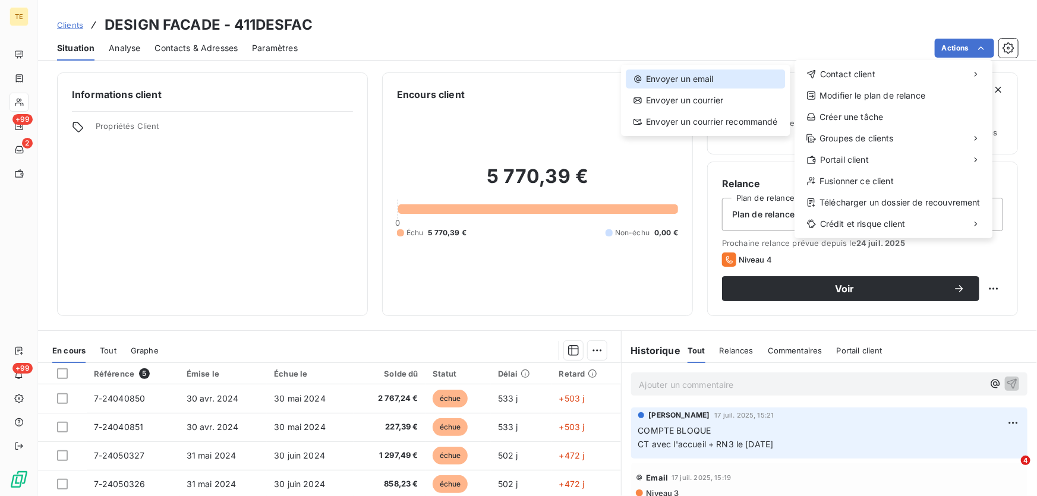
click at [662, 75] on div "Envoyer un email" at bounding box center [705, 79] width 159 height 19
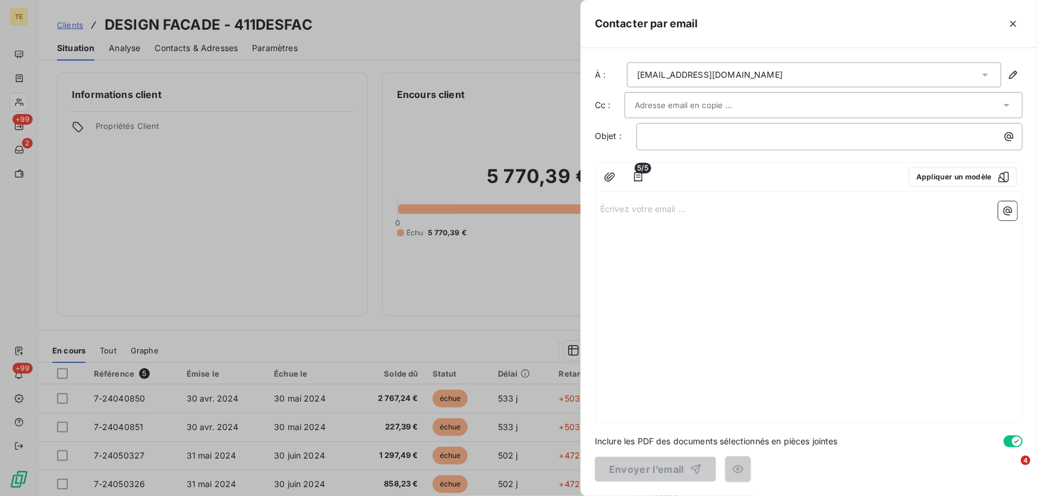
click at [704, 111] on input "text" at bounding box center [699, 105] width 128 height 18
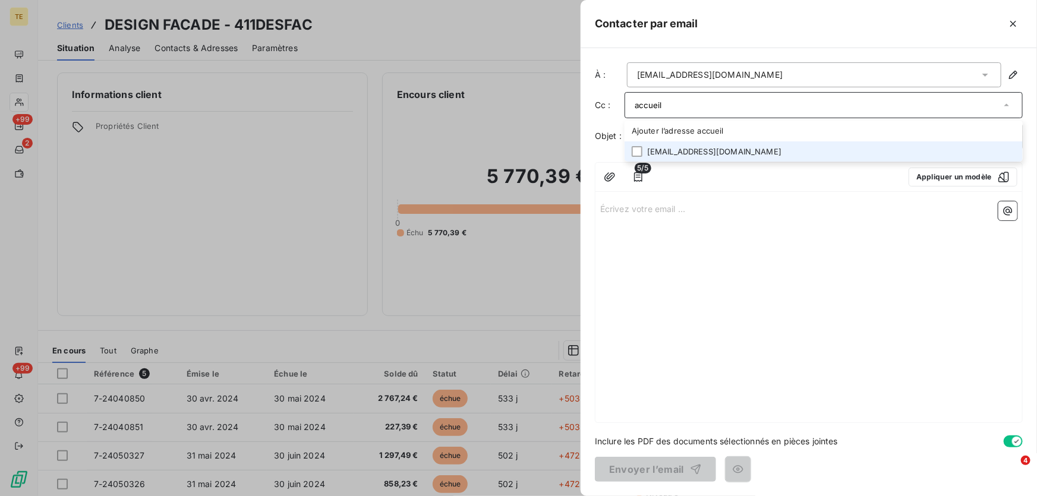
type input "accueil"
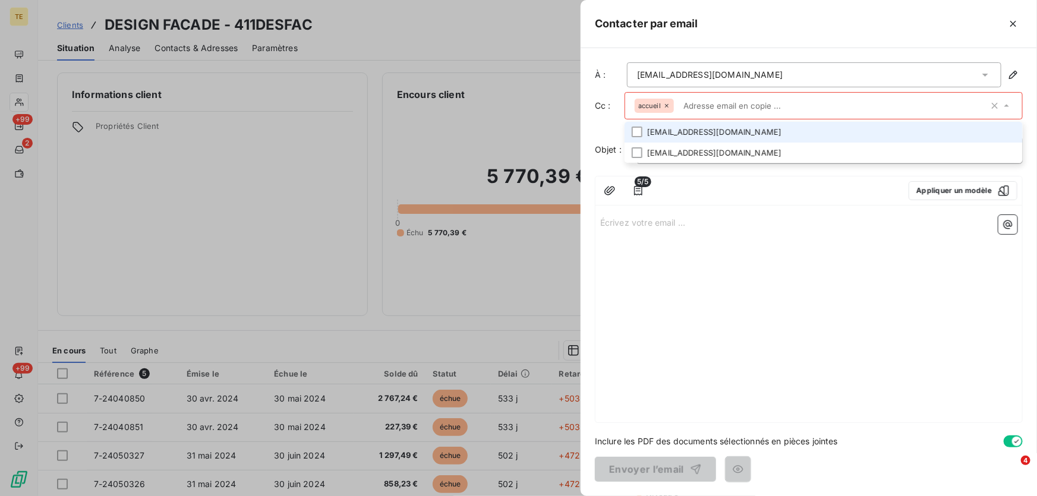
click at [688, 153] on ul "[EMAIL_ADDRESS][DOMAIN_NAME] [EMAIL_ADDRESS][DOMAIN_NAME]" at bounding box center [824, 142] width 398 height 41
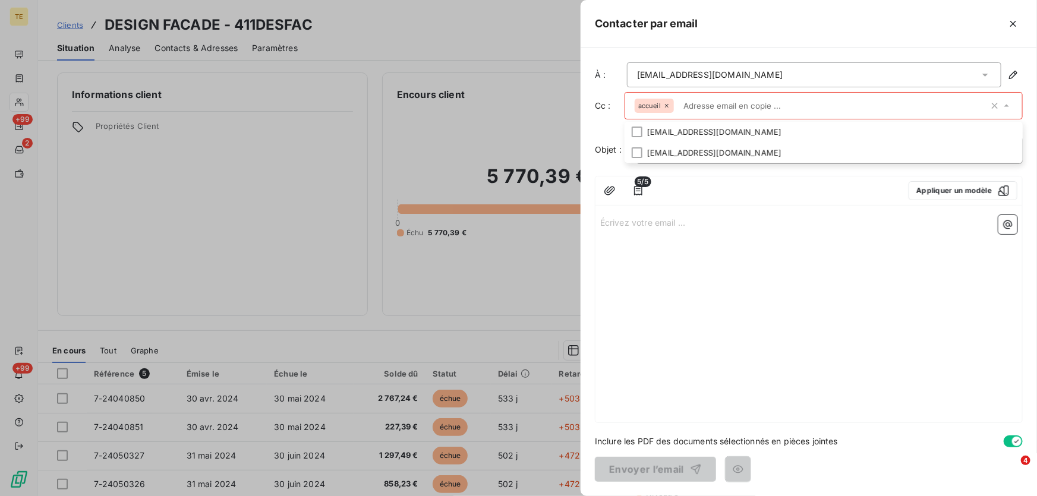
click at [821, 242] on div "Écrivez votre email ... ﻿" at bounding box center [809, 316] width 427 height 212
click at [663, 105] on div "accueil" at bounding box center [654, 106] width 39 height 14
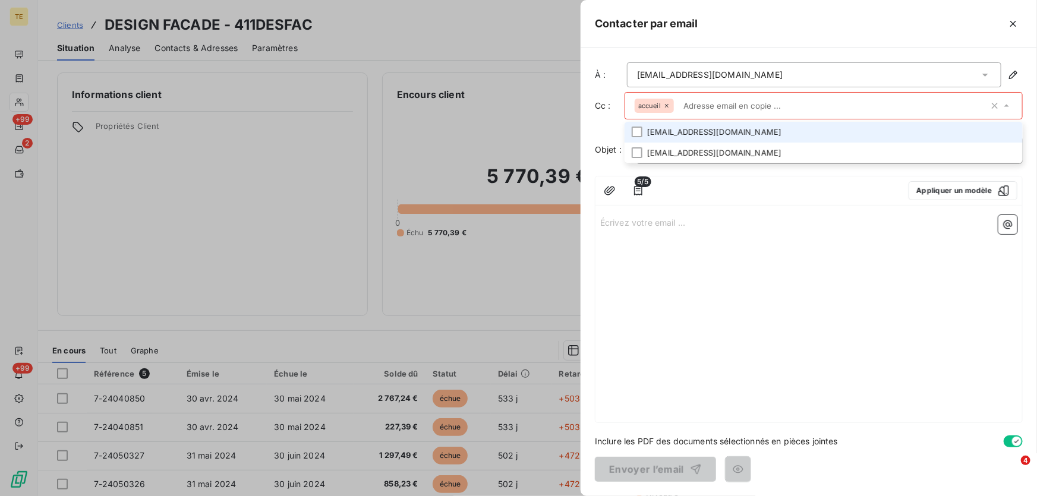
click at [669, 131] on li "[EMAIL_ADDRESS][DOMAIN_NAME]" at bounding box center [824, 132] width 398 height 21
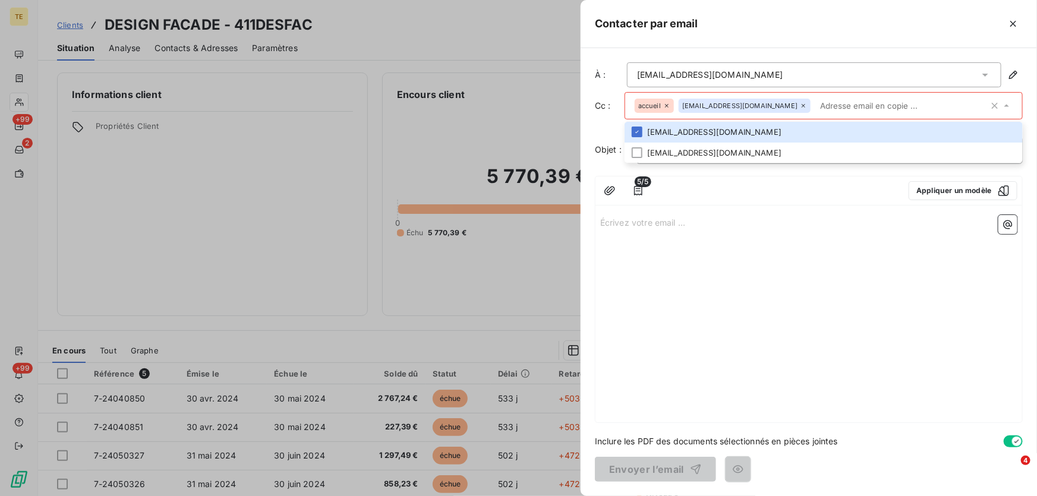
click at [800, 106] on icon at bounding box center [803, 105] width 7 height 7
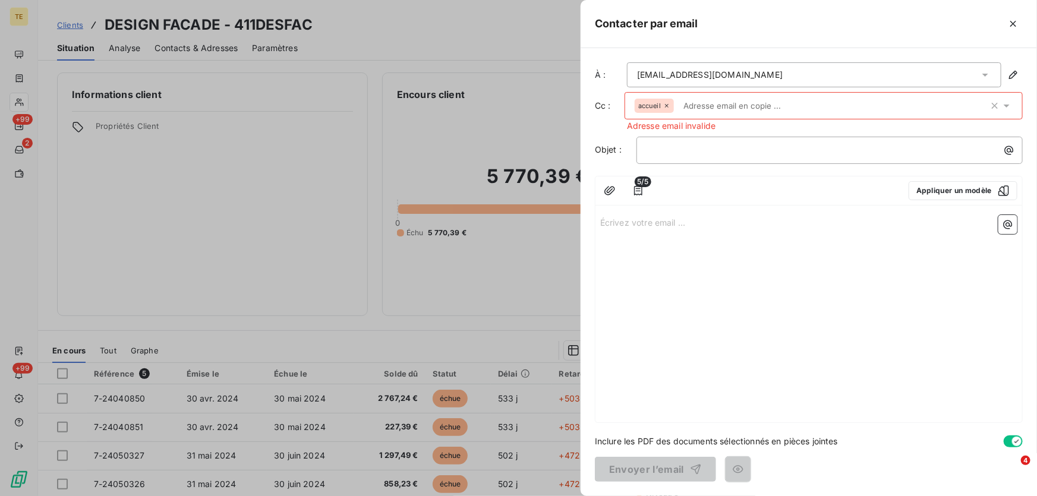
click at [665, 104] on icon at bounding box center [666, 105] width 7 height 7
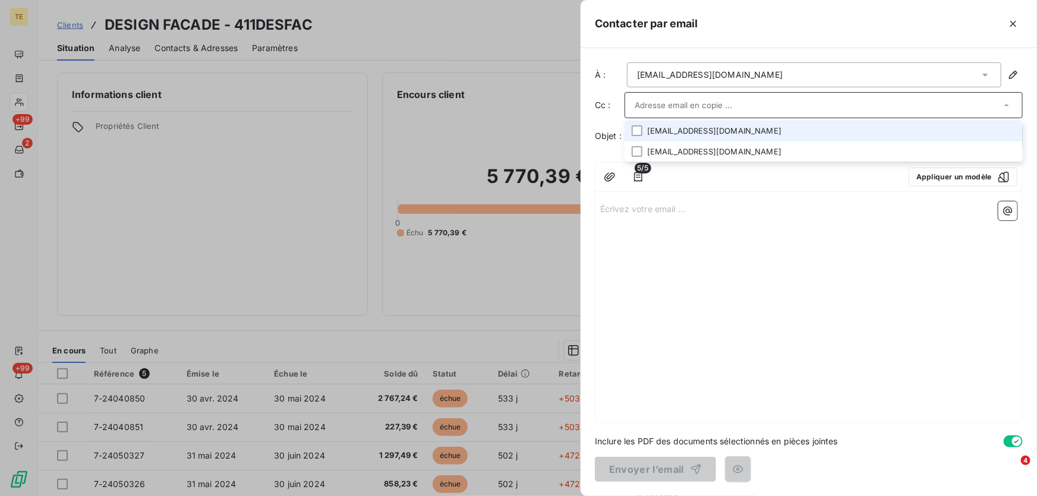
paste input "[EMAIL_ADDRESS][DOMAIN_NAME]"
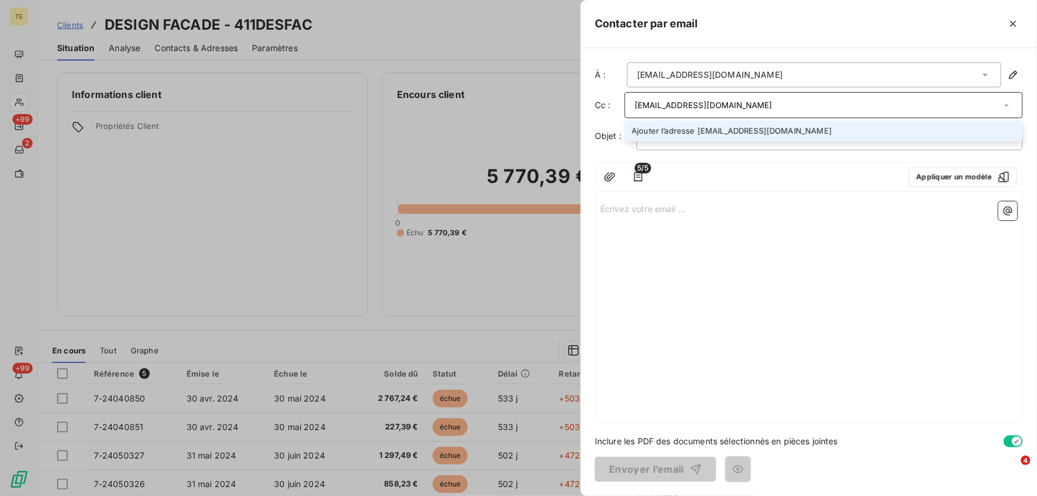
type input "[EMAIL_ADDRESS][DOMAIN_NAME]"
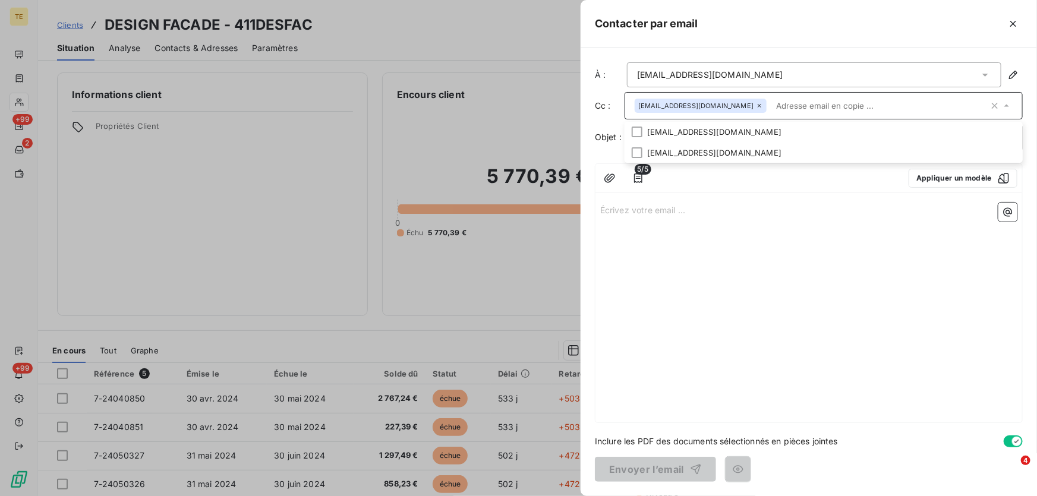
click at [736, 253] on div "Écrivez votre email ... ﻿" at bounding box center [809, 310] width 427 height 225
click at [665, 137] on p "﻿" at bounding box center [833, 138] width 372 height 14
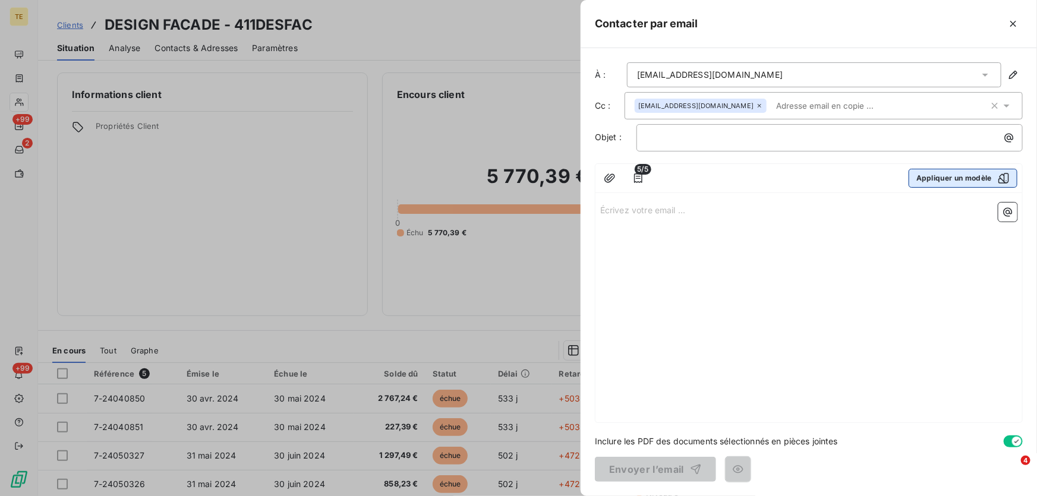
click at [1006, 178] on icon "button" at bounding box center [1004, 178] width 12 height 12
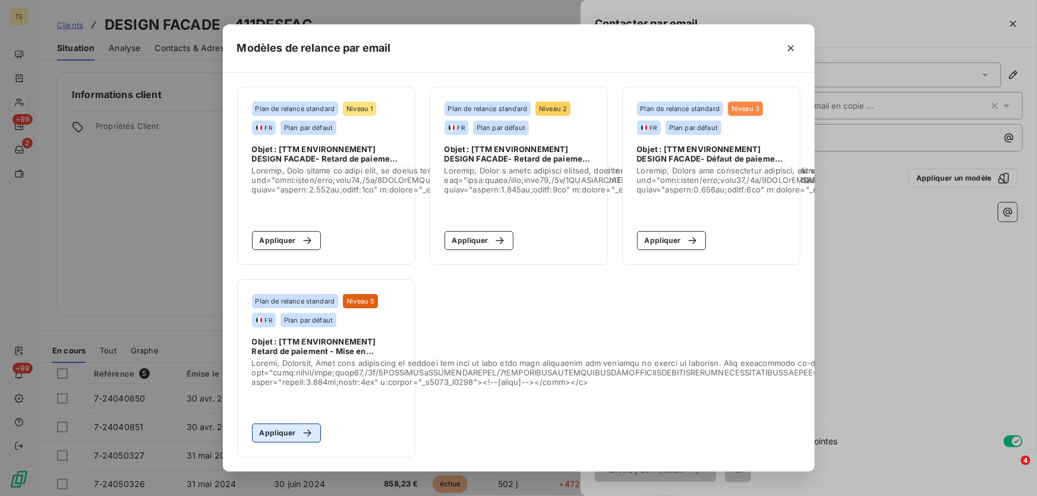
click at [279, 429] on button "Appliquer" at bounding box center [287, 433] width 70 height 19
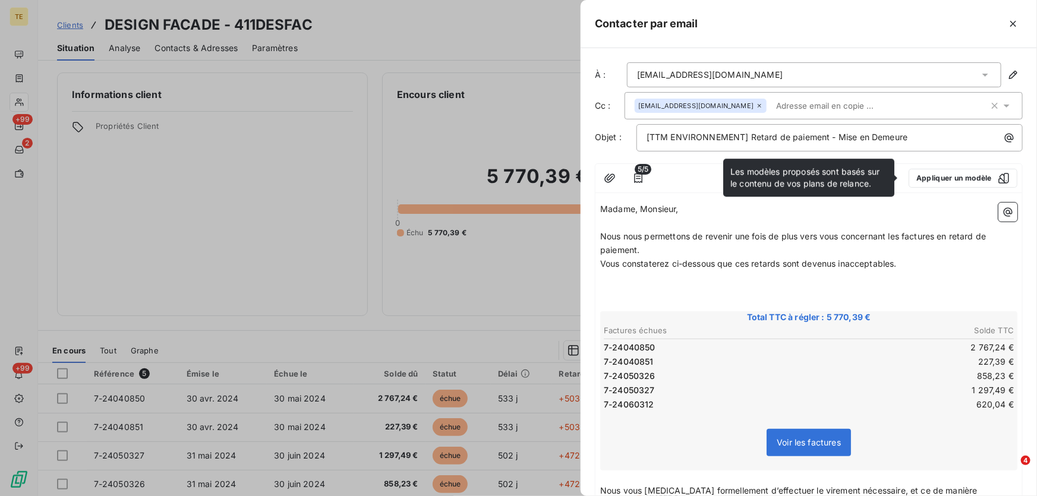
click at [672, 297] on p "﻿" at bounding box center [808, 291] width 417 height 14
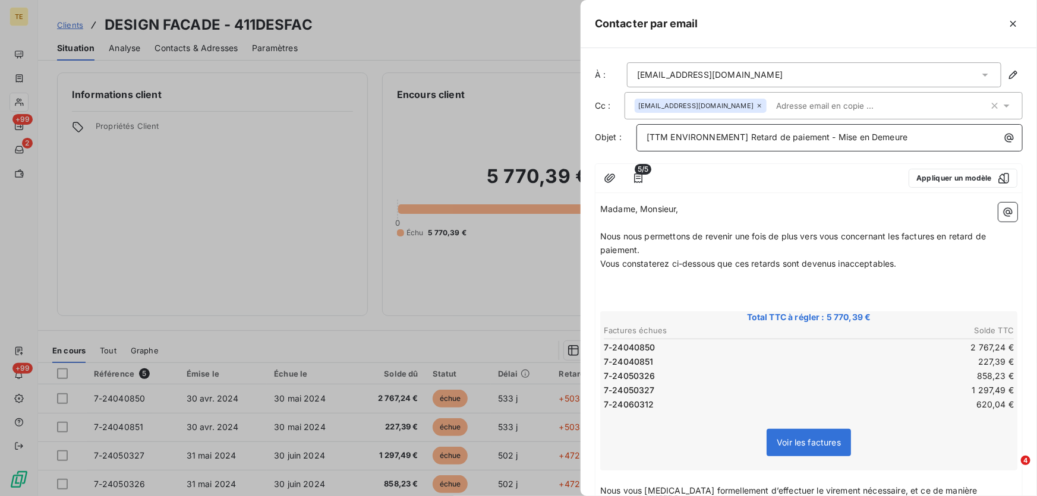
click at [943, 138] on p "[TTM ENVIRONNEMENT] Retard de paiement - Mise en Demeure" at bounding box center [833, 138] width 372 height 14
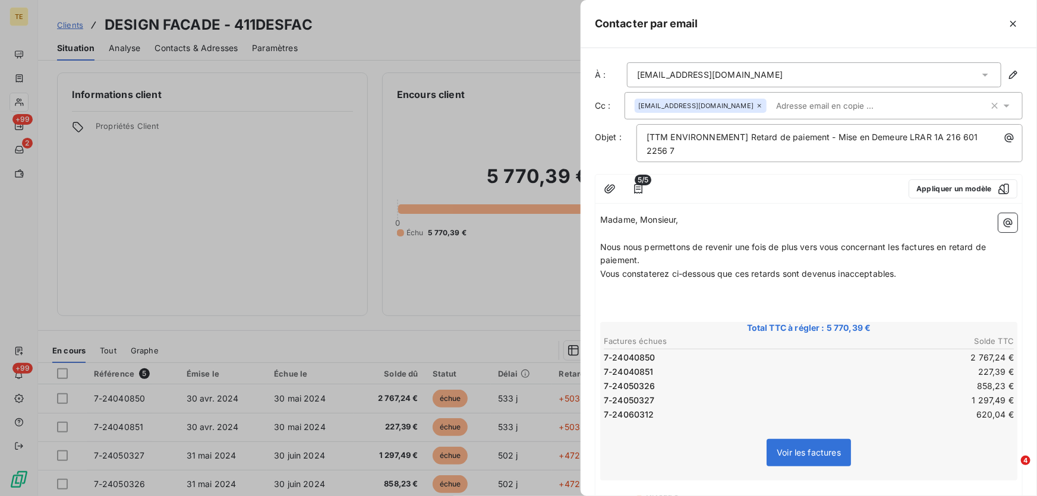
click at [771, 108] on input "text" at bounding box center [839, 106] width 137 height 18
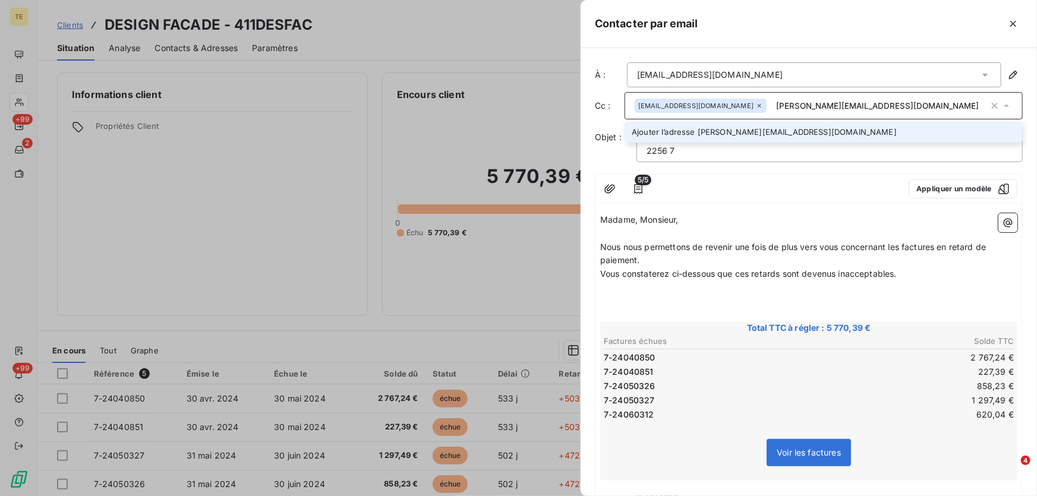
type input "[PERSON_NAME][EMAIL_ADDRESS][DOMAIN_NAME]"
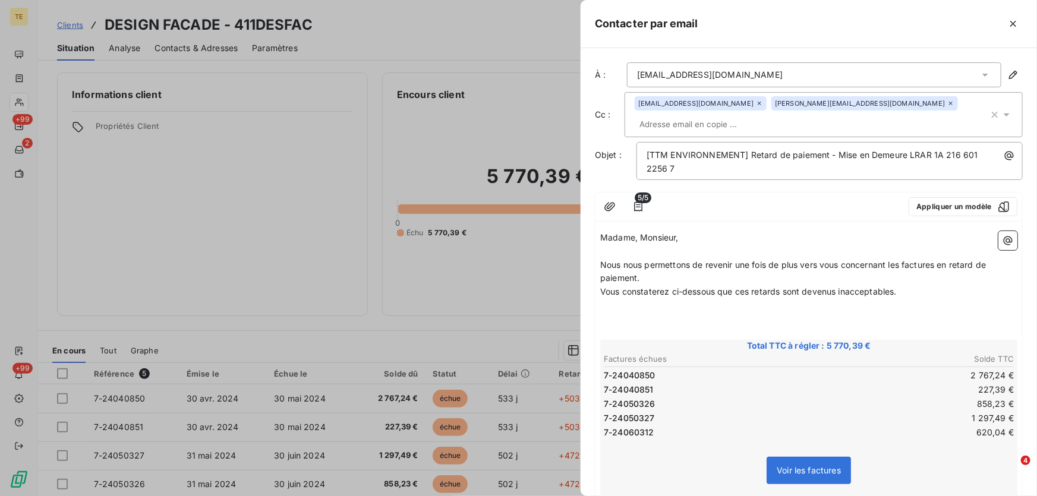
click at [640, 202] on span "5/5" at bounding box center [643, 198] width 17 height 11
click at [613, 204] on icon "button" at bounding box center [610, 207] width 12 height 12
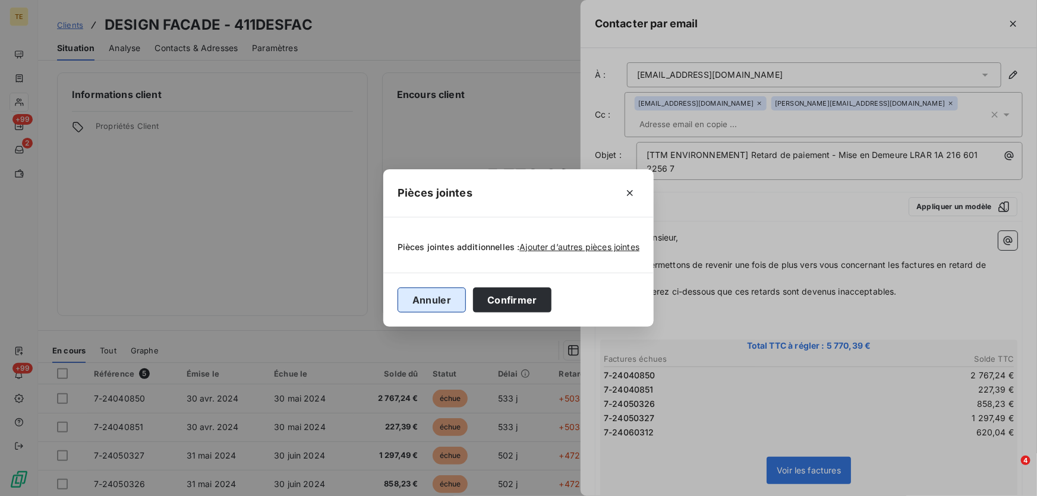
click at [450, 303] on button "Annuler" at bounding box center [432, 300] width 68 height 25
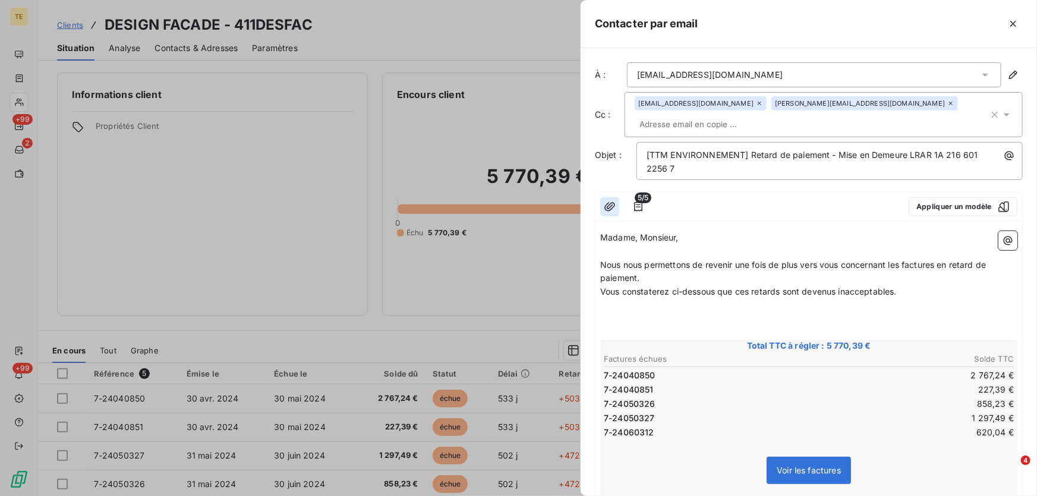
click at [609, 205] on icon "button" at bounding box center [610, 207] width 12 height 12
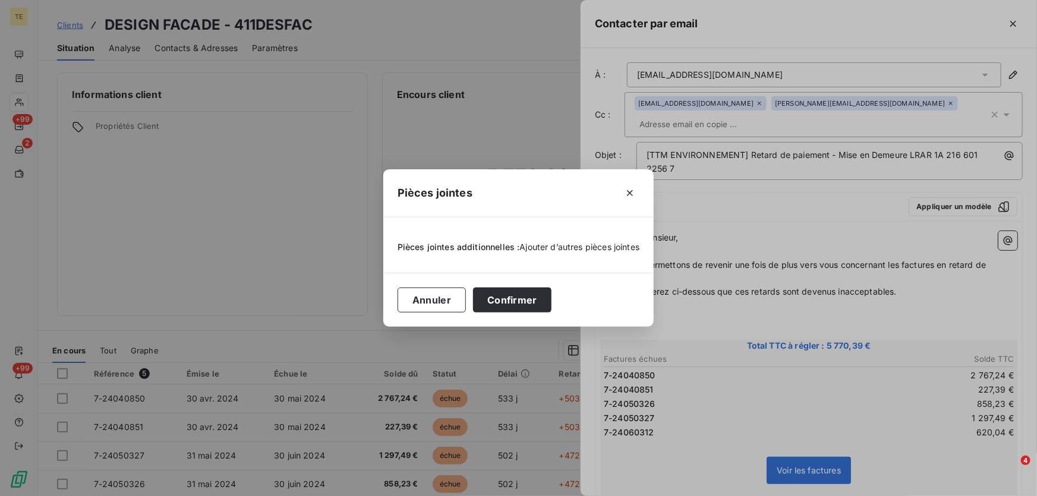
click at [534, 247] on span "Ajouter d’autres pièces jointes" at bounding box center [580, 247] width 120 height 10
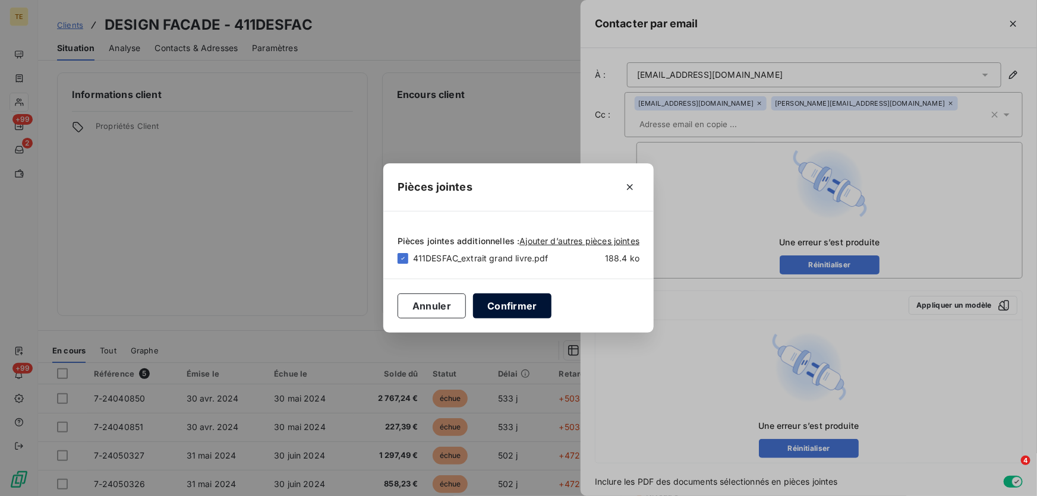
click at [513, 298] on button "Confirmer" at bounding box center [512, 306] width 78 height 25
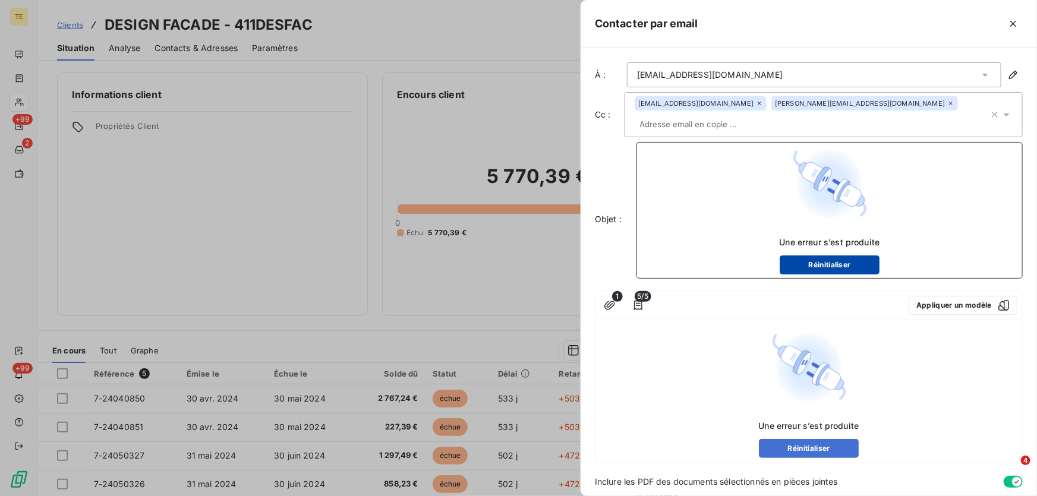
click at [849, 261] on button "Réinitialiser" at bounding box center [830, 265] width 100 height 19
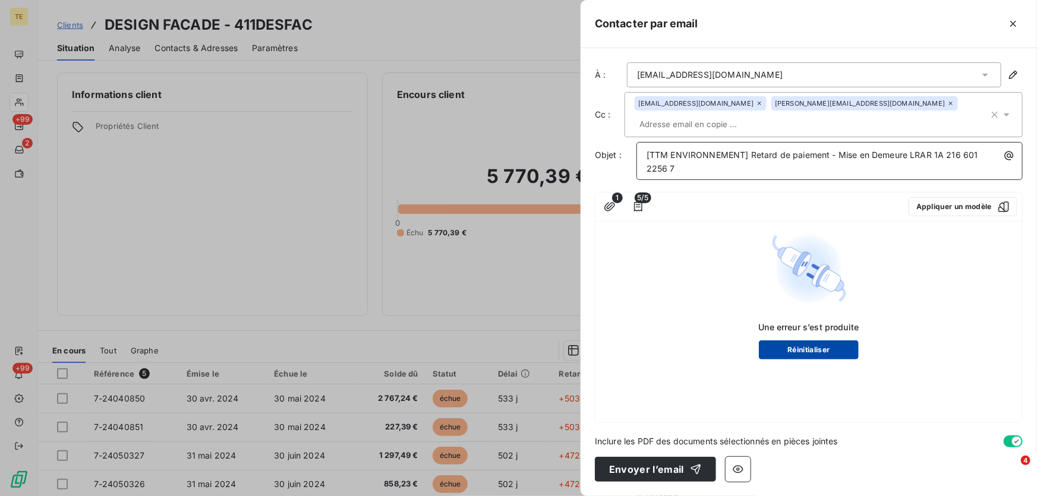
click at [801, 341] on button "Réinitialiser" at bounding box center [809, 350] width 100 height 19
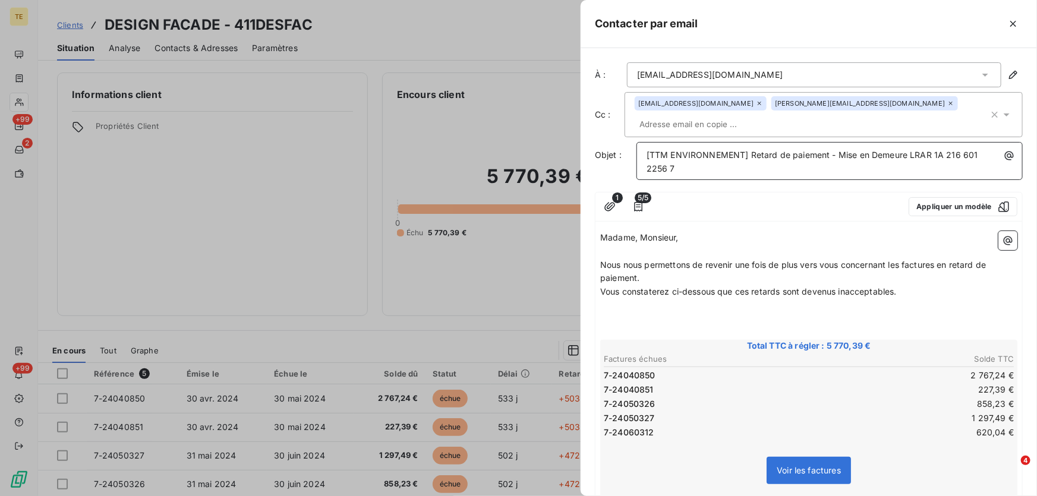
click at [758, 103] on icon at bounding box center [760, 104] width 4 height 4
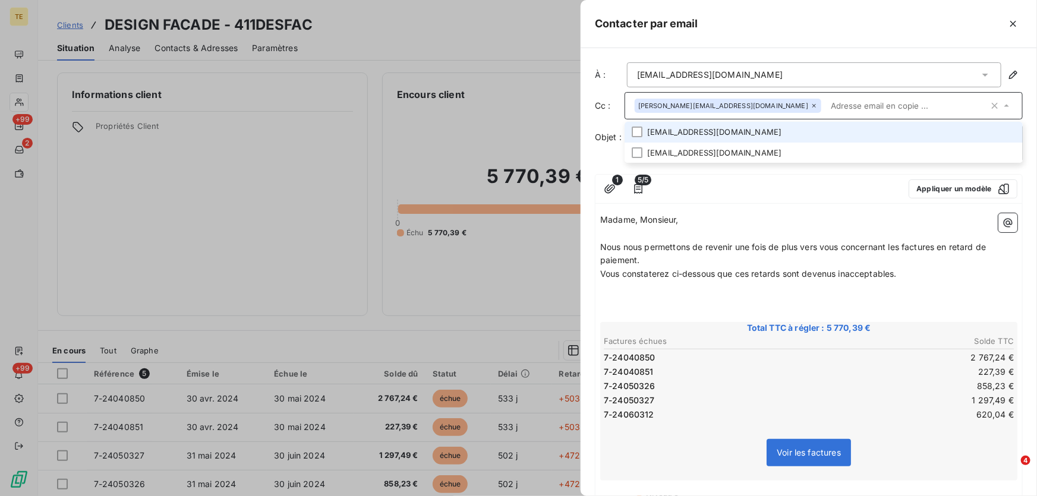
click at [701, 130] on li "[EMAIL_ADDRESS][DOMAIN_NAME]" at bounding box center [824, 132] width 398 height 21
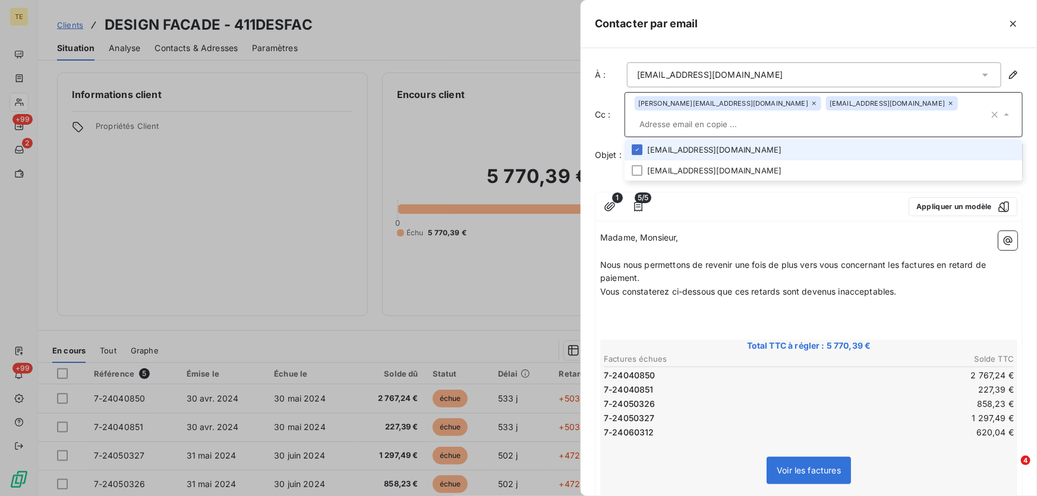
click at [735, 148] on li "[EMAIL_ADDRESS][DOMAIN_NAME]" at bounding box center [824, 150] width 398 height 21
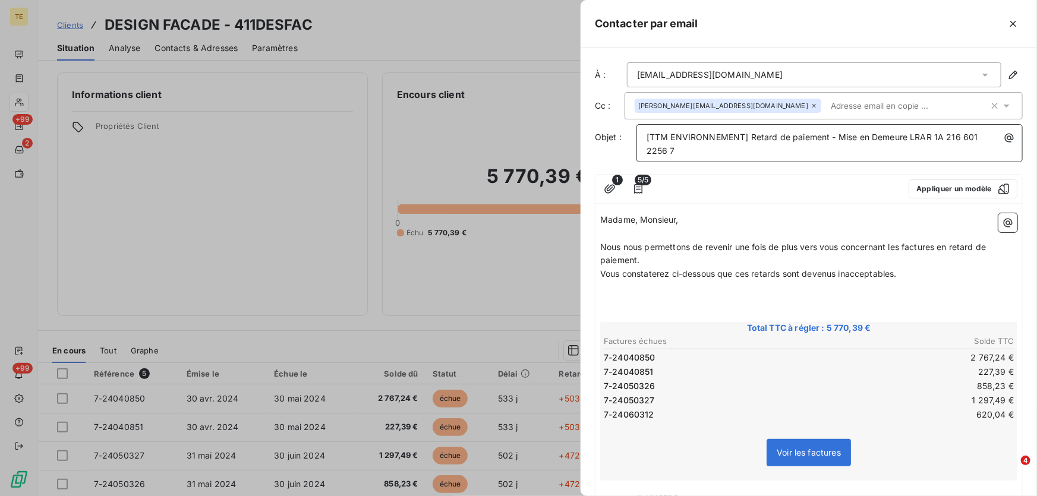
click at [820, 213] on p "Madame, Monsieur," at bounding box center [808, 220] width 417 height 14
click at [826, 106] on input "text" at bounding box center [894, 106] width 137 height 18
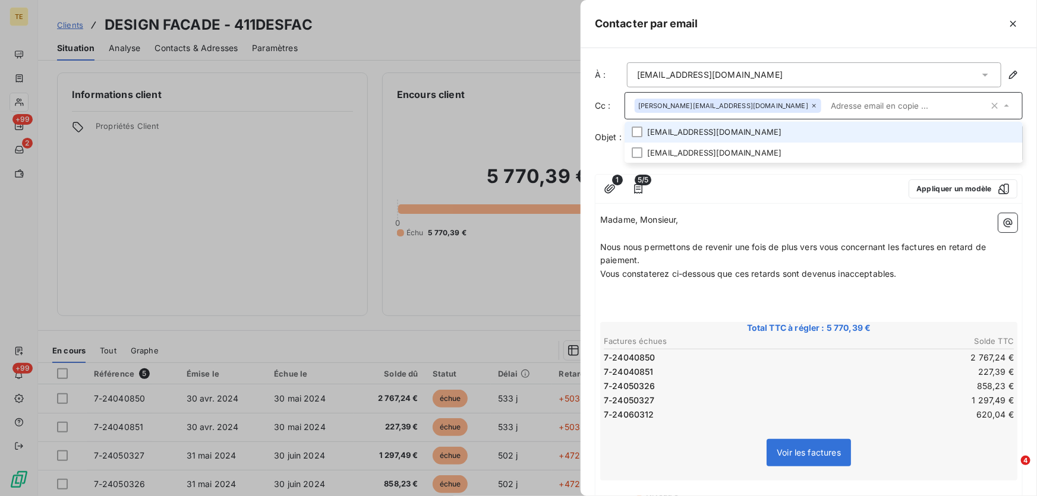
paste input "[EMAIL_ADDRESS][DOMAIN_NAME]"
type input "[EMAIL_ADDRESS][DOMAIN_NAME]"
click at [872, 71] on div "[EMAIL_ADDRESS][DOMAIN_NAME]" at bounding box center [814, 74] width 374 height 25
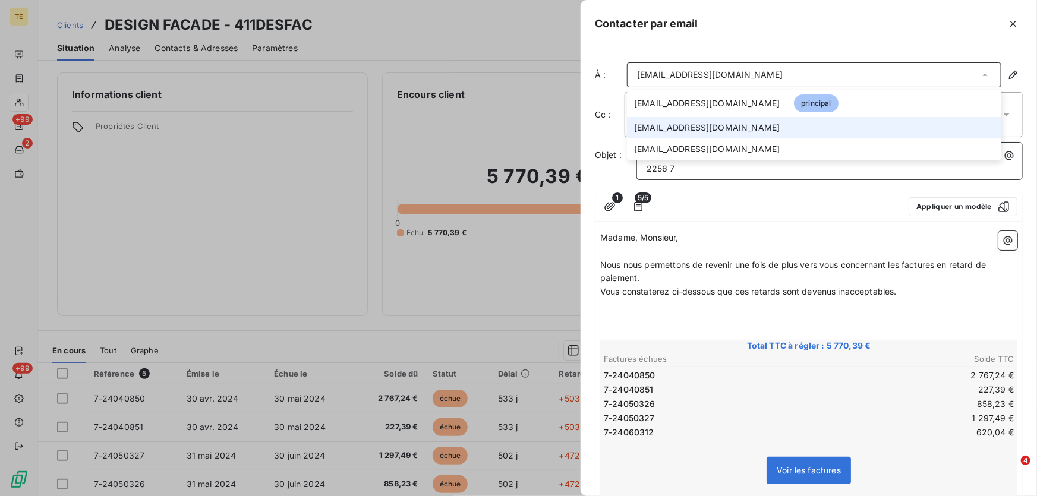
click at [711, 125] on span "[EMAIL_ADDRESS][DOMAIN_NAME]" at bounding box center [707, 128] width 146 height 12
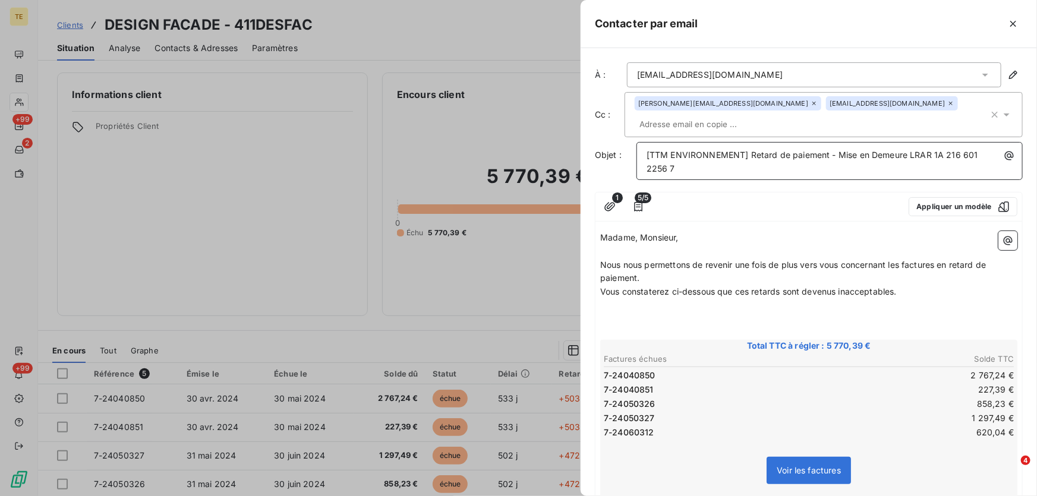
click at [717, 214] on div at bounding box center [778, 206] width 242 height 19
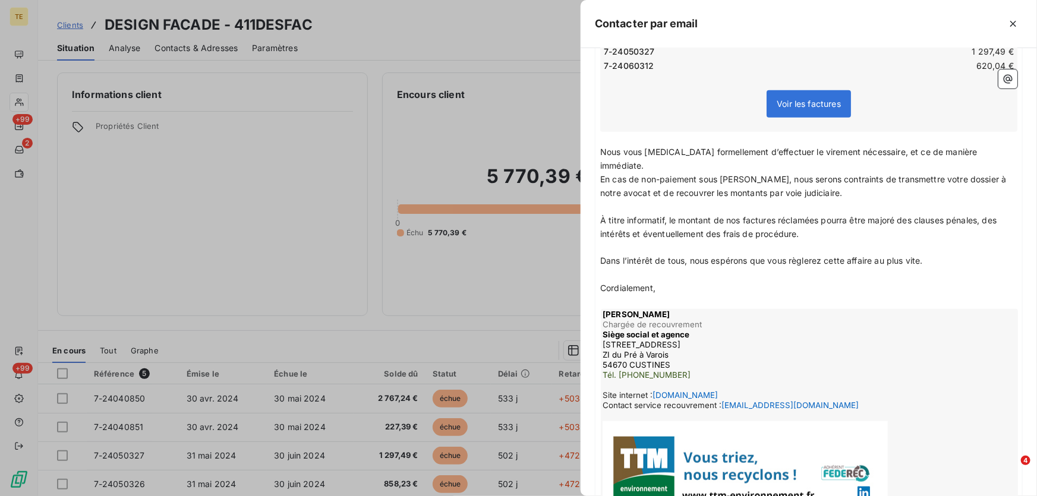
scroll to position [452, 0]
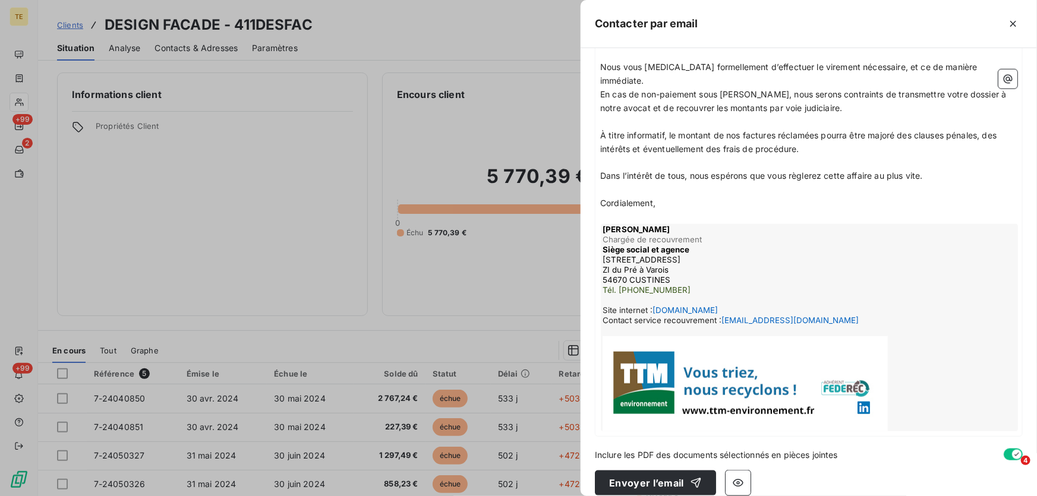
drag, startPoint x: 646, startPoint y: 467, endPoint x: 732, endPoint y: 273, distance: 211.5
click at [730, 275] on div "À : [EMAIL_ADDRESS][DOMAIN_NAME] Cc : [DOMAIN_NAME][EMAIL_ADDRESS][DOMAIN_NAME]…" at bounding box center [809, 272] width 456 height 448
click at [661, 471] on button "Envoyer l’email" at bounding box center [655, 483] width 121 height 25
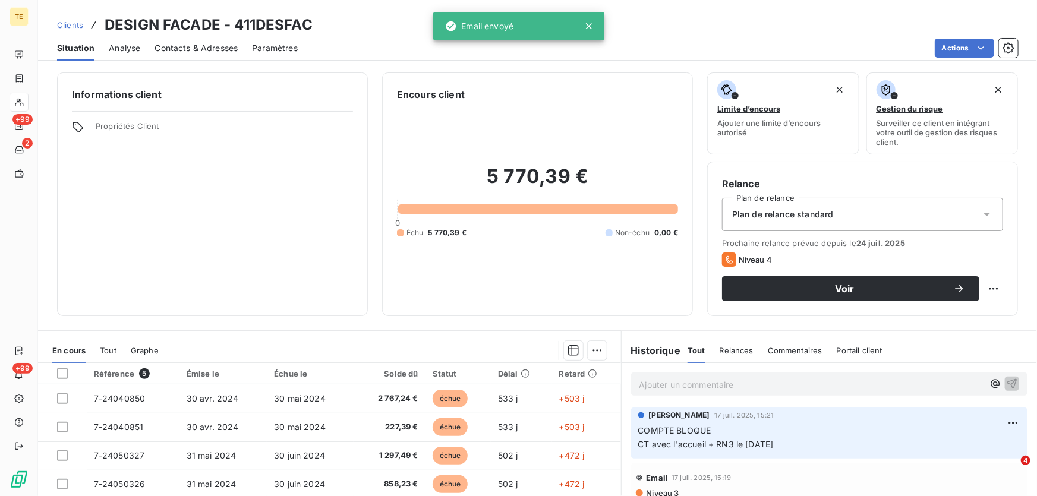
click at [664, 390] on p "Ajouter un commentaire ﻿" at bounding box center [812, 384] width 344 height 15
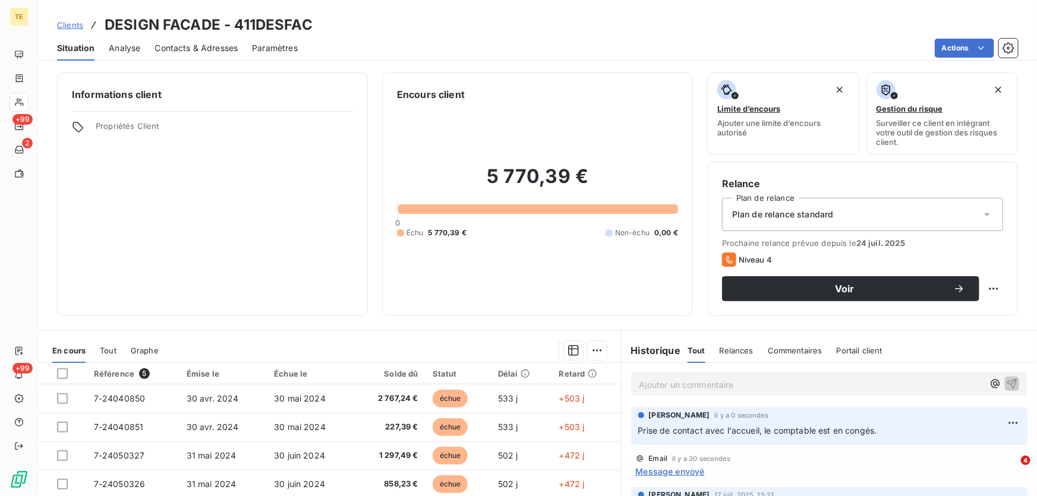
click at [664, 383] on p "Ajouter un commentaire ﻿" at bounding box center [812, 384] width 344 height 15
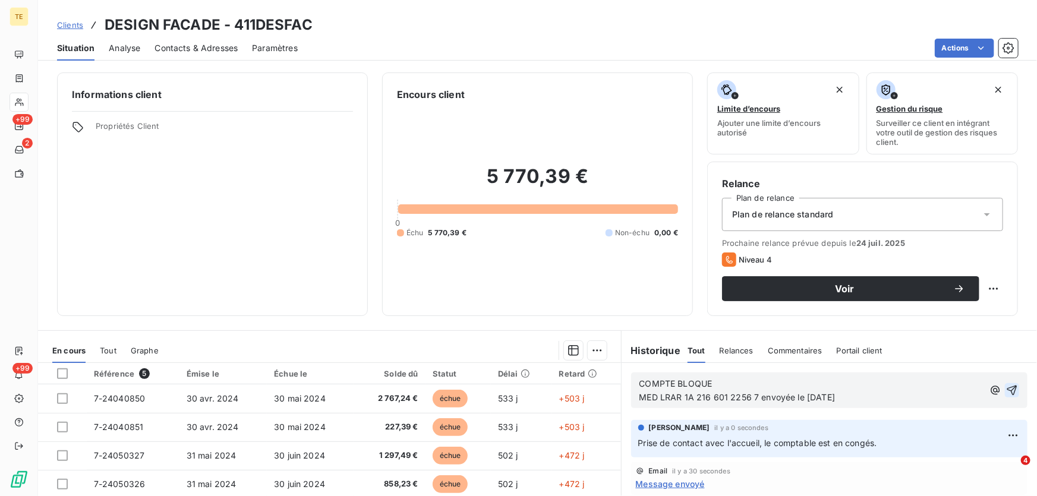
click at [1009, 388] on icon "button" at bounding box center [1012, 391] width 12 height 12
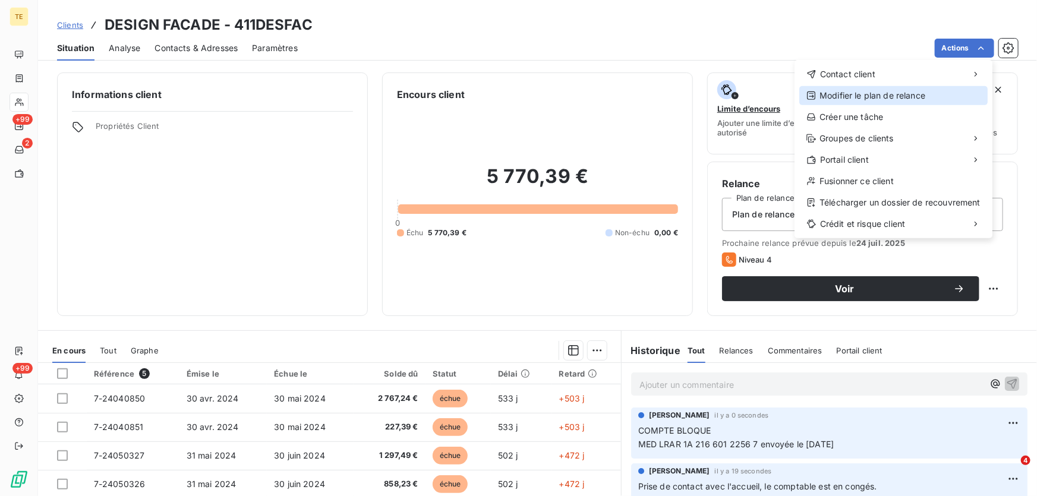
click at [834, 97] on div "Modifier le plan de relance" at bounding box center [893, 95] width 188 height 19
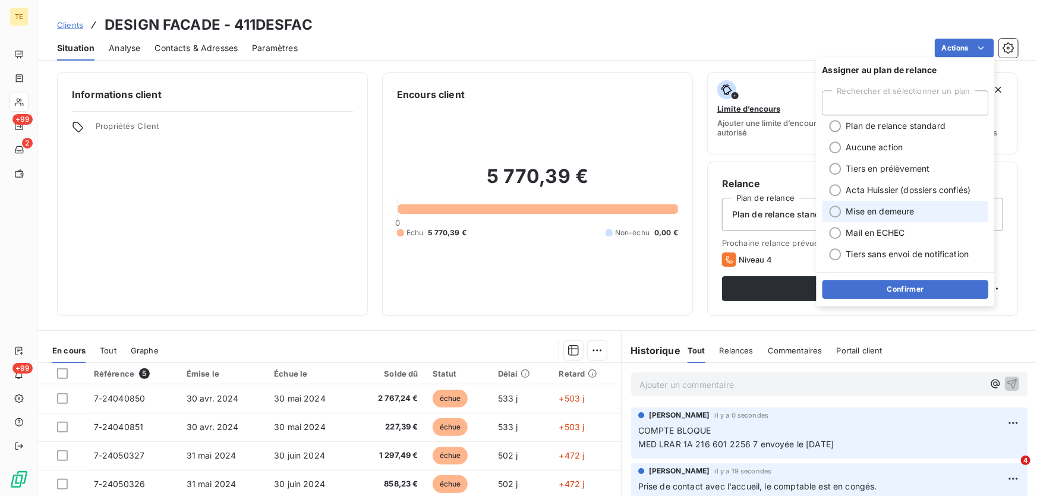
click at [882, 210] on span "Mise en demeure" at bounding box center [880, 212] width 68 height 12
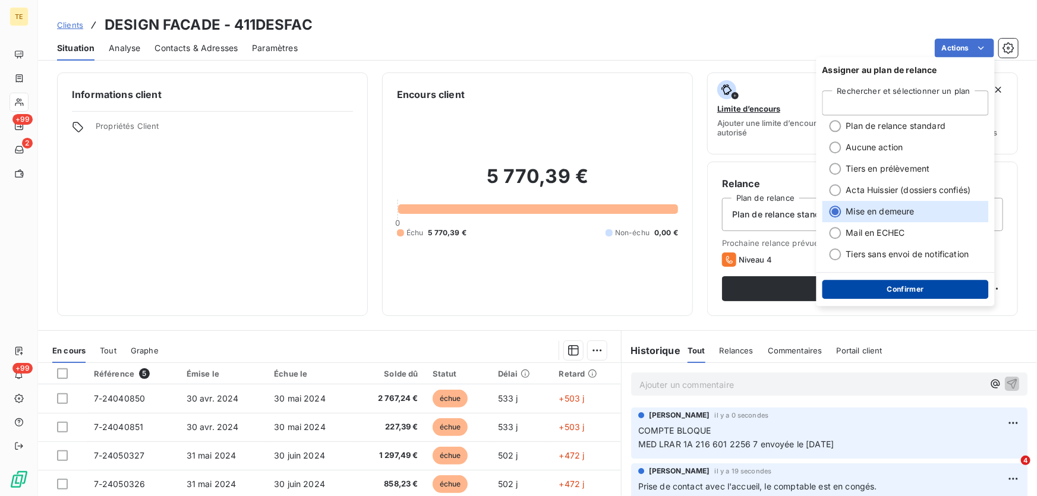
click at [894, 291] on button "Confirmer" at bounding box center [906, 289] width 166 height 19
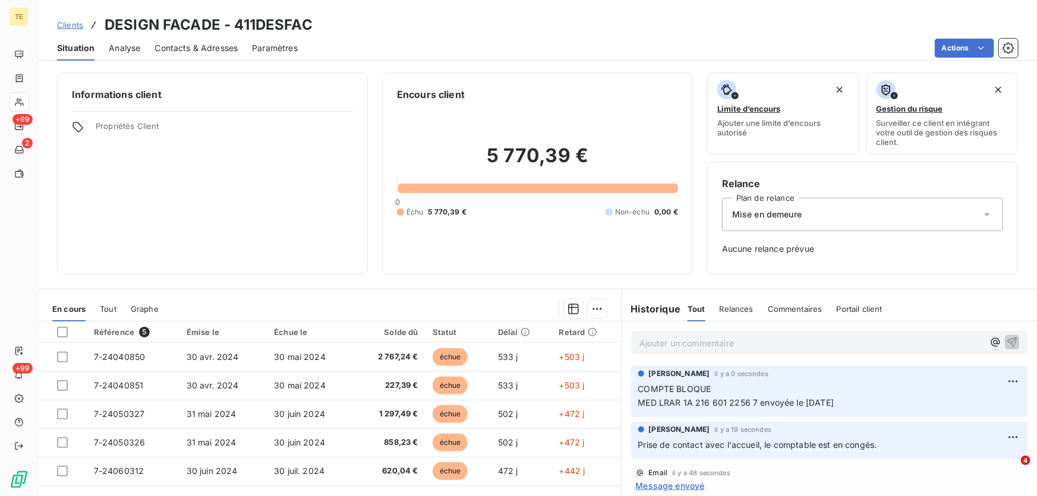
click at [651, 344] on p "Ajouter un commentaire ﻿" at bounding box center [812, 343] width 344 height 15
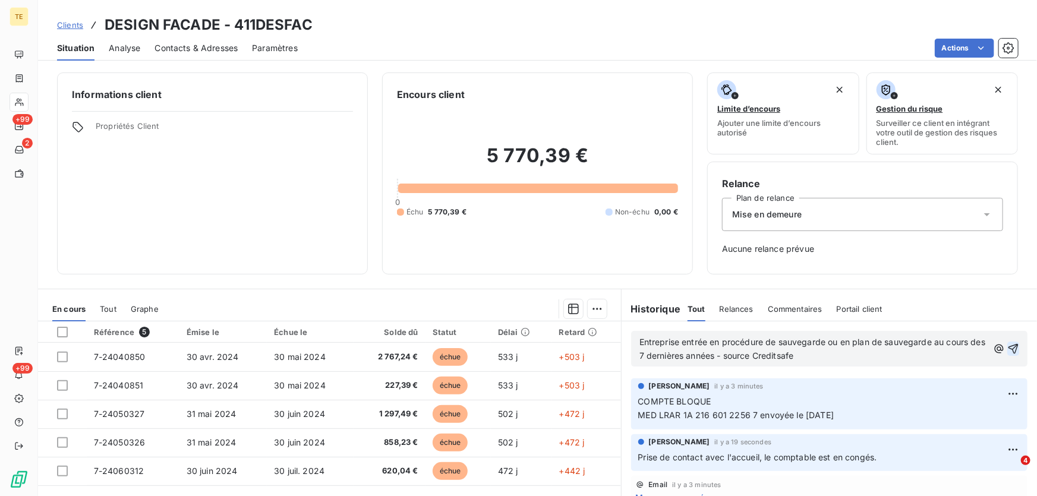
click at [1009, 346] on icon "button" at bounding box center [1014, 349] width 10 height 10
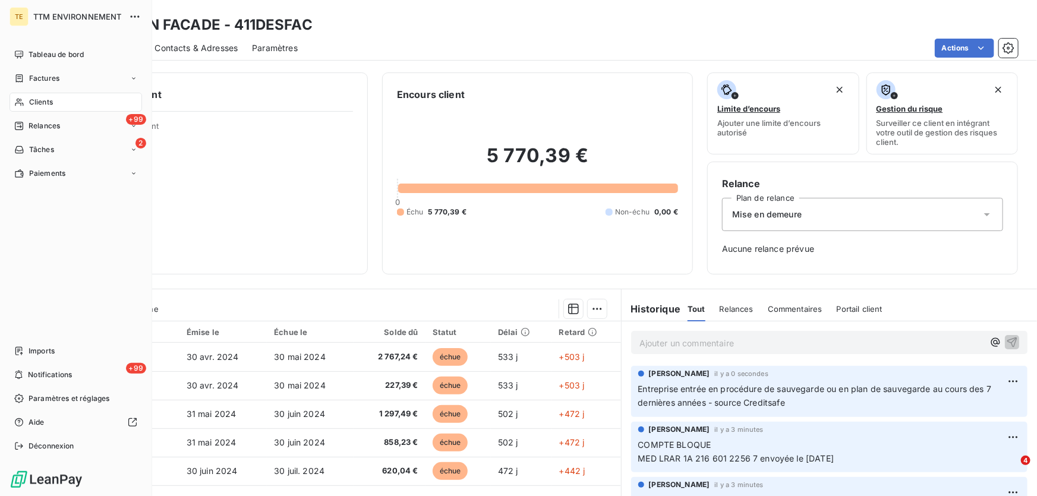
click at [42, 100] on span "Clients" at bounding box center [41, 102] width 24 height 11
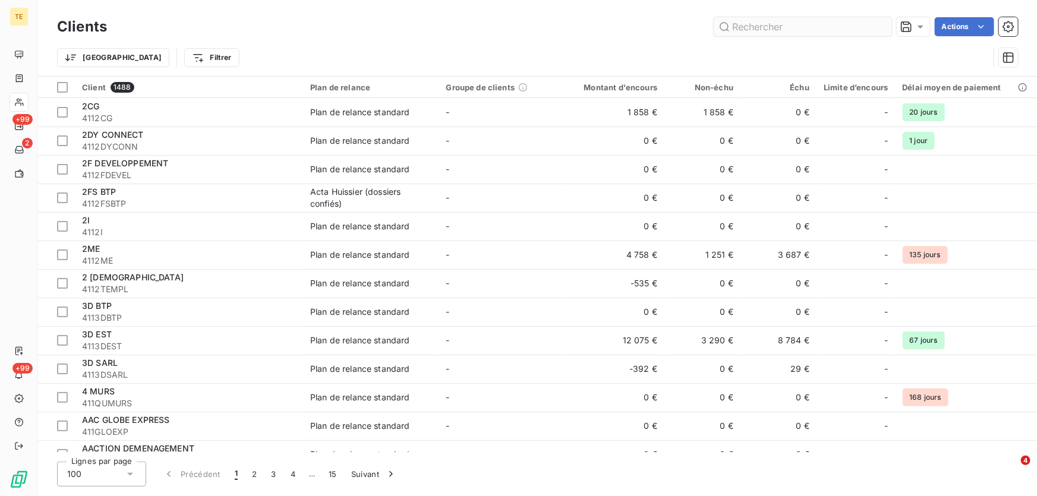
click at [832, 19] on input "text" at bounding box center [803, 26] width 178 height 19
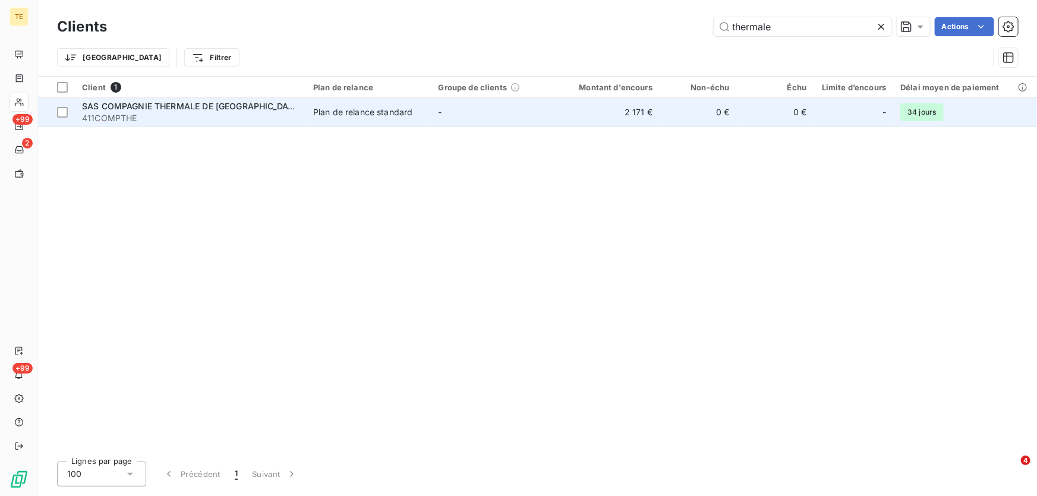
type input "thermale"
click at [247, 114] on span "411COMPTHE" at bounding box center [190, 118] width 217 height 12
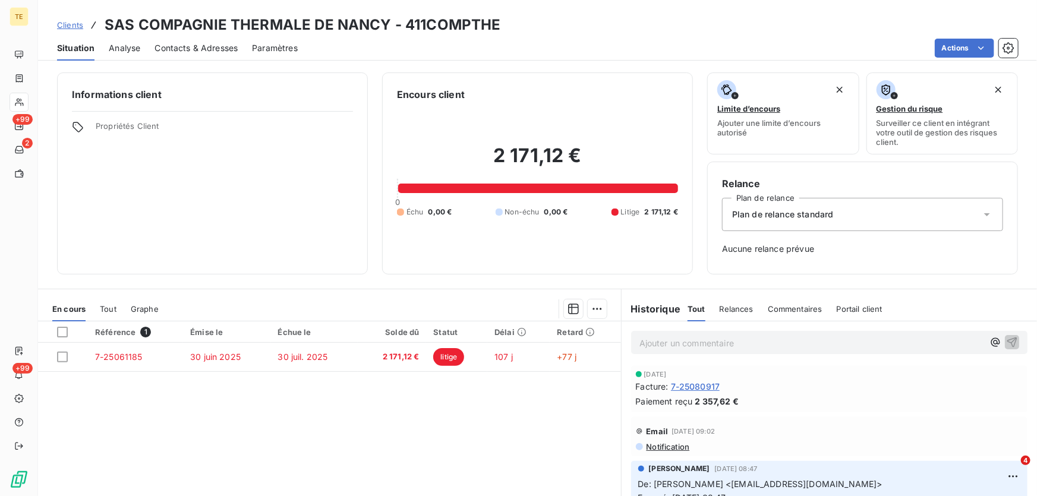
click at [647, 345] on p "Ajouter un commentaire ﻿" at bounding box center [812, 343] width 344 height 15
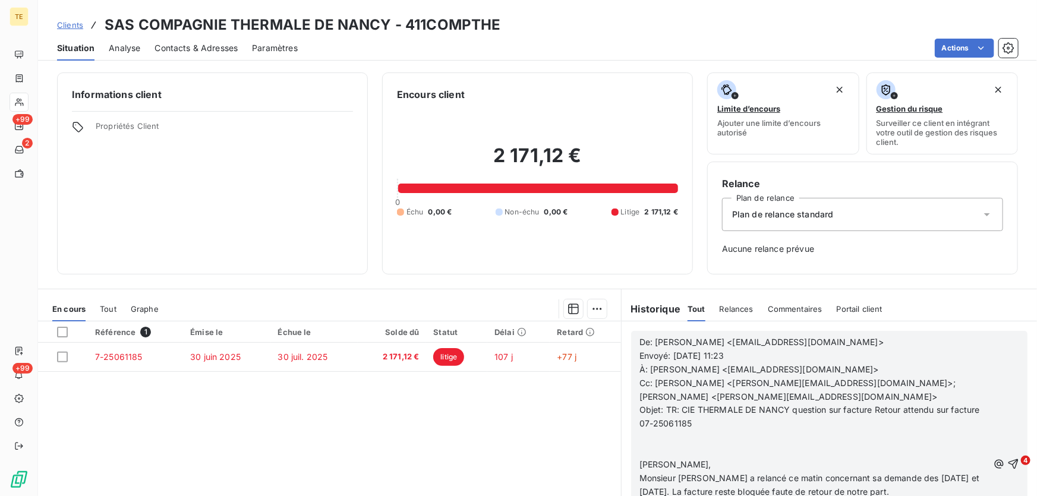
scroll to position [108, 0]
click at [1007, 461] on icon "button" at bounding box center [1013, 464] width 12 height 12
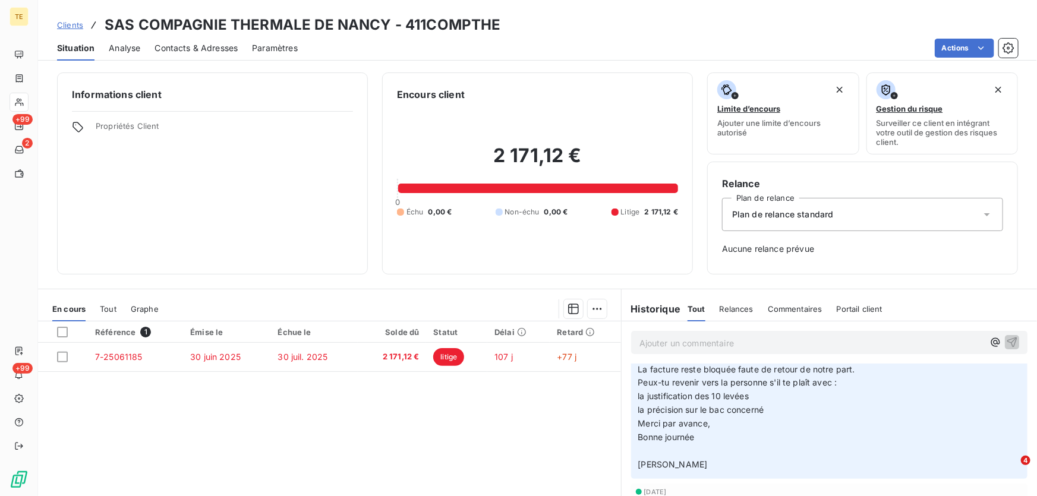
scroll to position [231, 0]
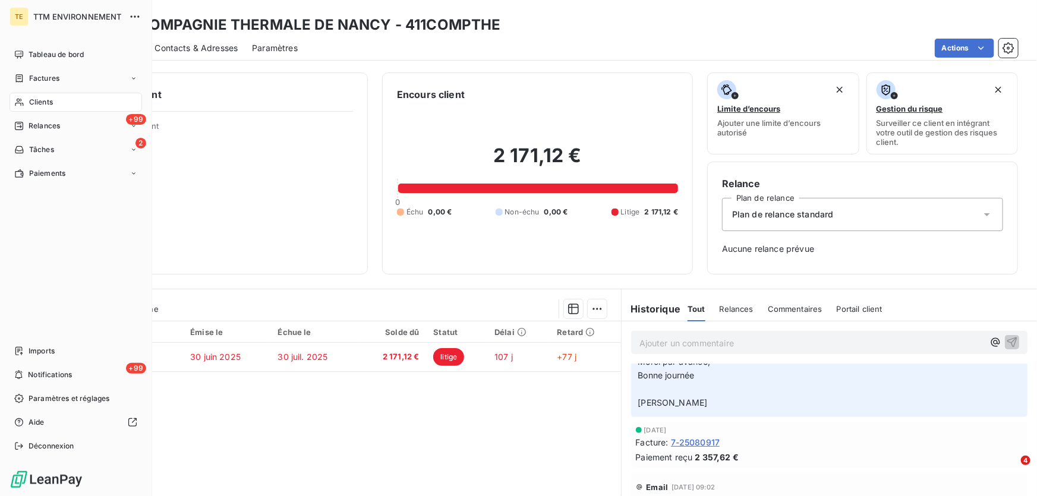
click at [36, 99] on span "Clients" at bounding box center [41, 102] width 24 height 11
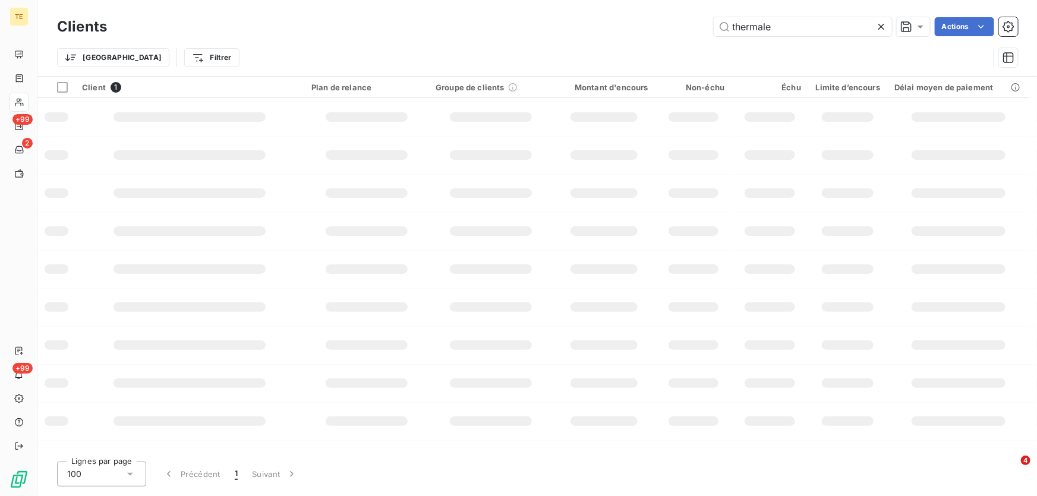
drag, startPoint x: 779, startPoint y: 24, endPoint x: 689, endPoint y: 27, distance: 89.2
click at [689, 27] on div "thermale Actions" at bounding box center [569, 26] width 897 height 19
drag, startPoint x: 802, startPoint y: 23, endPoint x: 765, endPoint y: 26, distance: 37.6
click at [765, 26] on input "eiffage travaux" at bounding box center [803, 26] width 178 height 19
drag, startPoint x: 794, startPoint y: 24, endPoint x: 717, endPoint y: 21, distance: 77.3
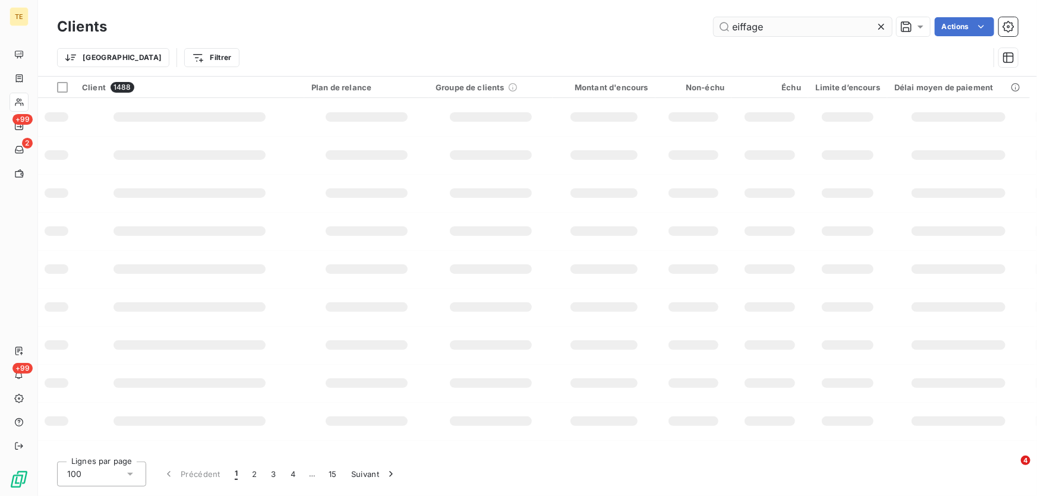
click at [717, 21] on input "eiffage" at bounding box center [803, 26] width 178 height 19
click at [742, 24] on input "EIFAGE" at bounding box center [803, 26] width 178 height 19
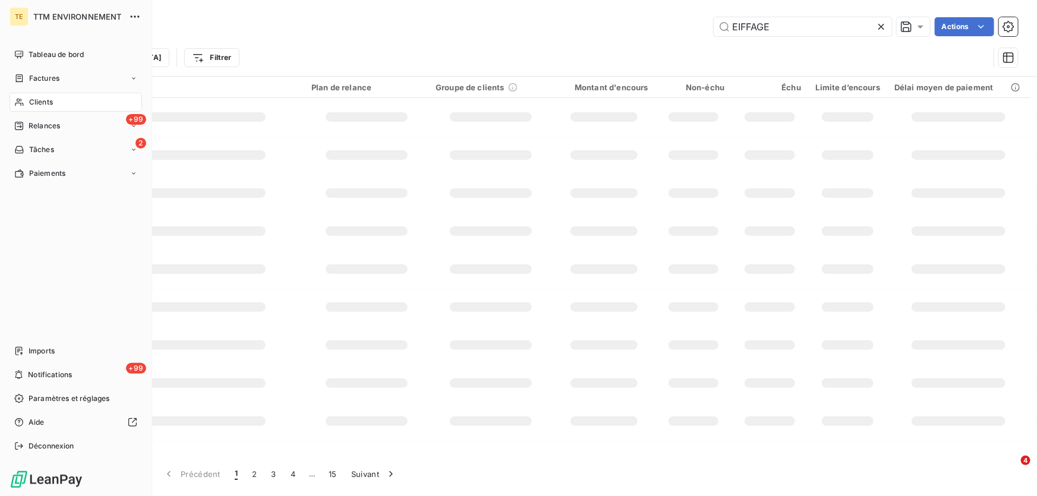
type input "EIFFAGE"
click at [43, 103] on span "Clients" at bounding box center [41, 102] width 24 height 11
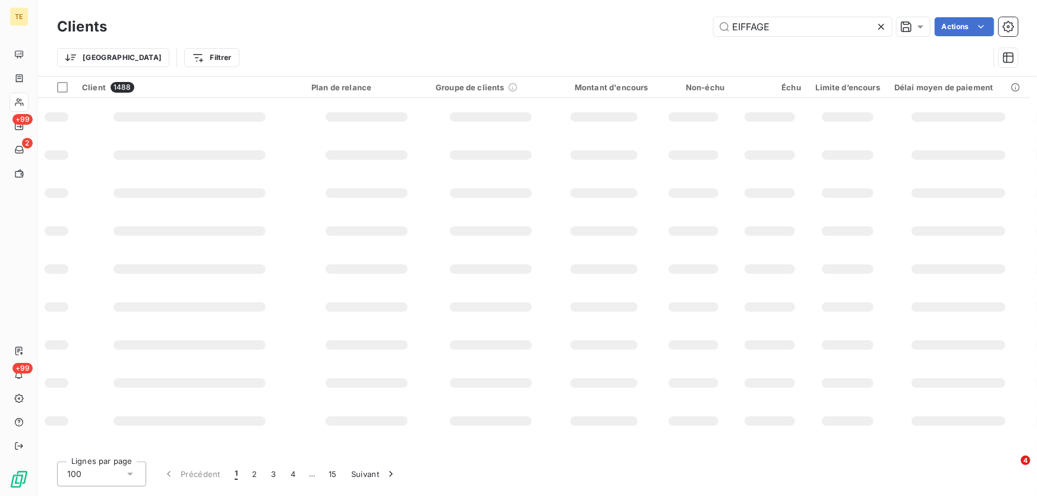
click at [878, 27] on icon at bounding box center [881, 27] width 12 height 12
click at [748, 26] on input "text" at bounding box center [803, 26] width 178 height 19
type input "EIFFAGE"
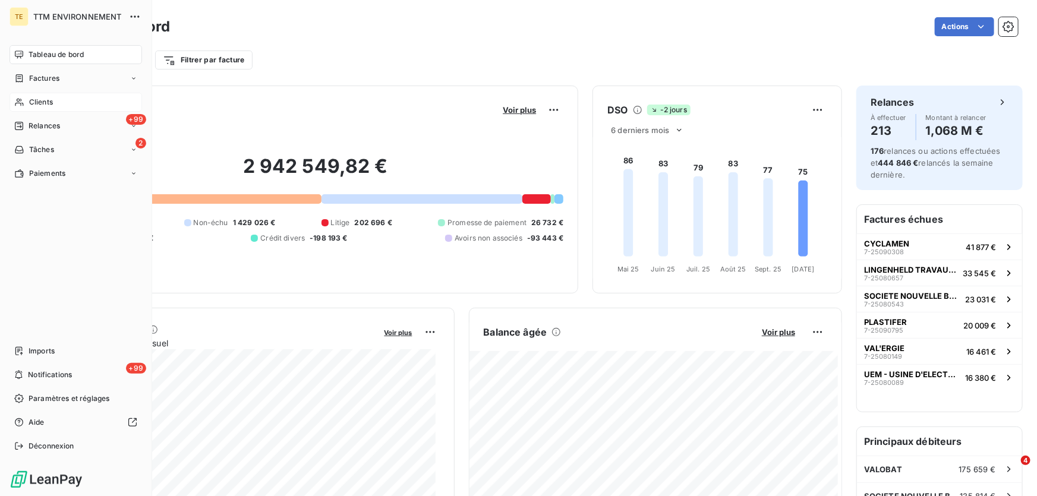
click at [53, 104] on div "Clients" at bounding box center [76, 102] width 133 height 19
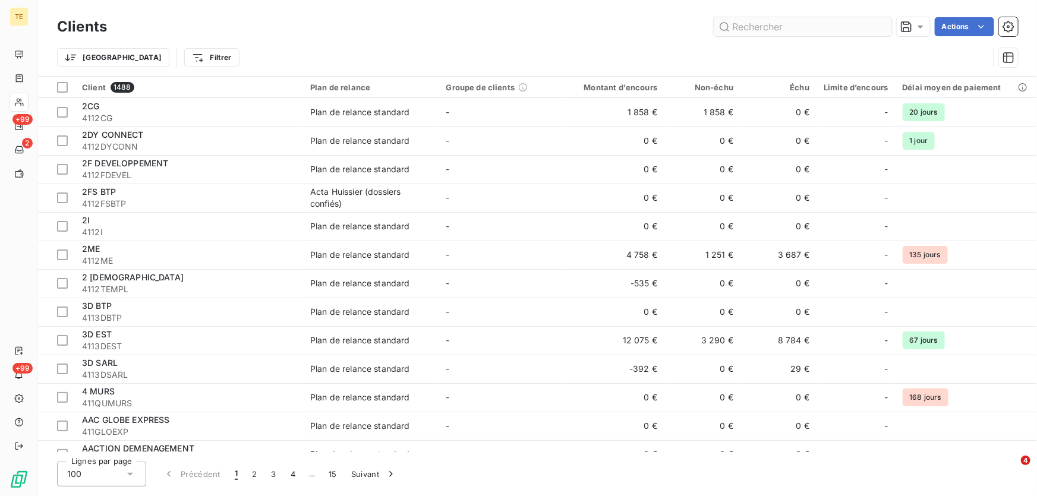
click at [733, 27] on input "text" at bounding box center [803, 26] width 178 height 19
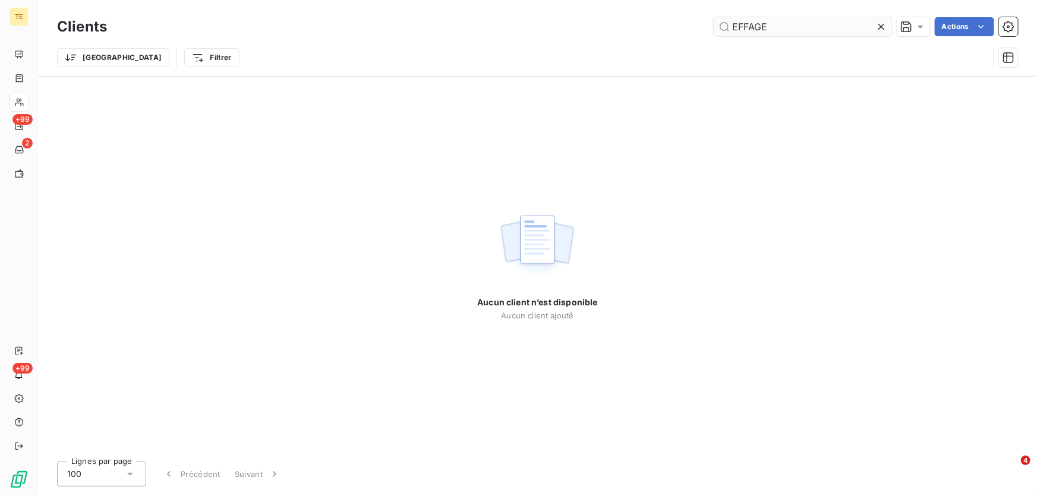
click at [741, 25] on input "EFFAGE" at bounding box center [803, 26] width 178 height 19
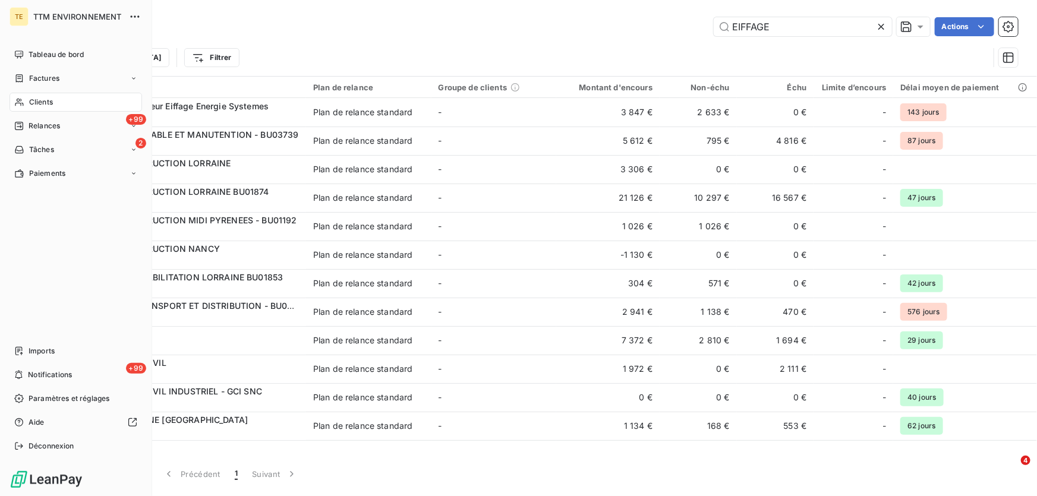
type input "EIFFAGE"
click at [42, 99] on span "Clients" at bounding box center [41, 102] width 24 height 11
click at [42, 71] on div "Factures" at bounding box center [76, 78] width 133 height 19
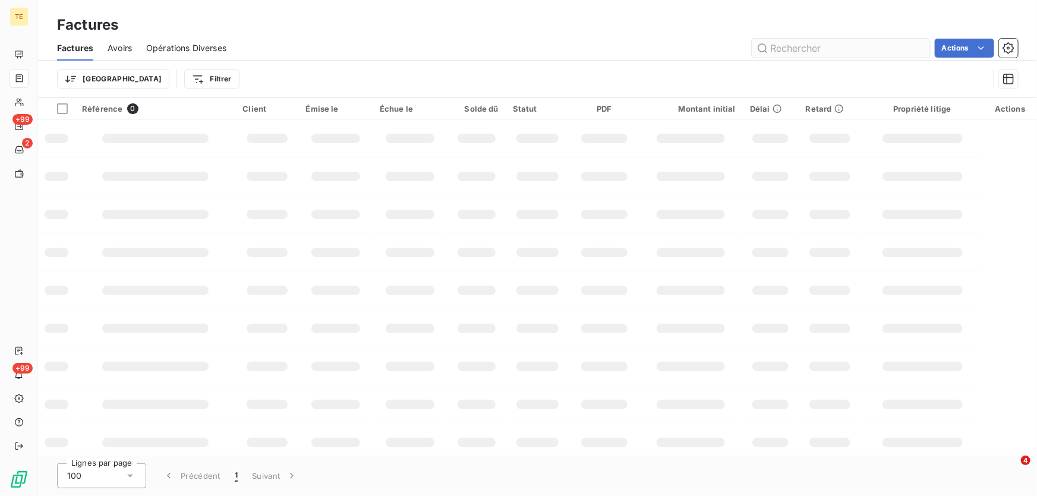
click at [809, 43] on input "text" at bounding box center [841, 48] width 178 height 19
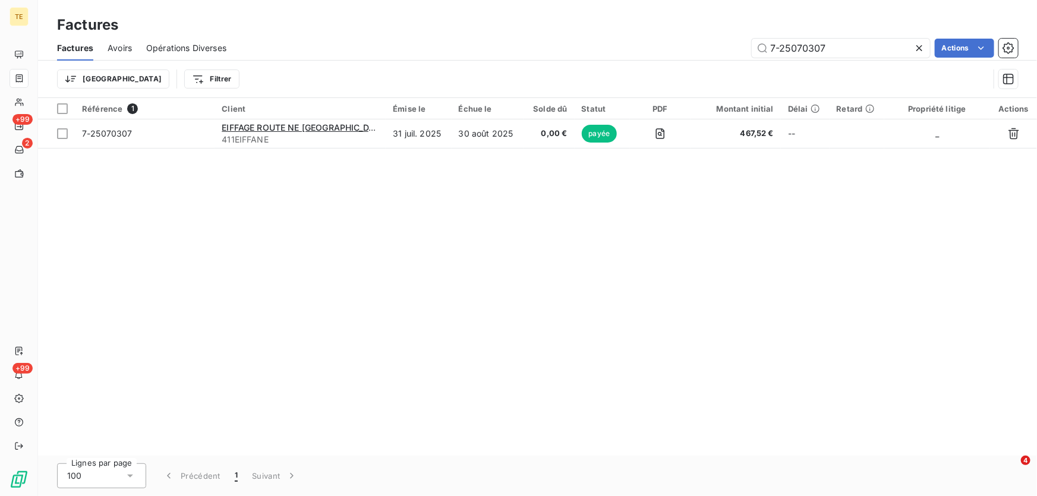
type input "7-25070307"
click at [922, 49] on icon at bounding box center [920, 48] width 12 height 12
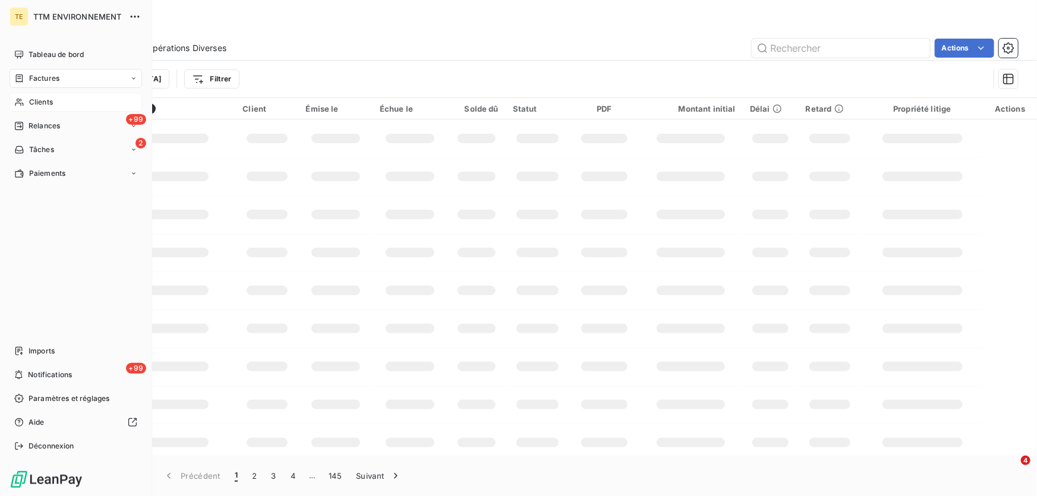
click at [35, 101] on span "Clients" at bounding box center [41, 102] width 24 height 11
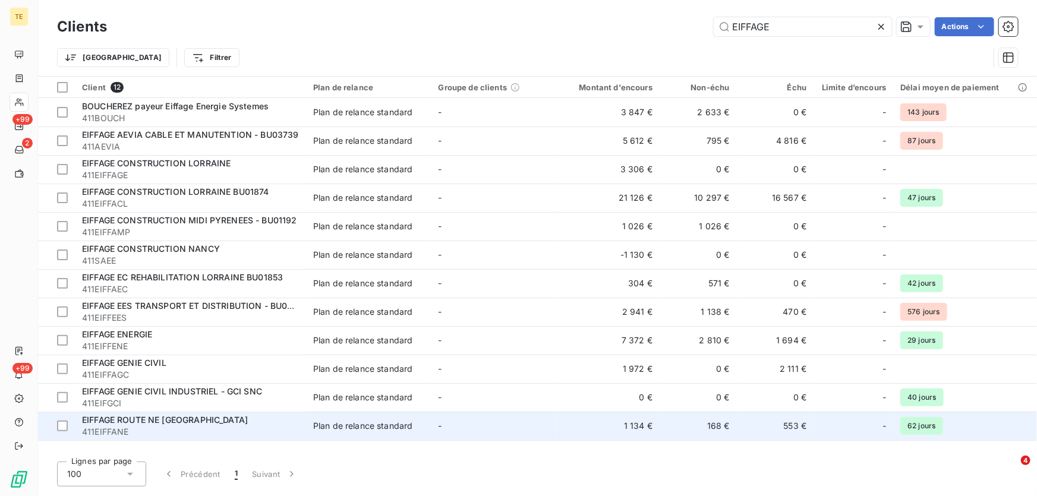
click at [121, 422] on span "EIFFAGE ROUTE NE ALSACE LORRAINE" at bounding box center [165, 420] width 166 height 10
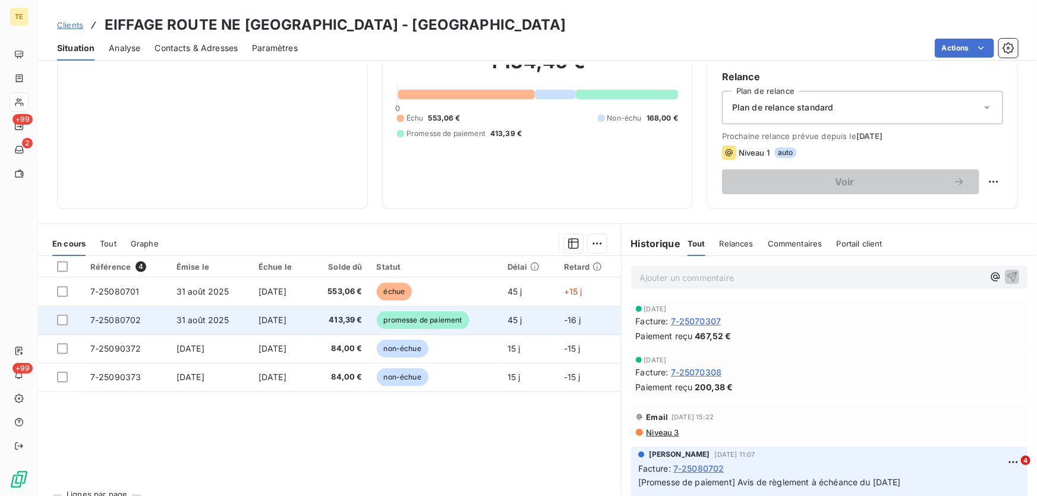
scroll to position [108, 0]
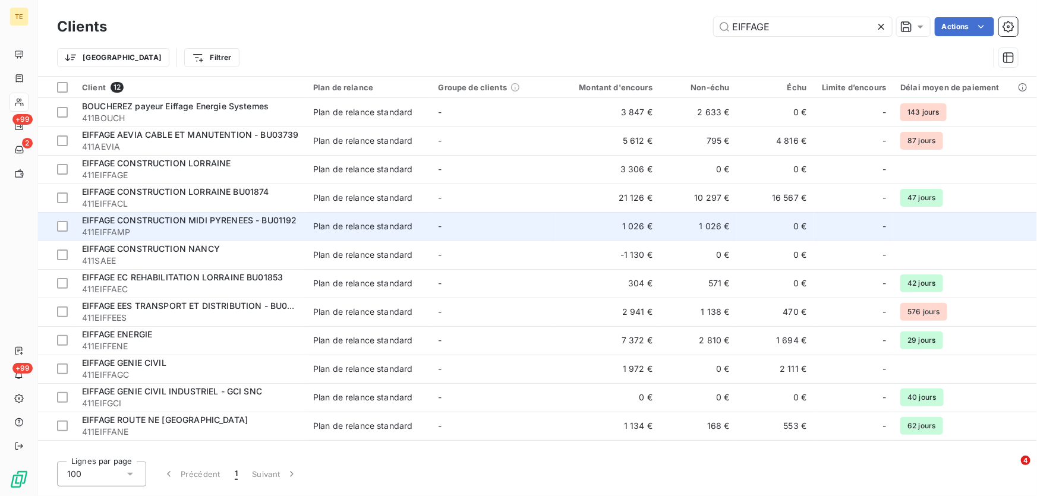
click at [157, 223] on span "EIFFAGE CONSTRUCTION MIDI PYRENEES - BU01192" at bounding box center [189, 220] width 215 height 10
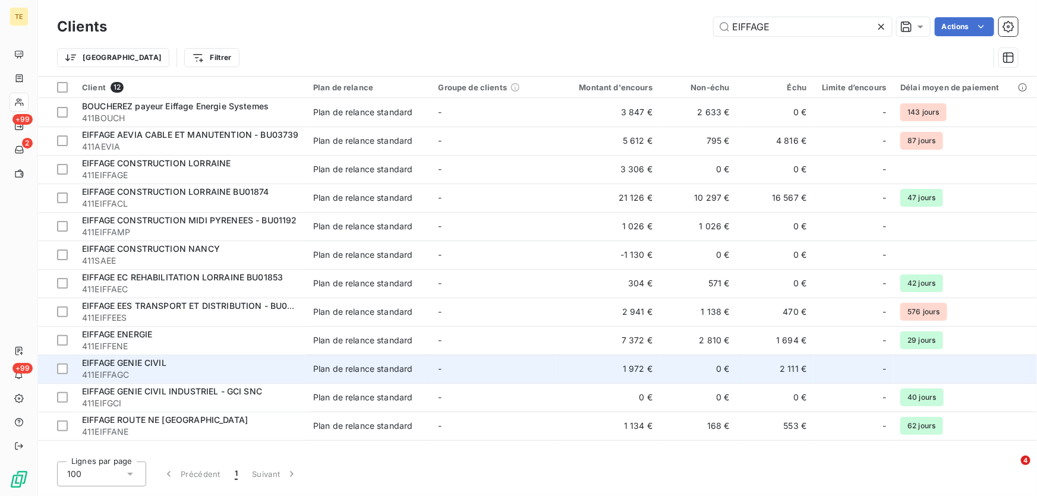
click at [126, 360] on span "EIFFAGE GENIE CIVIL" at bounding box center [124, 363] width 84 height 10
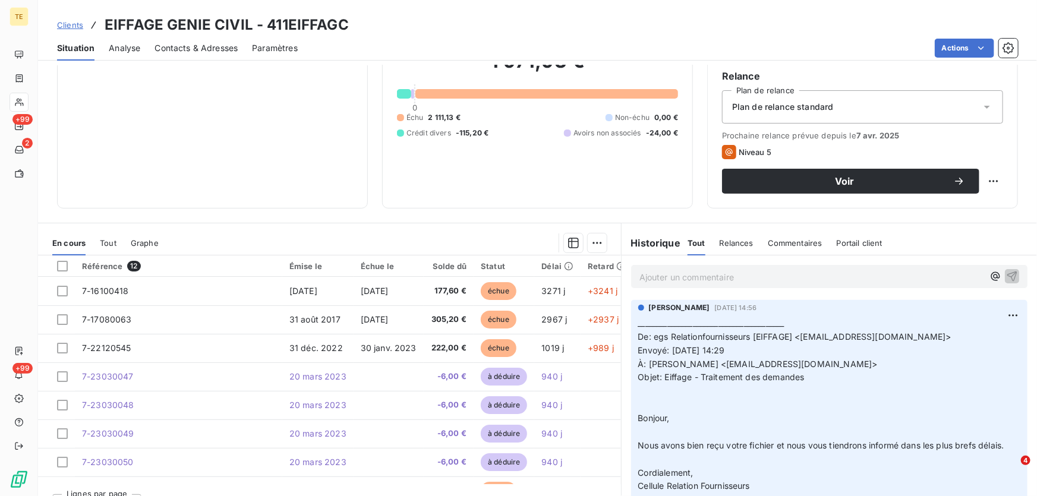
scroll to position [131, 0]
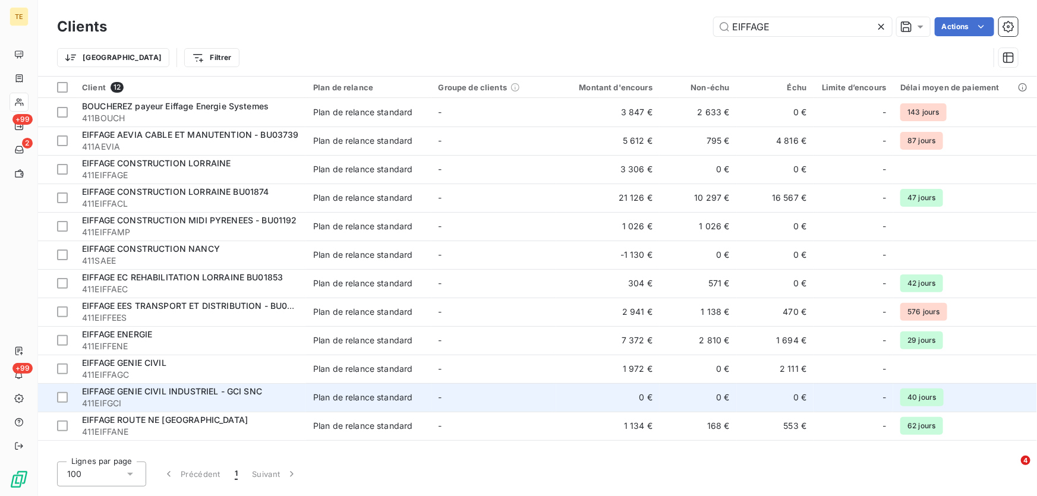
click at [186, 393] on span "EIFFAGE GENIE CIVIL INDUSTRIEL - GCI SNC" at bounding box center [172, 391] width 180 height 10
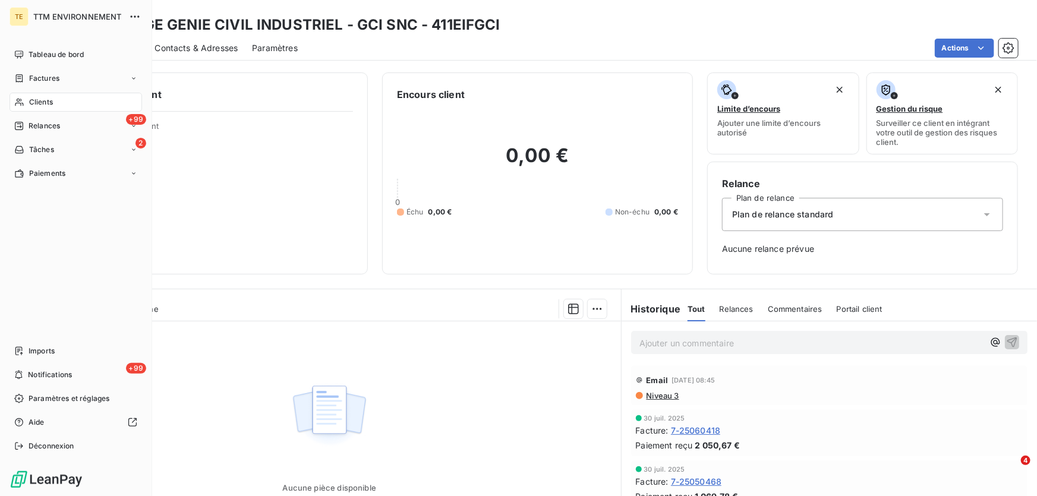
click at [43, 101] on span "Clients" at bounding box center [41, 102] width 24 height 11
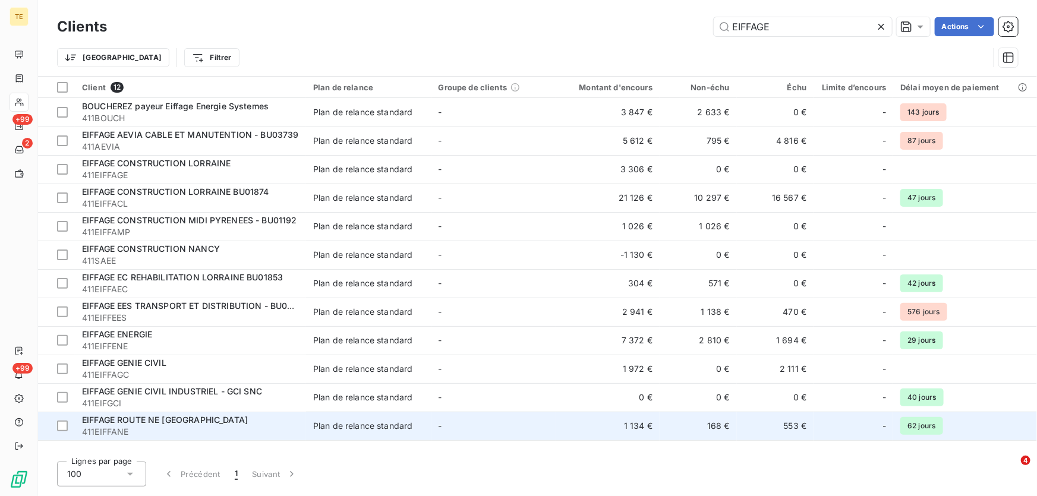
click at [146, 418] on span "EIFFAGE ROUTE NE ALSACE LORRAINE" at bounding box center [165, 420] width 166 height 10
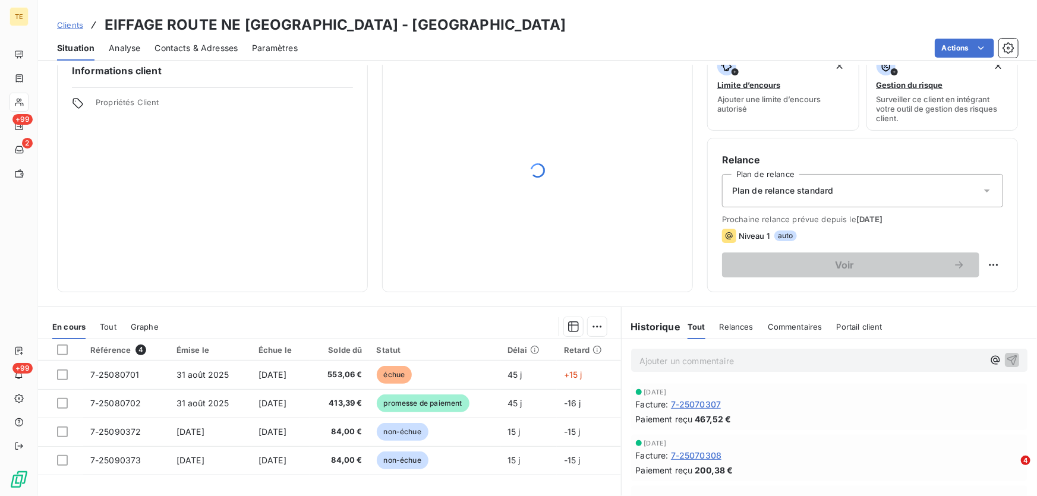
scroll to position [108, 0]
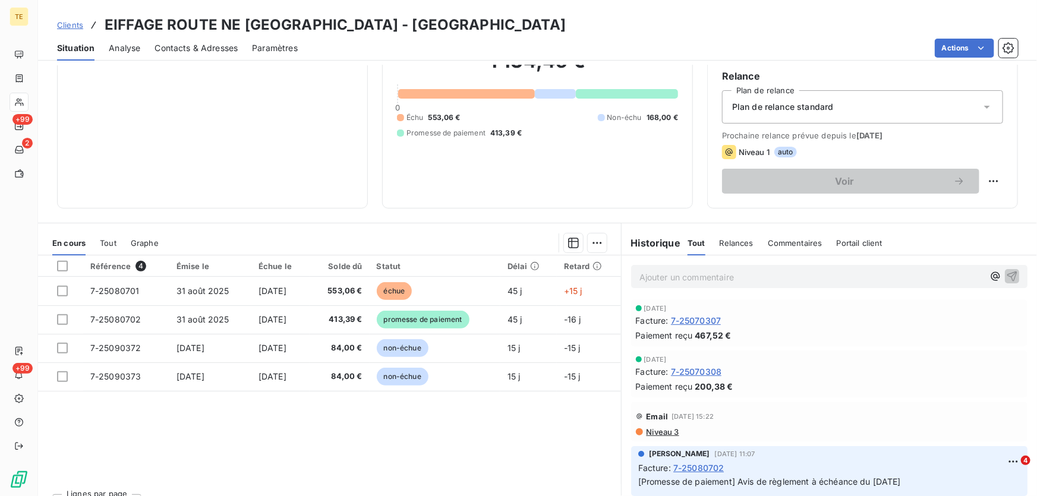
click at [110, 241] on span "Tout" at bounding box center [108, 243] width 17 height 10
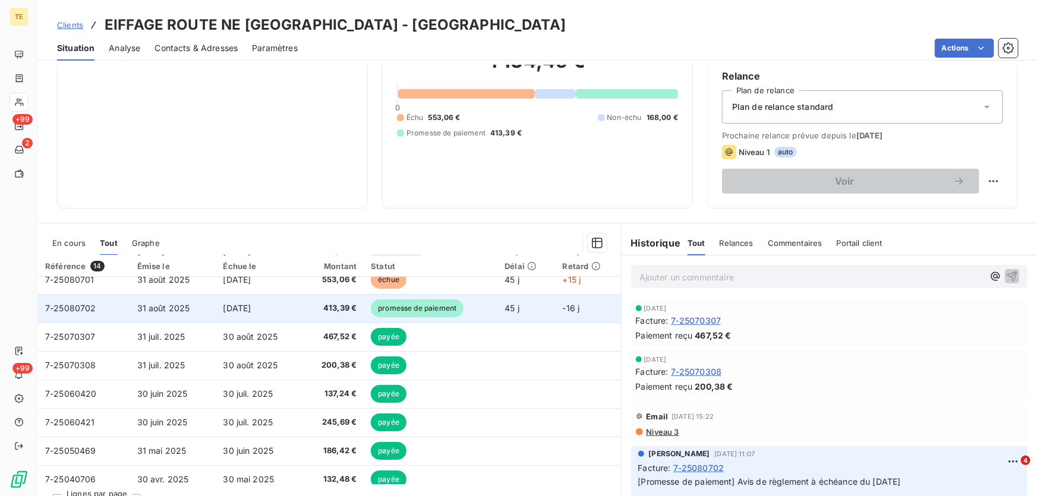
scroll to position [30, 0]
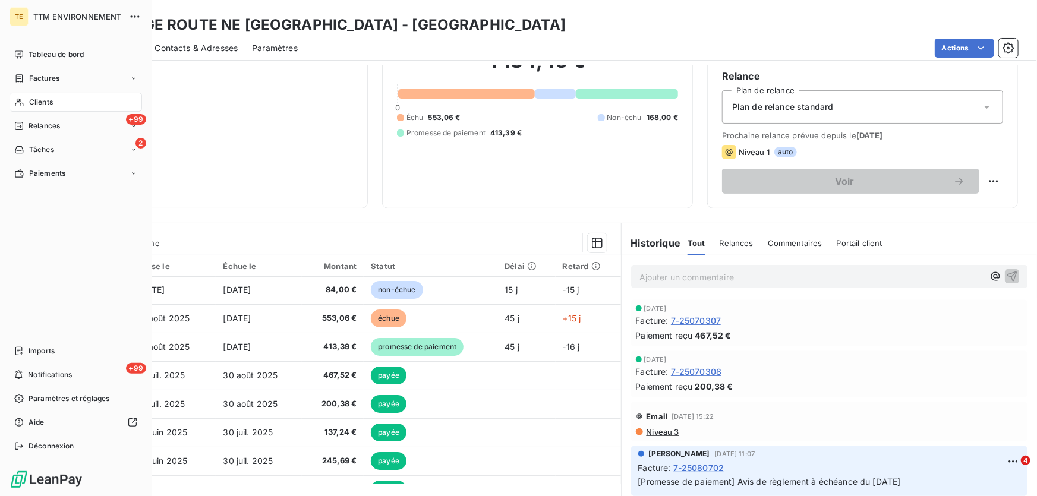
click at [52, 100] on span "Clients" at bounding box center [41, 102] width 24 height 11
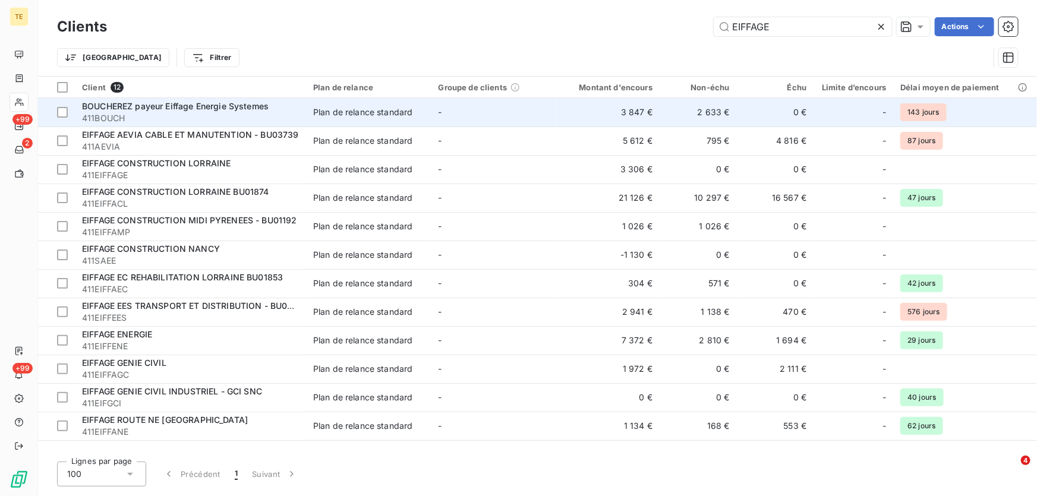
click at [159, 98] on td "BOUCHEREZ payeur Eiffage Energie Systemes 411BOUCH" at bounding box center [190, 112] width 231 height 29
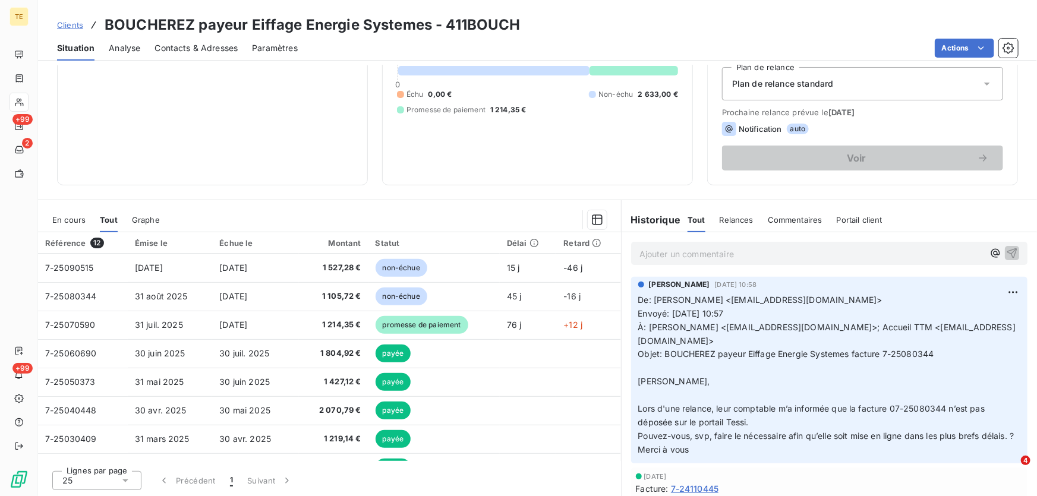
click at [65, 219] on span "En cours" at bounding box center [68, 220] width 33 height 10
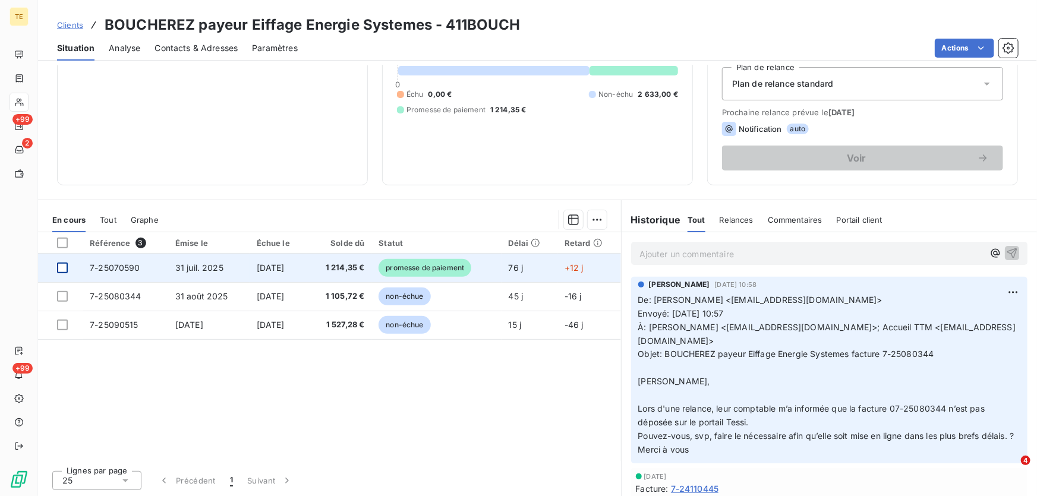
click at [64, 265] on div at bounding box center [62, 268] width 11 height 11
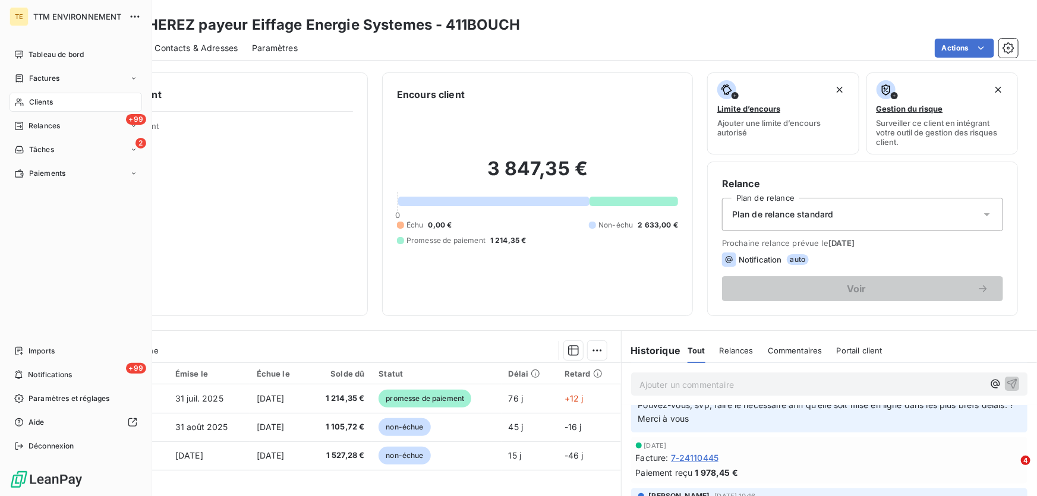
click at [53, 100] on div "Clients" at bounding box center [76, 102] width 133 height 19
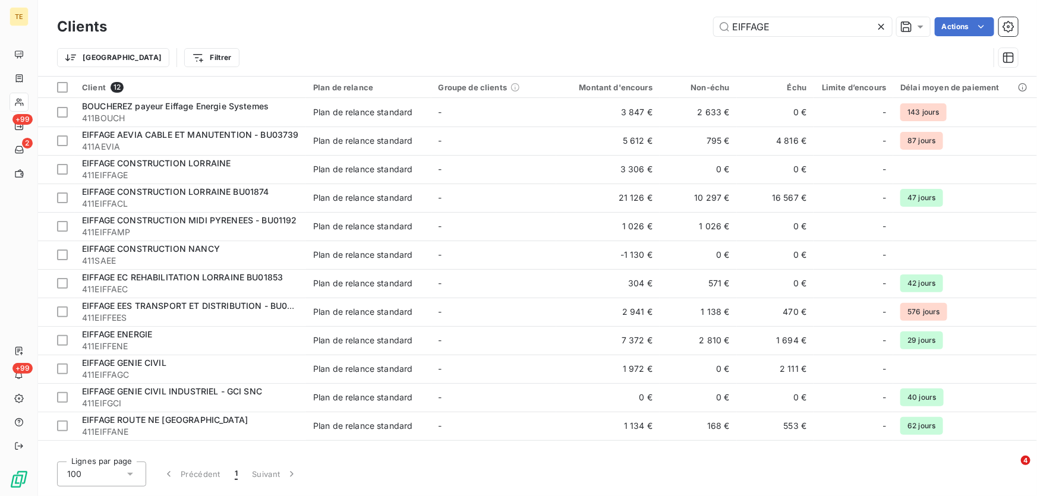
drag, startPoint x: 773, startPoint y: 26, endPoint x: 695, endPoint y: 28, distance: 77.3
click at [695, 28] on div "EIFFAGE Actions" at bounding box center [569, 26] width 897 height 19
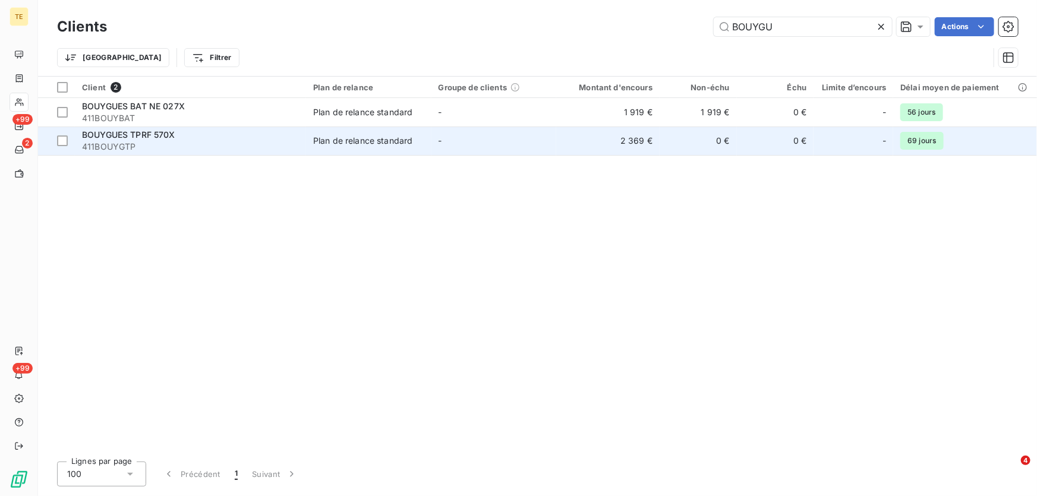
type input "BOUYGU"
click at [151, 141] on span "411BOUYGTP" at bounding box center [190, 147] width 217 height 12
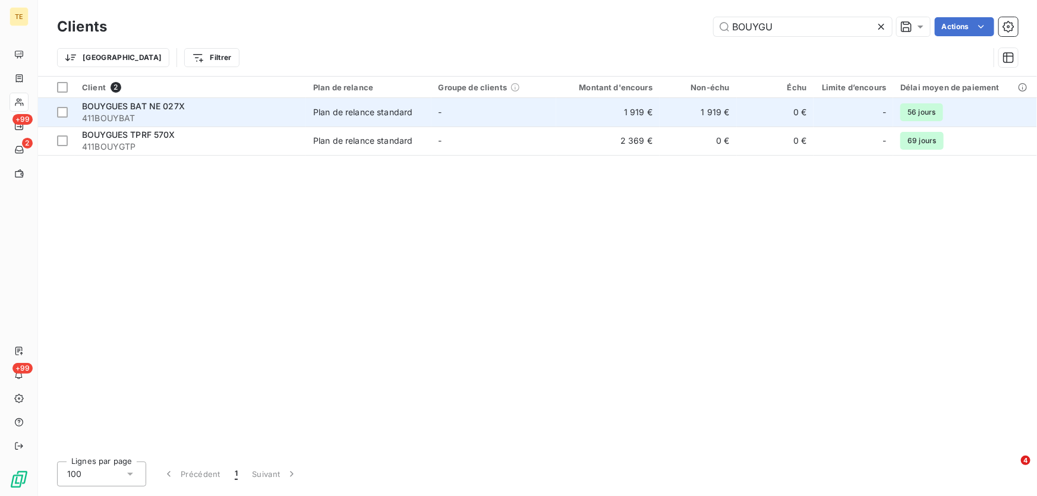
click at [130, 101] on span "BOUYGUES BAT NE 027X" at bounding box center [133, 106] width 103 height 10
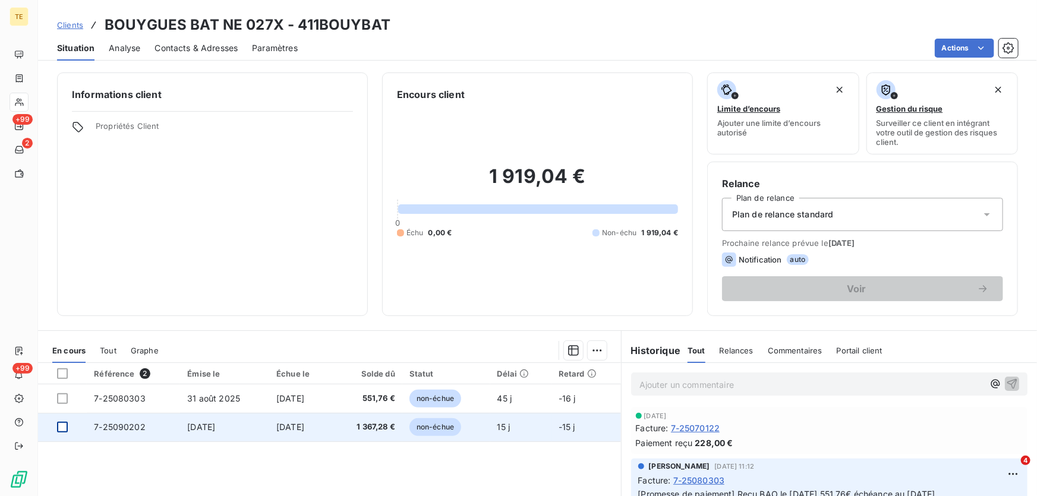
click at [64, 428] on div at bounding box center [62, 427] width 11 height 11
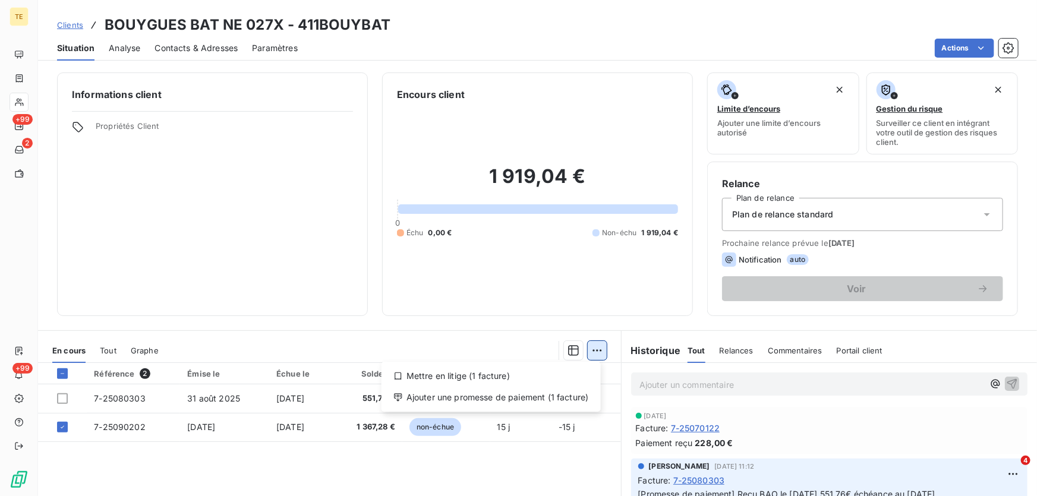
click at [594, 349] on html "TE +99 2 +99 Clients BOUYGUES BAT NE 027X - 411BOUYBAT Situation Analyse Contac…" at bounding box center [518, 248] width 1037 height 496
click at [528, 398] on div "Ajouter une promesse de paiement (1 facture)" at bounding box center [491, 397] width 210 height 19
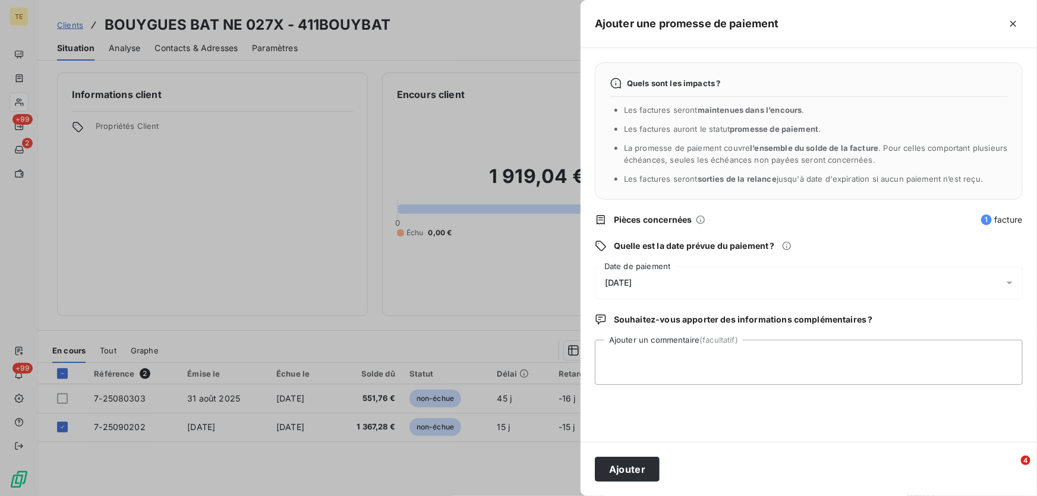
click at [632, 279] on span "16/10/2025" at bounding box center [618, 283] width 27 height 10
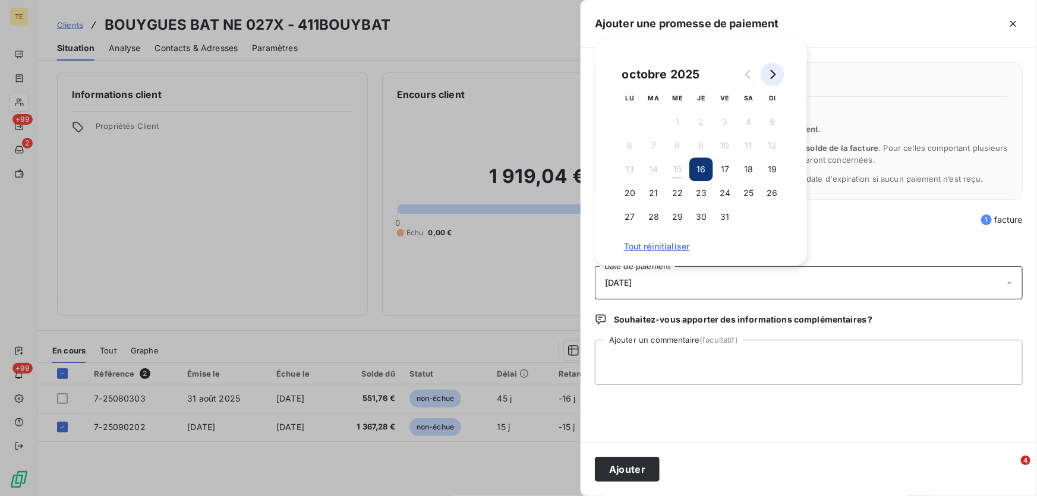
click at [774, 73] on icon "Go to next month" at bounding box center [773, 75] width 5 height 10
click at [776, 215] on button "30" at bounding box center [773, 217] width 24 height 24
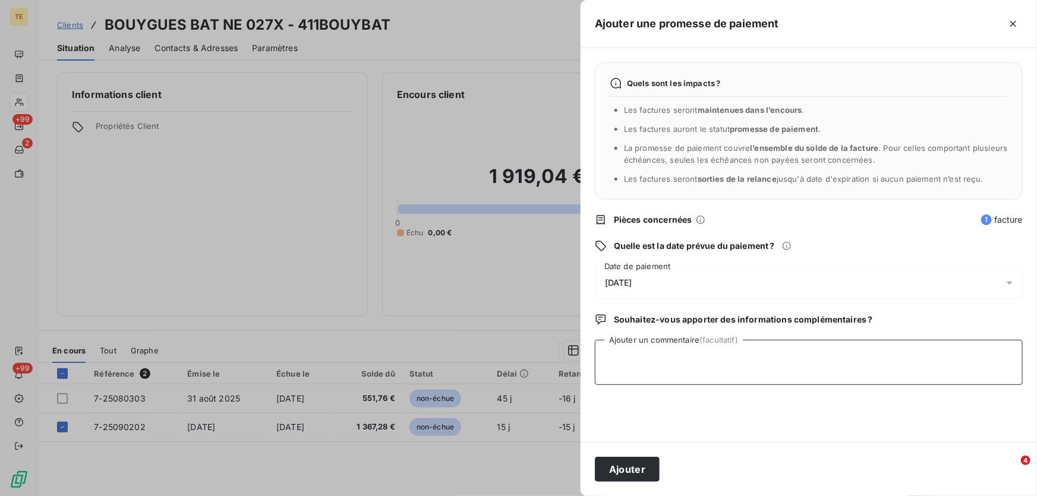
click at [642, 346] on textarea "Ajouter un commentaire (facultatif)" at bounding box center [809, 362] width 428 height 45
type textarea "Reçu le 15.10 le BAO ref 1500036130"
click at [628, 473] on button "Ajouter" at bounding box center [627, 469] width 65 height 25
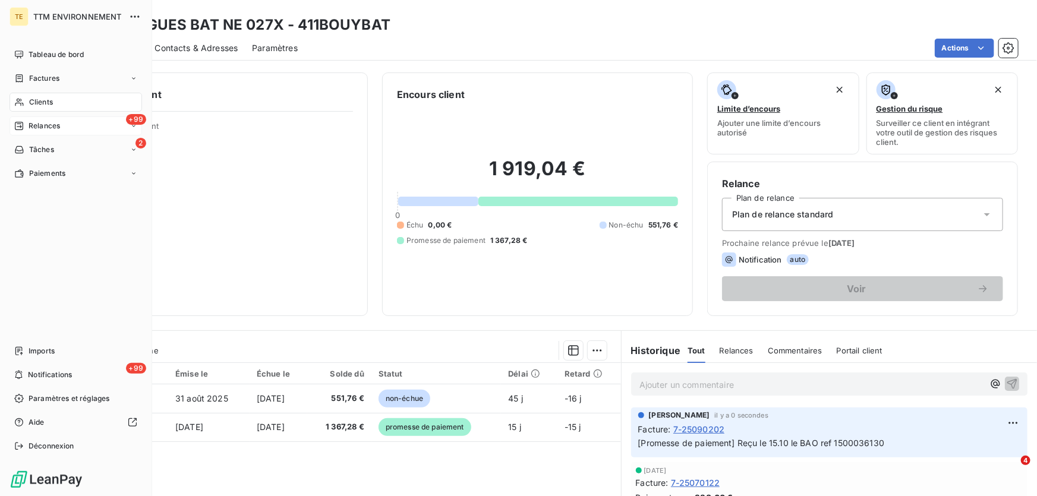
click at [42, 128] on span "Relances" at bounding box center [45, 126] width 32 height 11
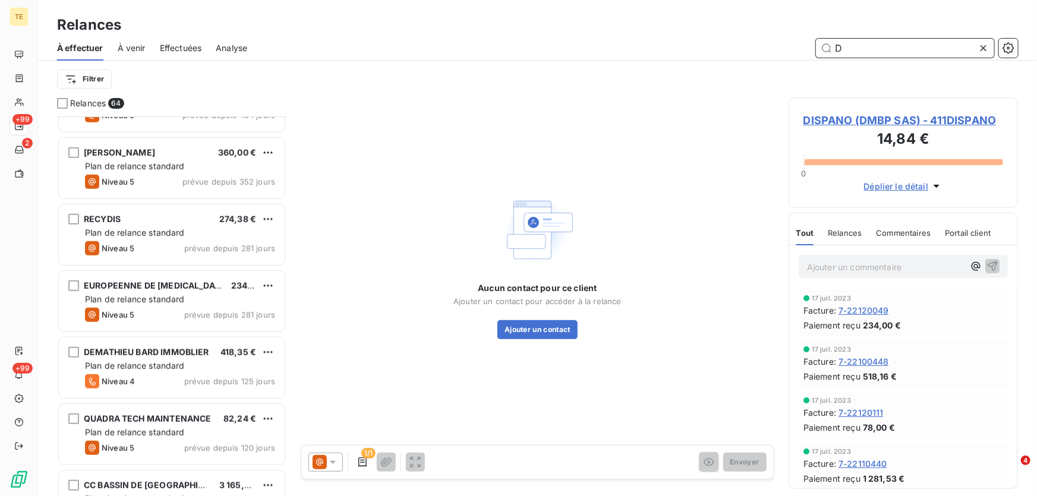
scroll to position [379, 0]
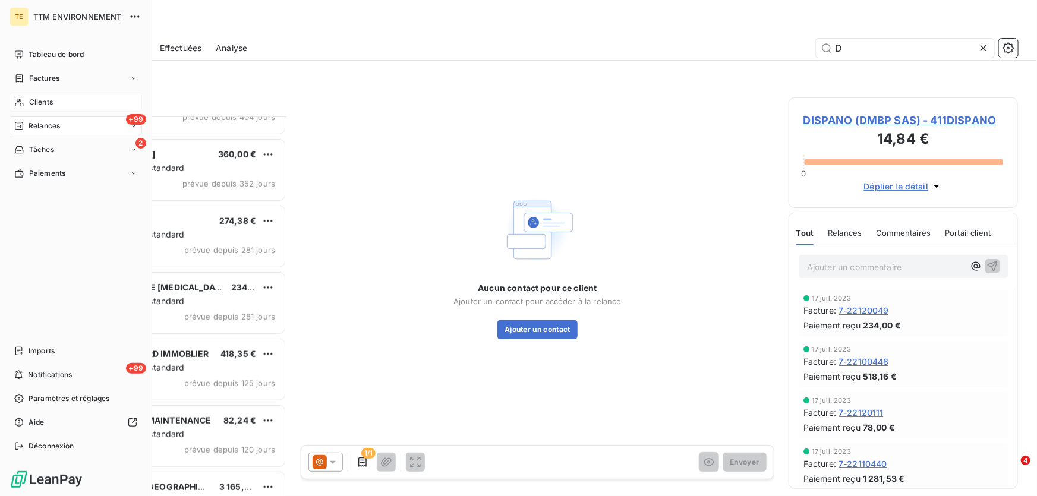
click at [39, 99] on span "Clients" at bounding box center [41, 102] width 24 height 11
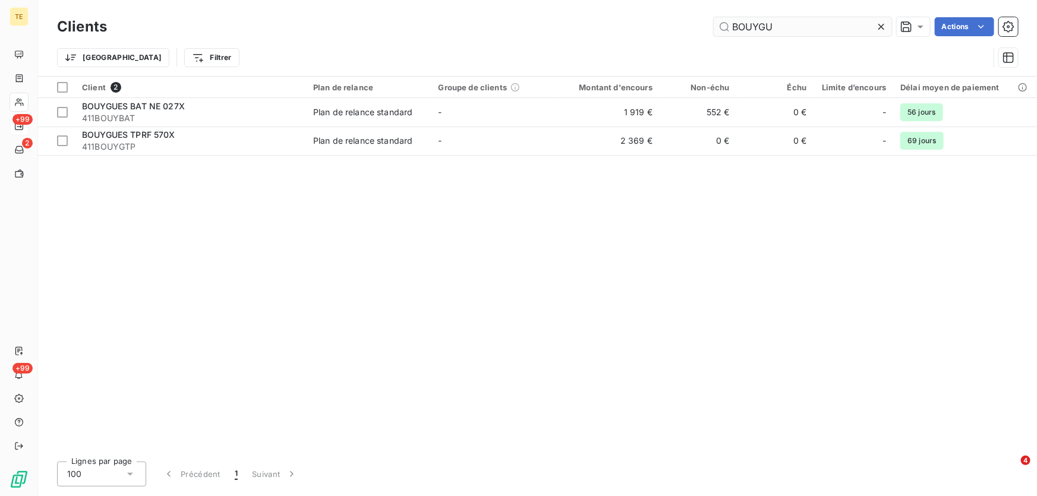
click at [777, 26] on input "BOUYGU" at bounding box center [803, 26] width 178 height 19
drag, startPoint x: 771, startPoint y: 23, endPoint x: 692, endPoint y: 28, distance: 78.6
click at [692, 28] on div "BOUYGU Actions" at bounding box center [569, 26] width 897 height 19
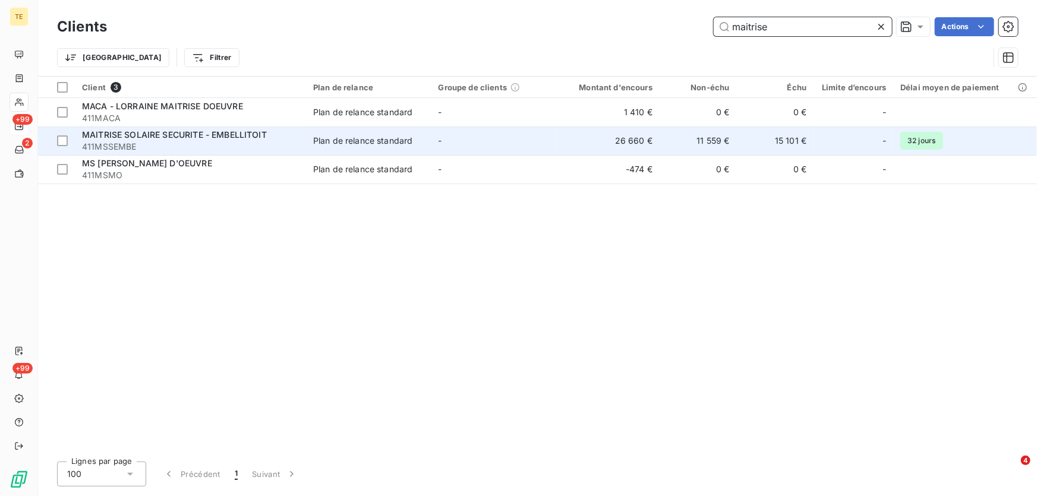
type input "maitrise"
click at [182, 141] on span "411MSSEMBE" at bounding box center [190, 147] width 217 height 12
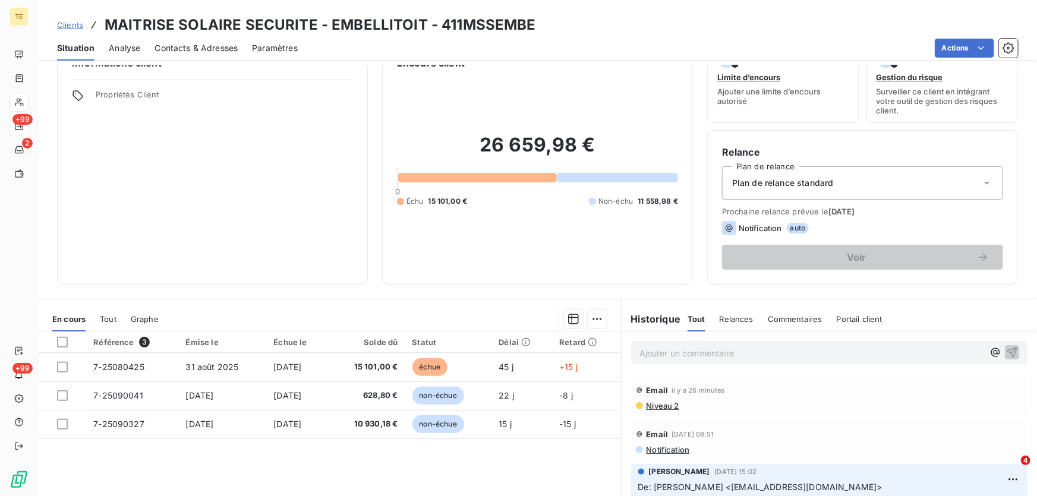
scroll to position [53, 0]
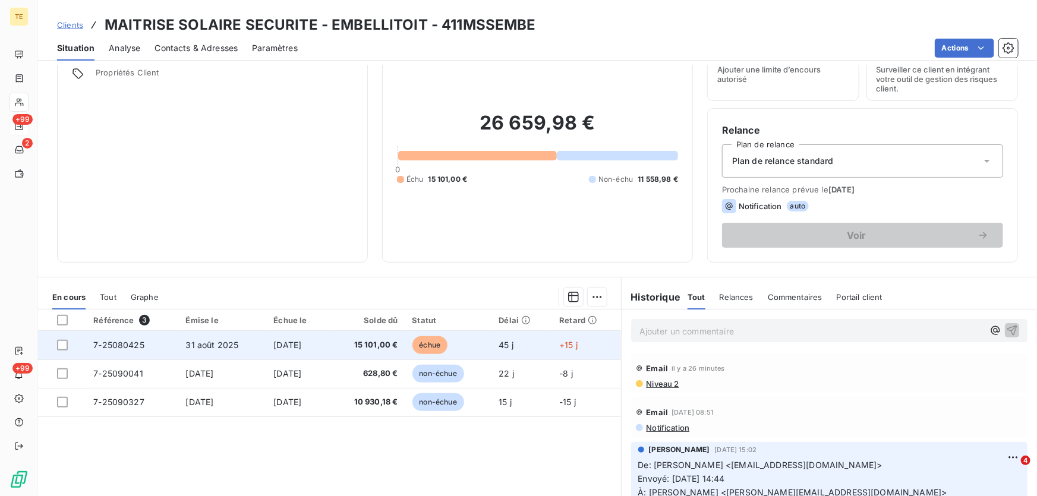
click at [56, 342] on td at bounding box center [62, 345] width 48 height 29
click at [61, 344] on div at bounding box center [62, 345] width 11 height 11
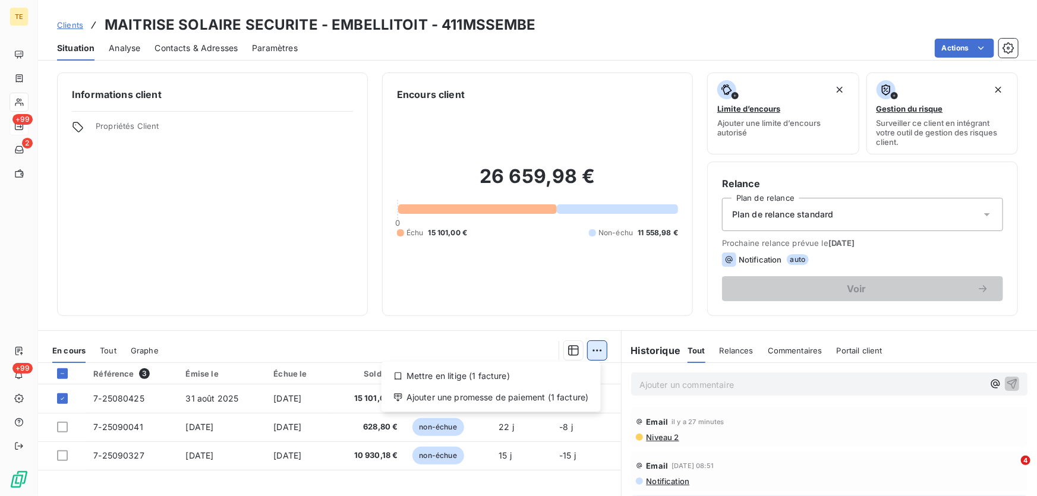
click at [593, 347] on html "TE +99 2 +99 Clients MAITRISE SOLAIRE SECURITE - EMBELLITOIT - 411MSSEMBE Situa…" at bounding box center [518, 248] width 1037 height 496
click at [545, 395] on div "Ajouter une promesse de paiement (1 facture)" at bounding box center [491, 397] width 210 height 19
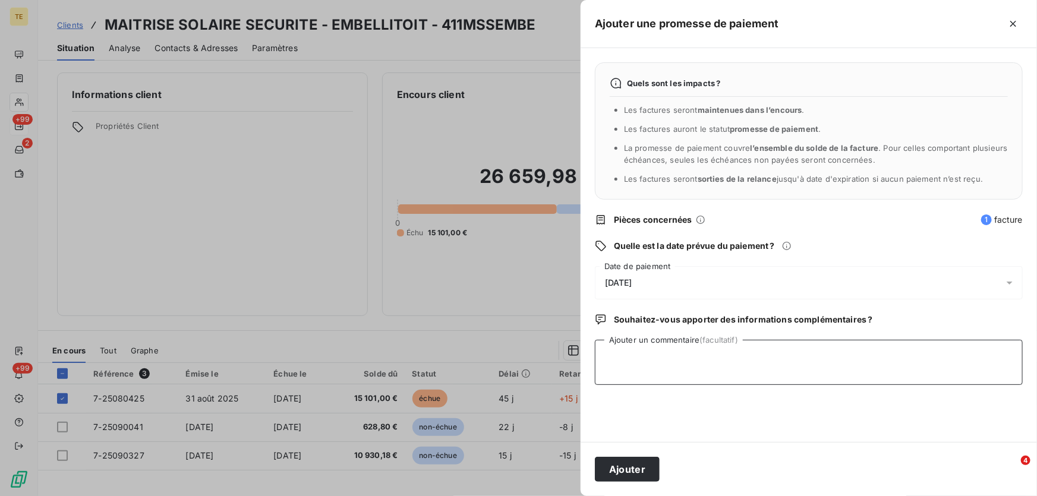
click at [613, 351] on textarea "Ajouter un commentaire (facultatif)" at bounding box center [809, 362] width 428 height 45
paste textarea "Bonjour, Le virement est parti ce matin en instantané. Bonne réception et bonne…"
type textarea "Bonjour, Le virement est parti ce matin en instantané. Bonne réception et bonne…"
click at [620, 474] on button "Ajouter" at bounding box center [627, 469] width 65 height 25
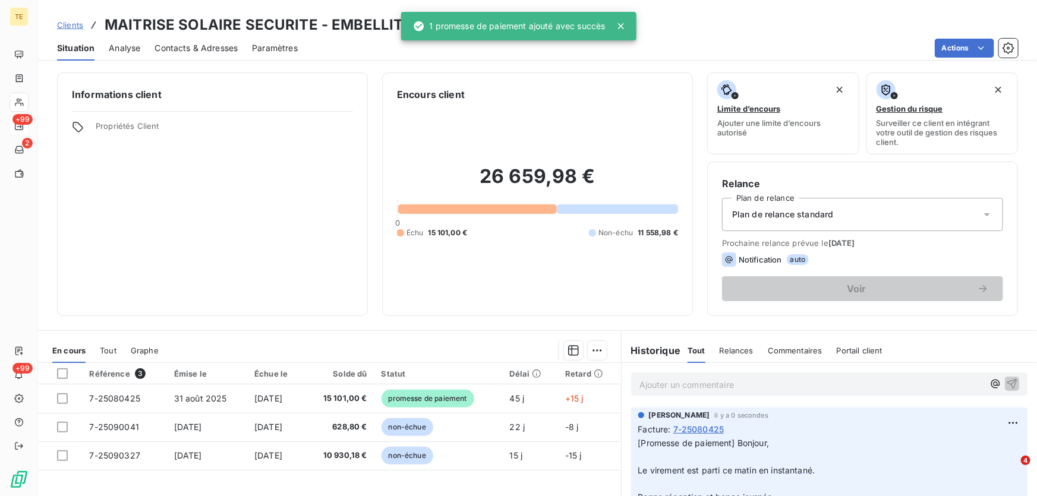
scroll to position [0, 0]
